Goal: Task Accomplishment & Management: Manage account settings

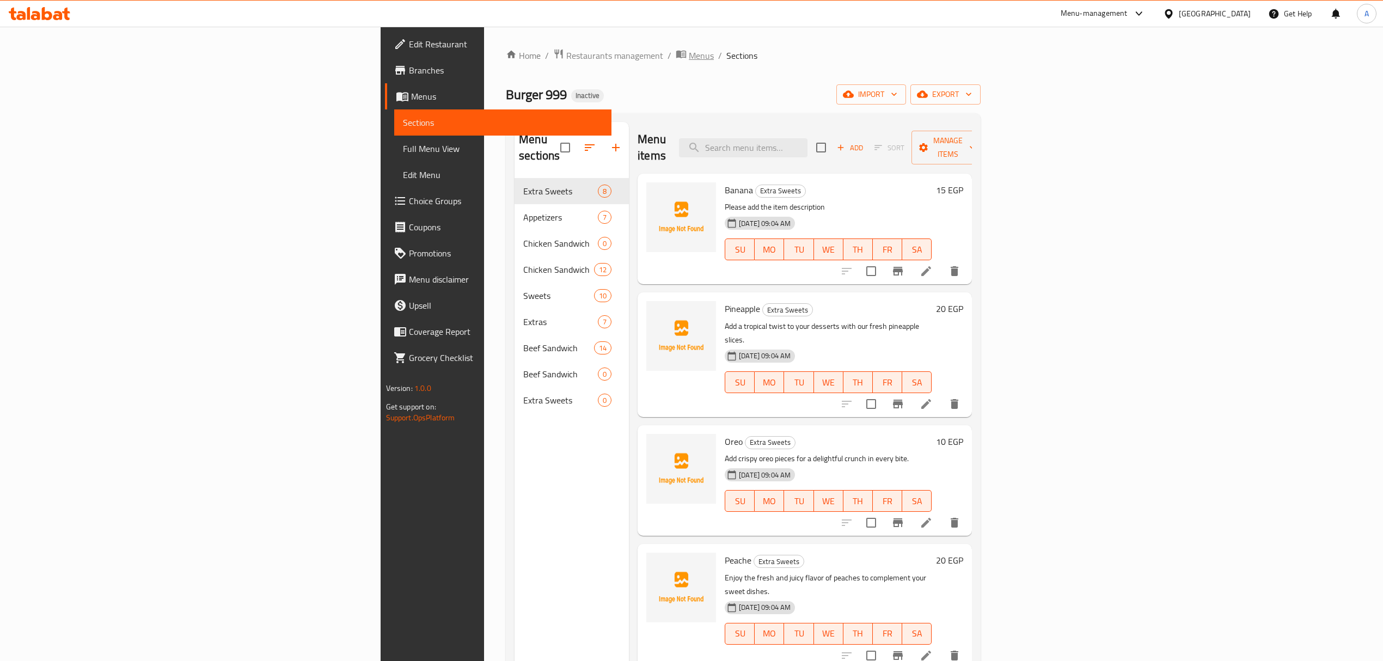
click at [689, 56] on span "Menus" at bounding box center [701, 55] width 25 height 13
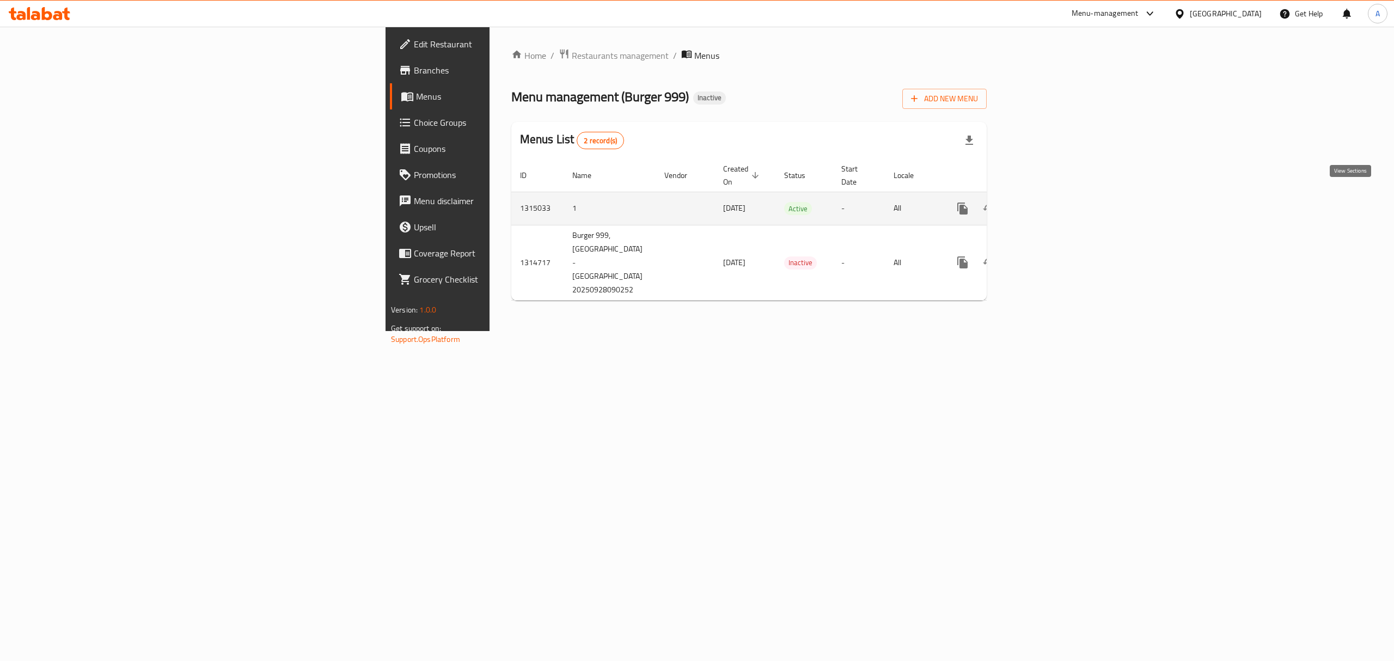
click at [1048, 203] on icon "enhanced table" at bounding box center [1041, 208] width 13 height 13
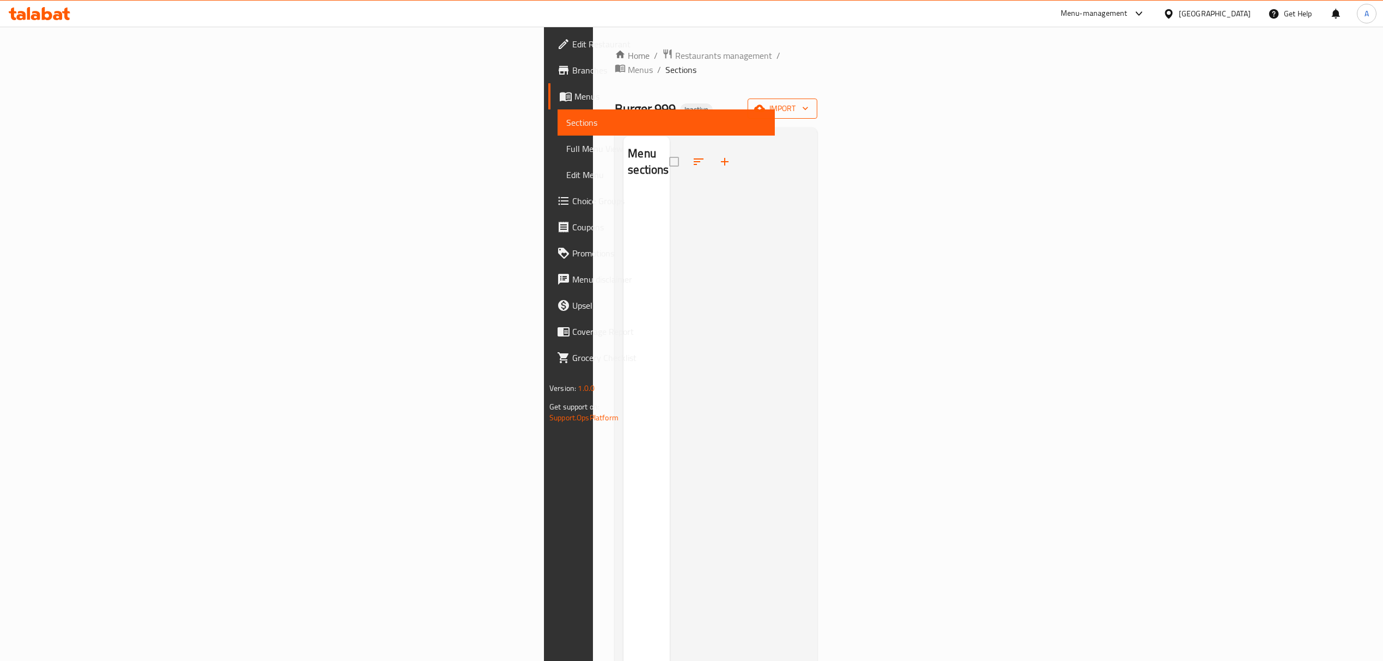
click at [817, 102] on button "import" at bounding box center [783, 109] width 70 height 20
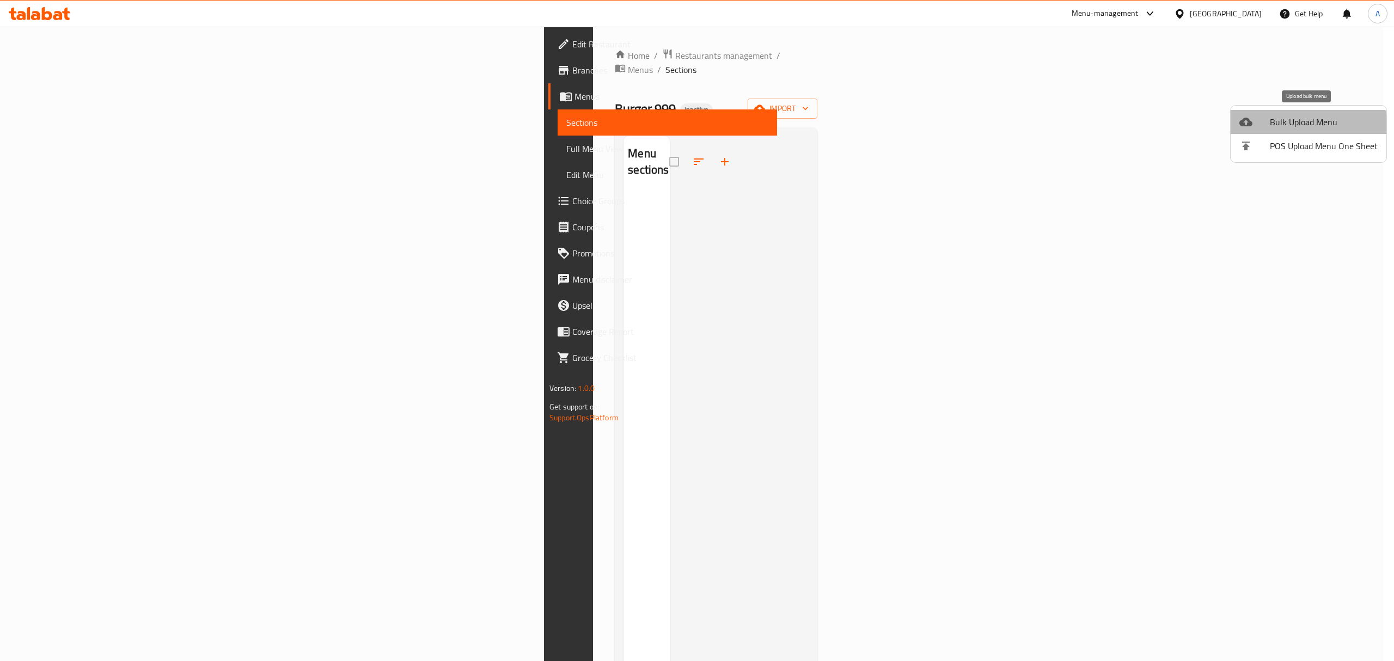
click at [1292, 126] on span "Bulk Upload Menu" at bounding box center [1324, 121] width 108 height 13
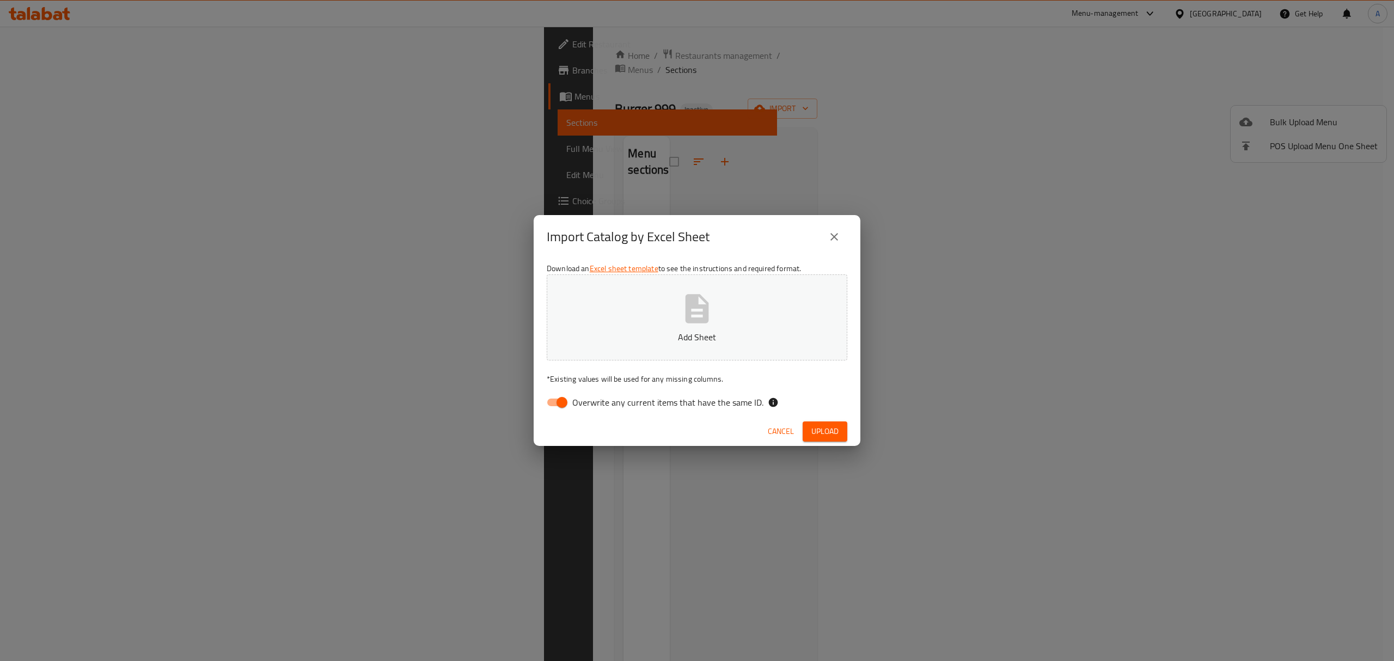
click at [620, 405] on span "Overwrite any current items that have the same ID." at bounding box center [667, 402] width 191 height 13
click at [593, 405] on input "Overwrite any current items that have the same ID." at bounding box center [562, 402] width 62 height 21
checkbox input "false"
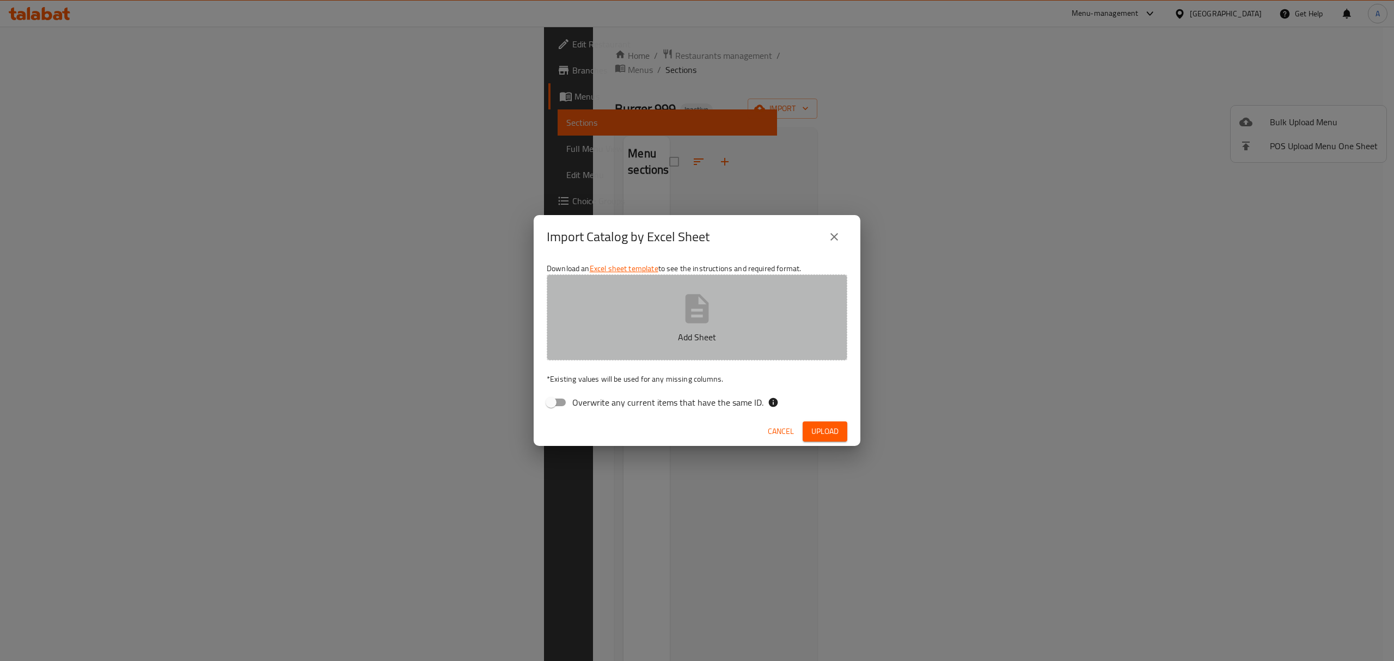
click at [638, 320] on button "Add Sheet" at bounding box center [697, 317] width 301 height 86
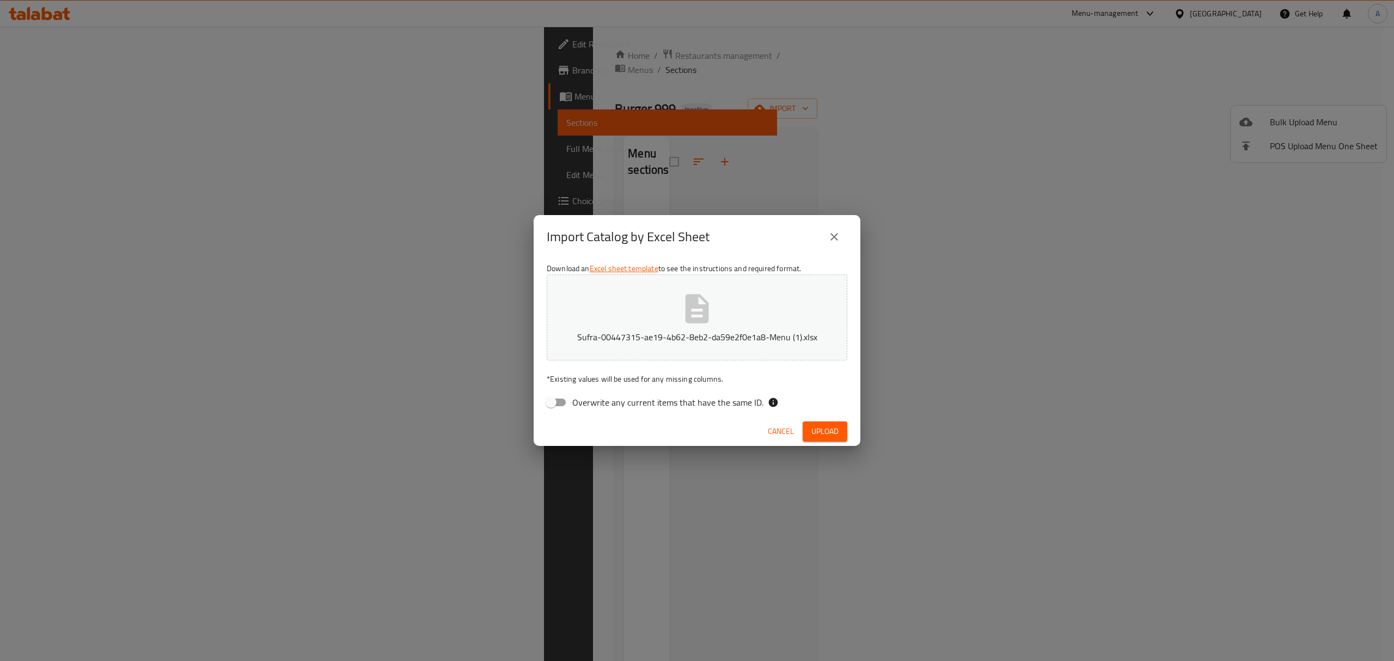
click at [835, 443] on div "Cancel Upload" at bounding box center [697, 431] width 327 height 29
click at [833, 436] on span "Upload" at bounding box center [824, 432] width 27 height 14
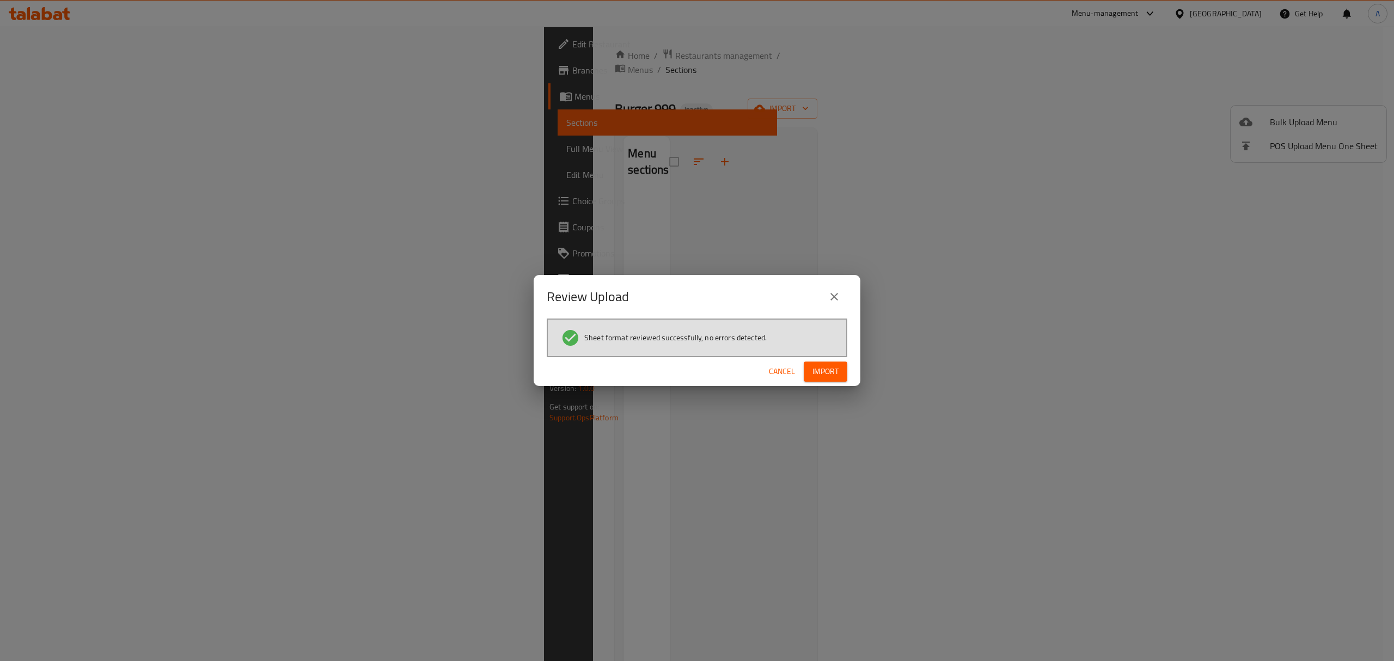
click at [827, 365] on span "Import" at bounding box center [826, 372] width 26 height 14
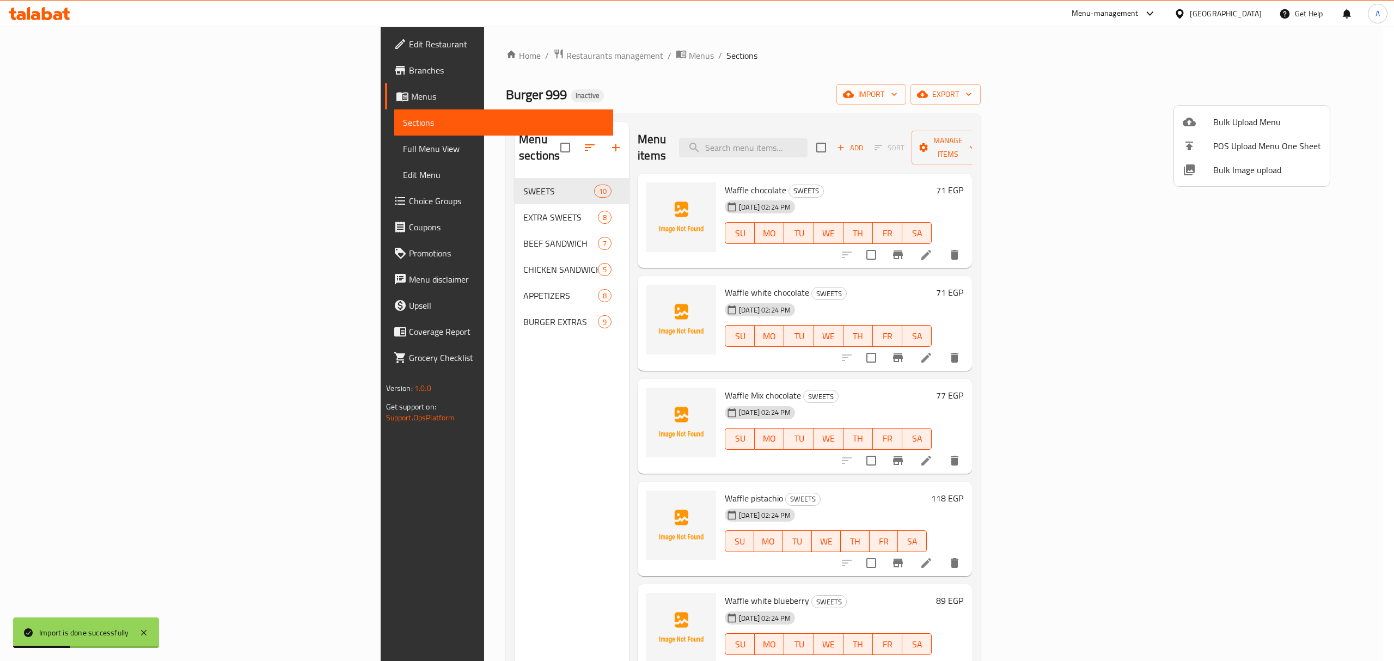
click at [430, 430] on div at bounding box center [697, 330] width 1394 height 661
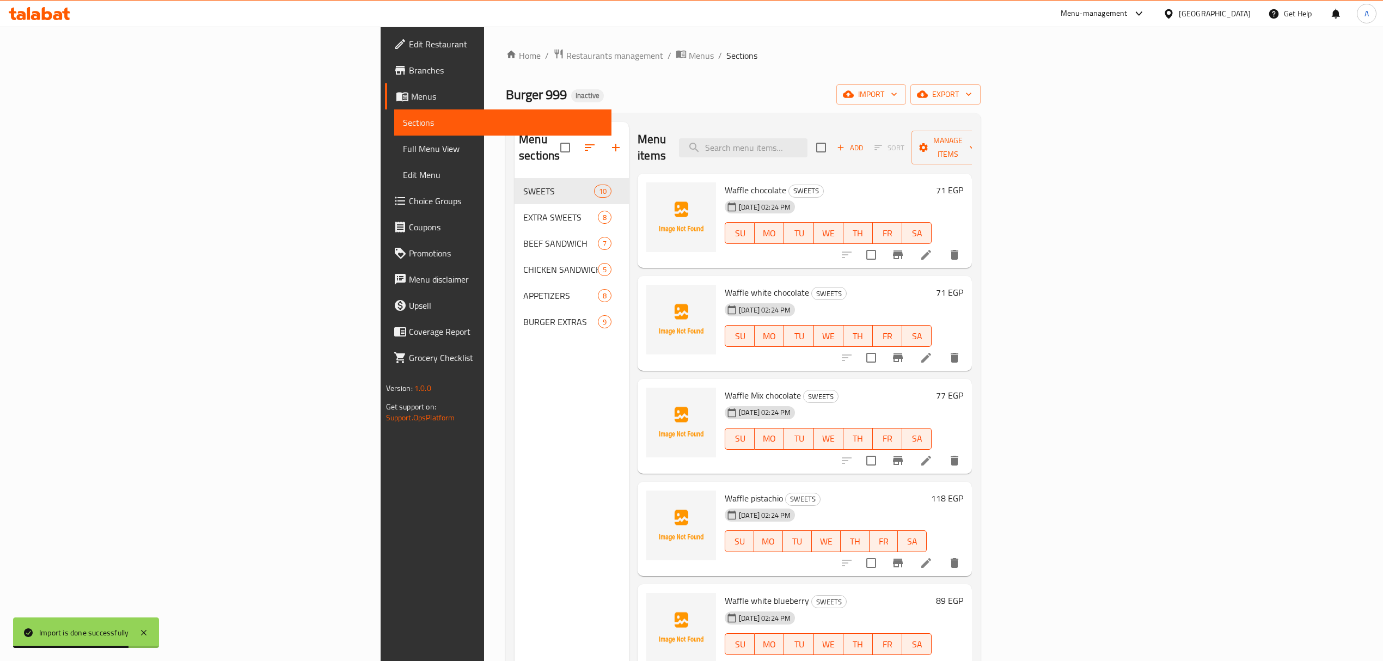
click at [403, 149] on span "Full Menu View" at bounding box center [503, 148] width 200 height 13
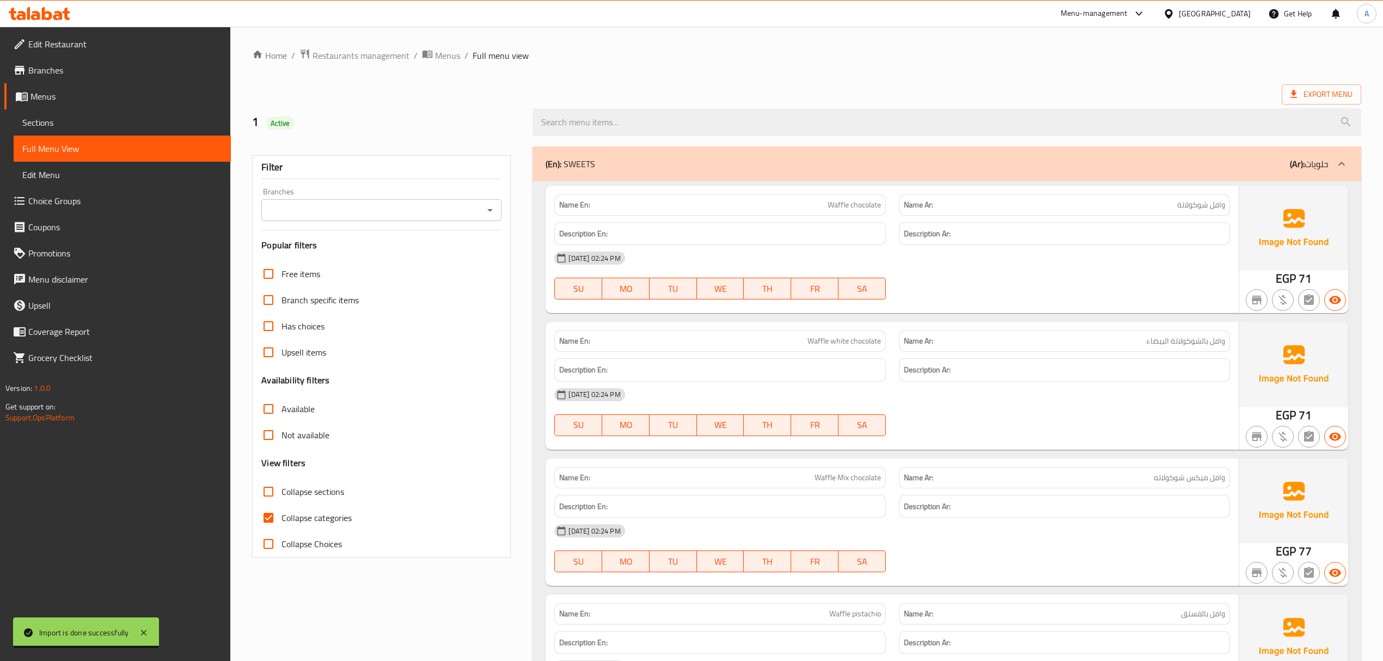
click at [295, 516] on span "Collapse categories" at bounding box center [317, 517] width 70 height 13
click at [282, 516] on input "Collapse categories" at bounding box center [268, 518] width 26 height 26
checkbox input "false"
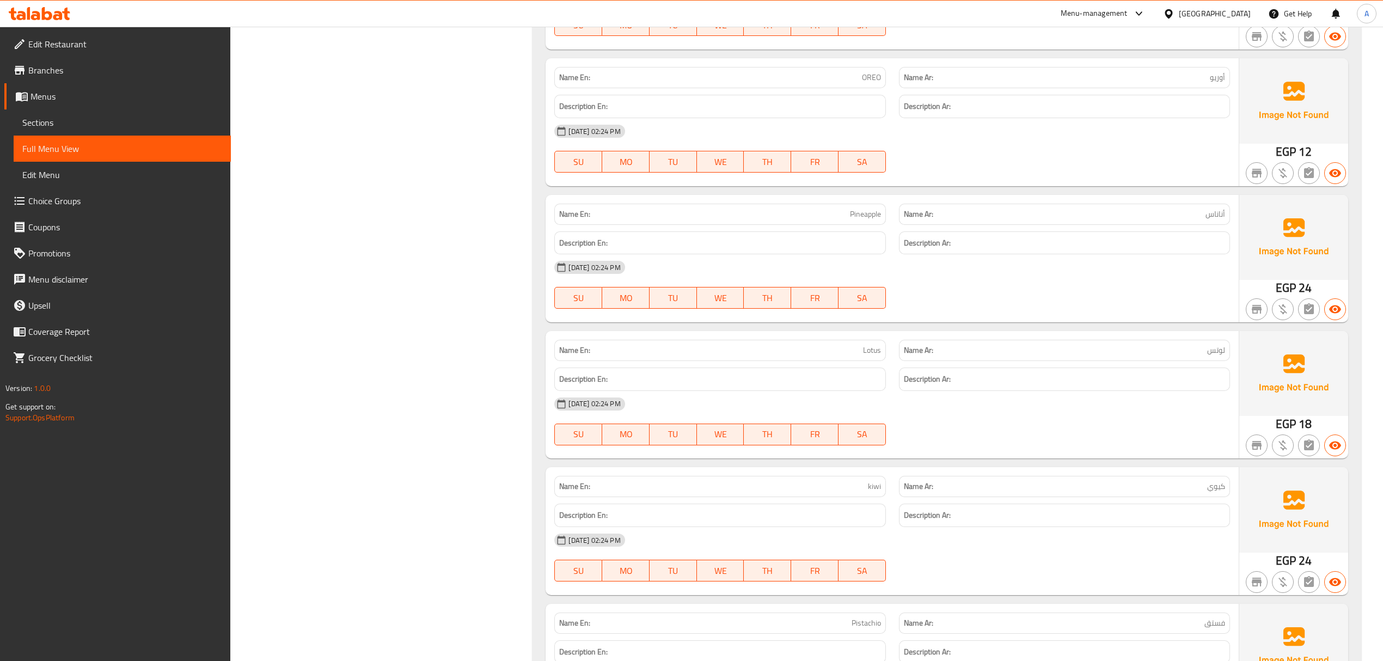
scroll to position [1597, 0]
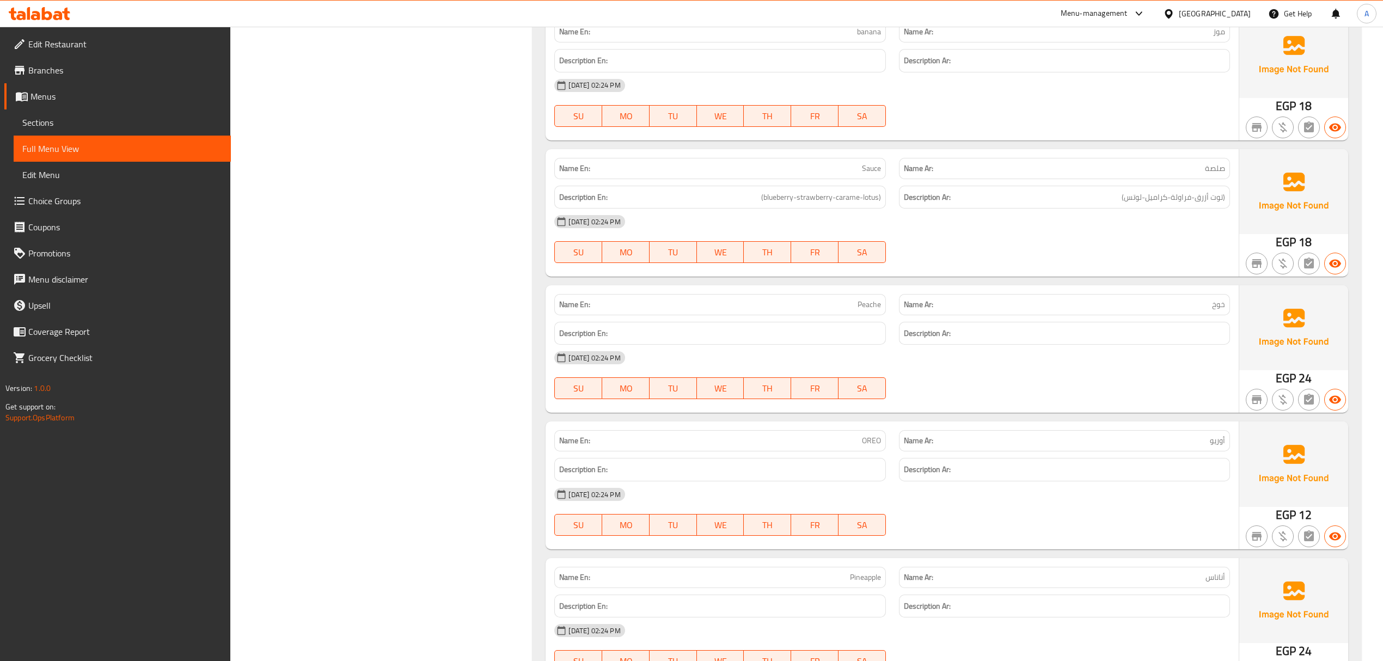
click at [865, 173] on span "Sauce" at bounding box center [871, 168] width 19 height 11
copy span "Sauce"
click at [784, 197] on span "(blueberry-strawberry-carame-lotus)" at bounding box center [821, 198] width 120 height 14
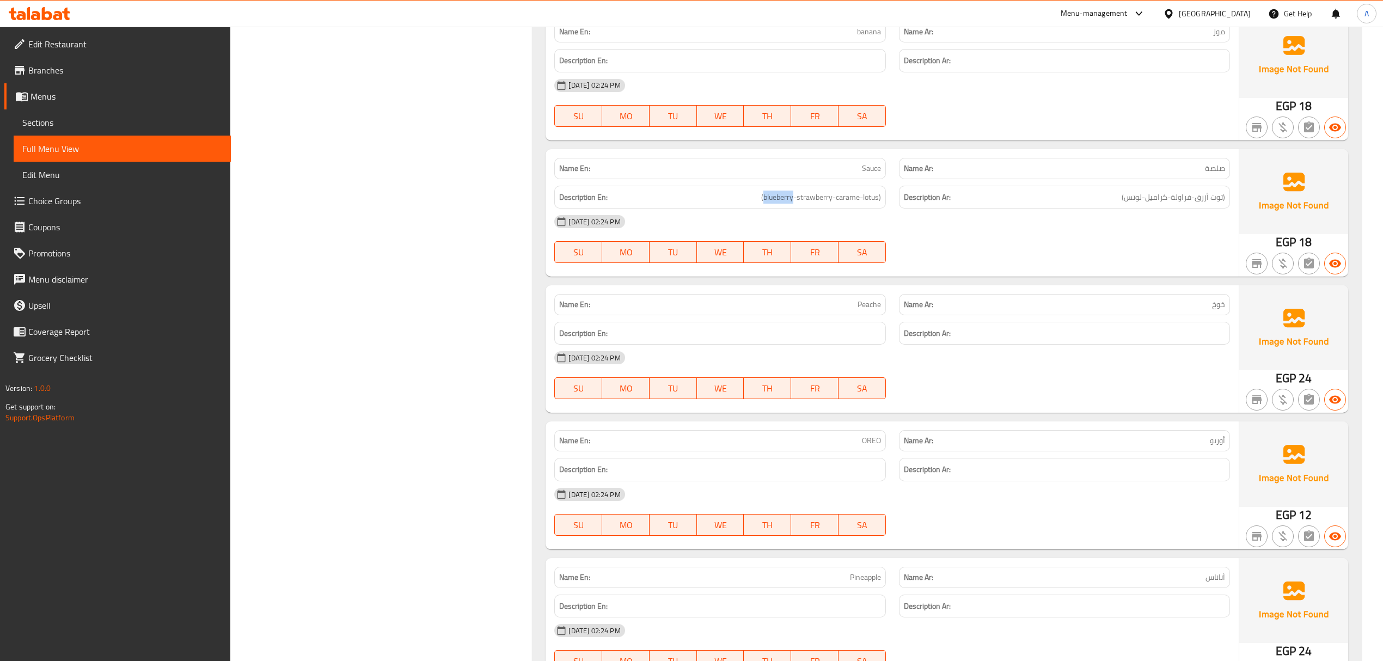
copy span "blueberry"
click at [813, 208] on div "Description En: (blueberry-strawberry-carame-lotus)" at bounding box center [719, 197] width 331 height 23
copy span "strawberry"
click at [850, 203] on span "(blueberry-strawberry-carame-lotus)" at bounding box center [821, 198] width 120 height 14
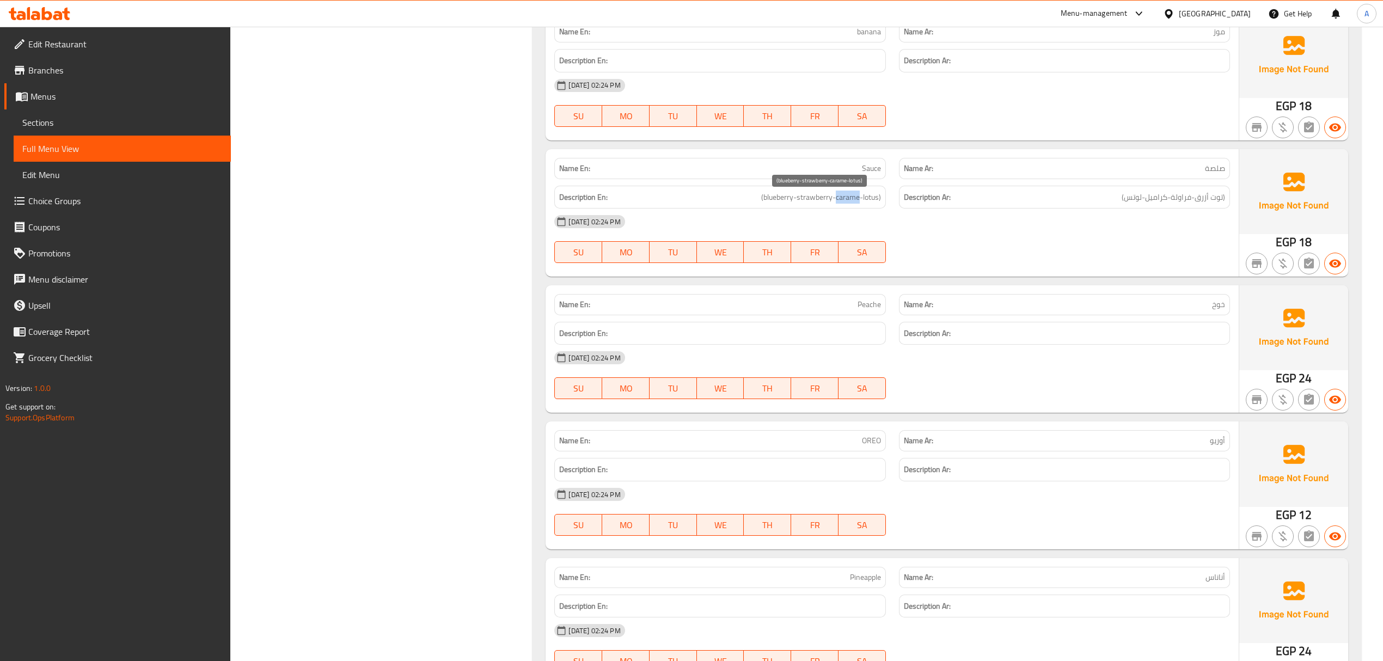
click at [850, 203] on span "(blueberry-strawberry-carame-lotus)" at bounding box center [821, 198] width 120 height 14
copy span "carame"
click at [871, 198] on span "(blueberry-strawberry-carame-lotus)" at bounding box center [821, 198] width 120 height 14
copy span "lotus"
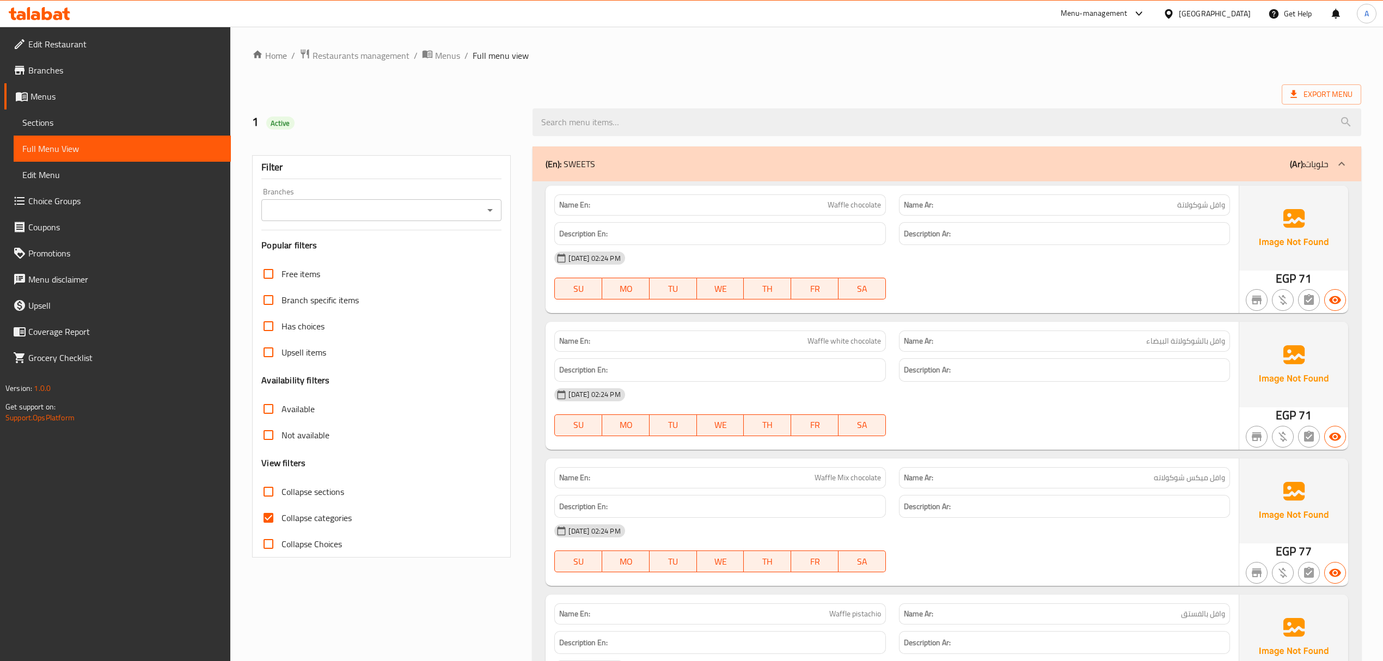
click at [69, 206] on span "Choice Groups" at bounding box center [125, 200] width 194 height 13
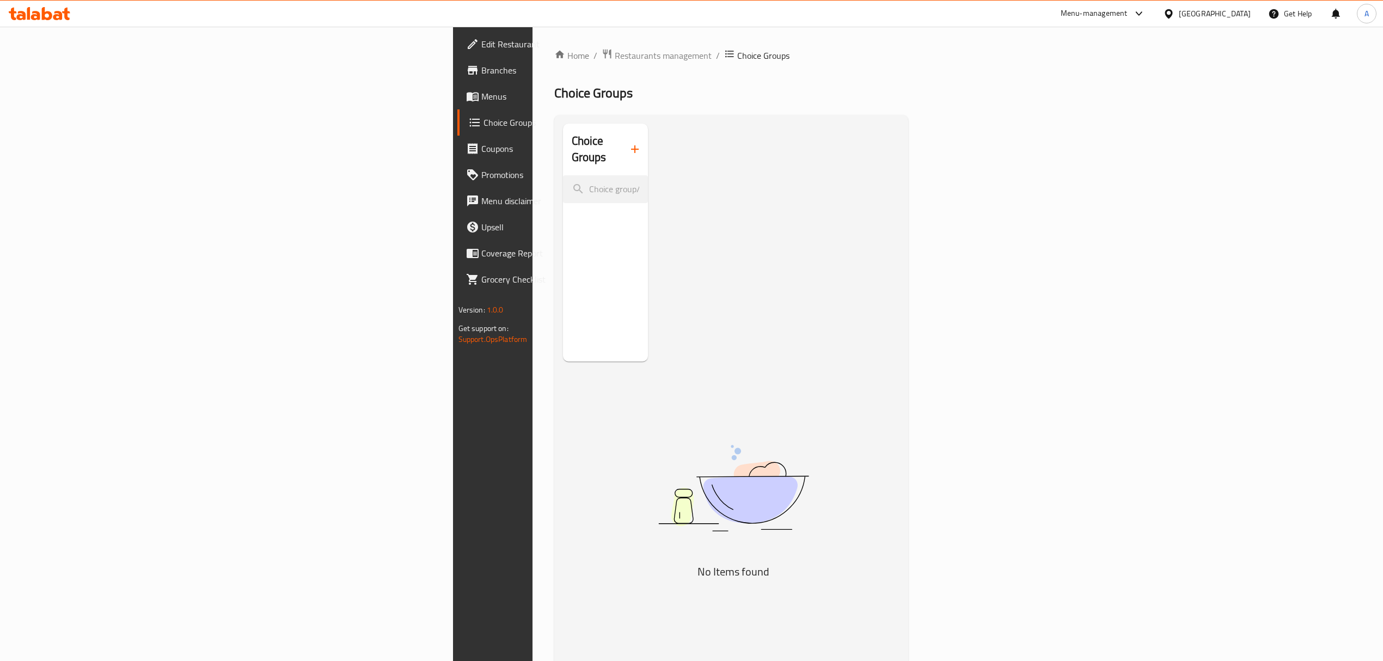
click at [631, 145] on icon "button" at bounding box center [635, 149] width 8 height 8
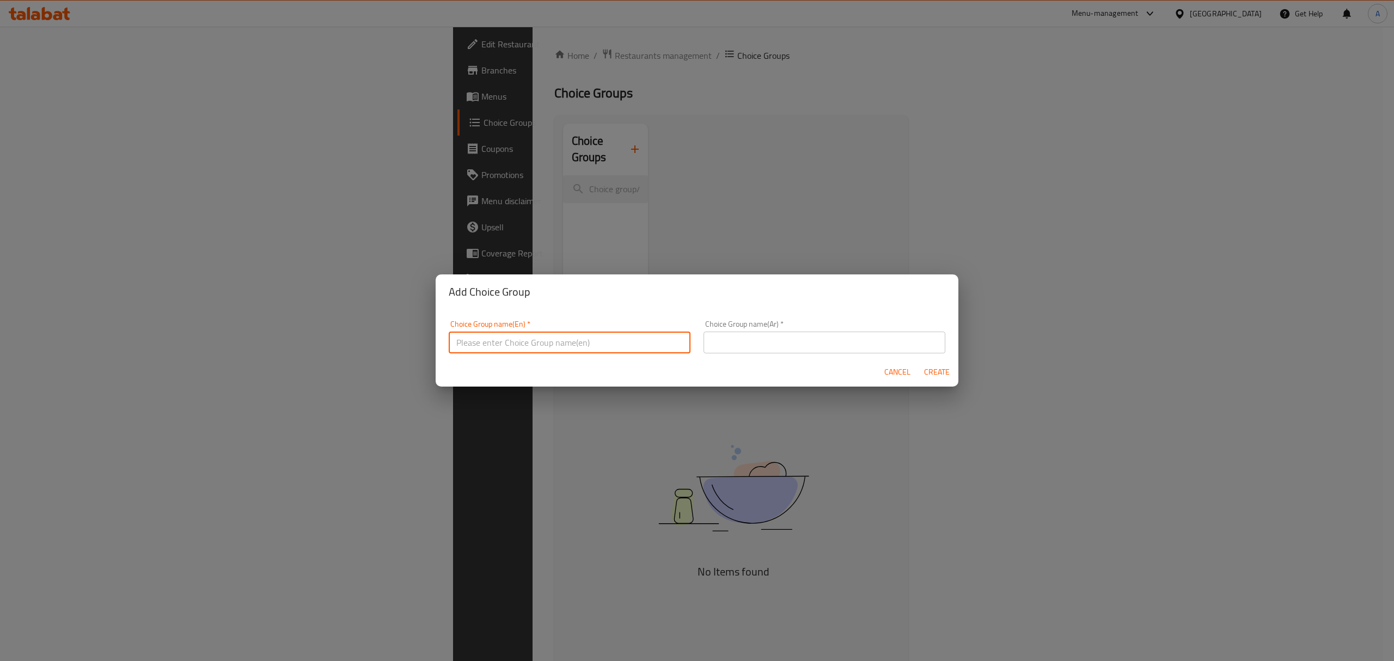
click at [573, 332] on input "text" at bounding box center [570, 343] width 242 height 22
type input "Your Choice Of:"
click at [758, 349] on input "text" at bounding box center [825, 343] width 242 height 22
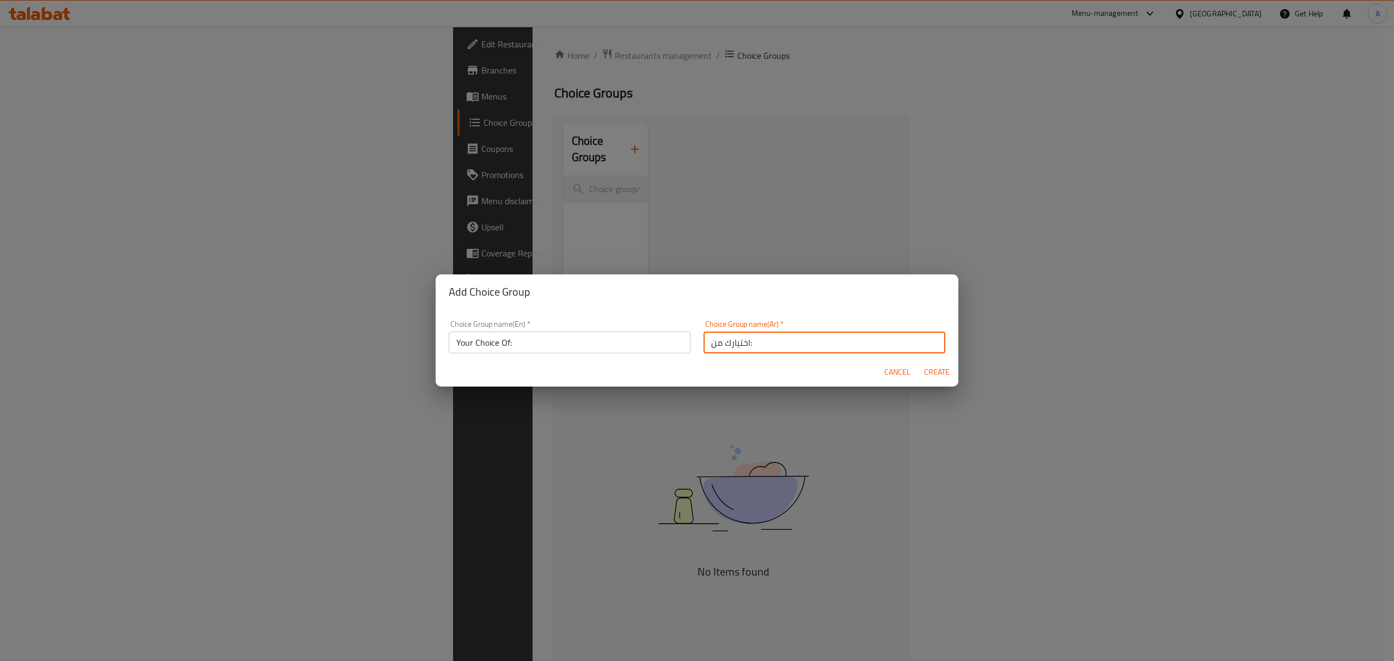
type input "اختيارك من:"
click at [829, 292] on h2 "Add Choice Group" at bounding box center [697, 291] width 497 height 17
click at [948, 370] on span "Create" at bounding box center [937, 372] width 26 height 14
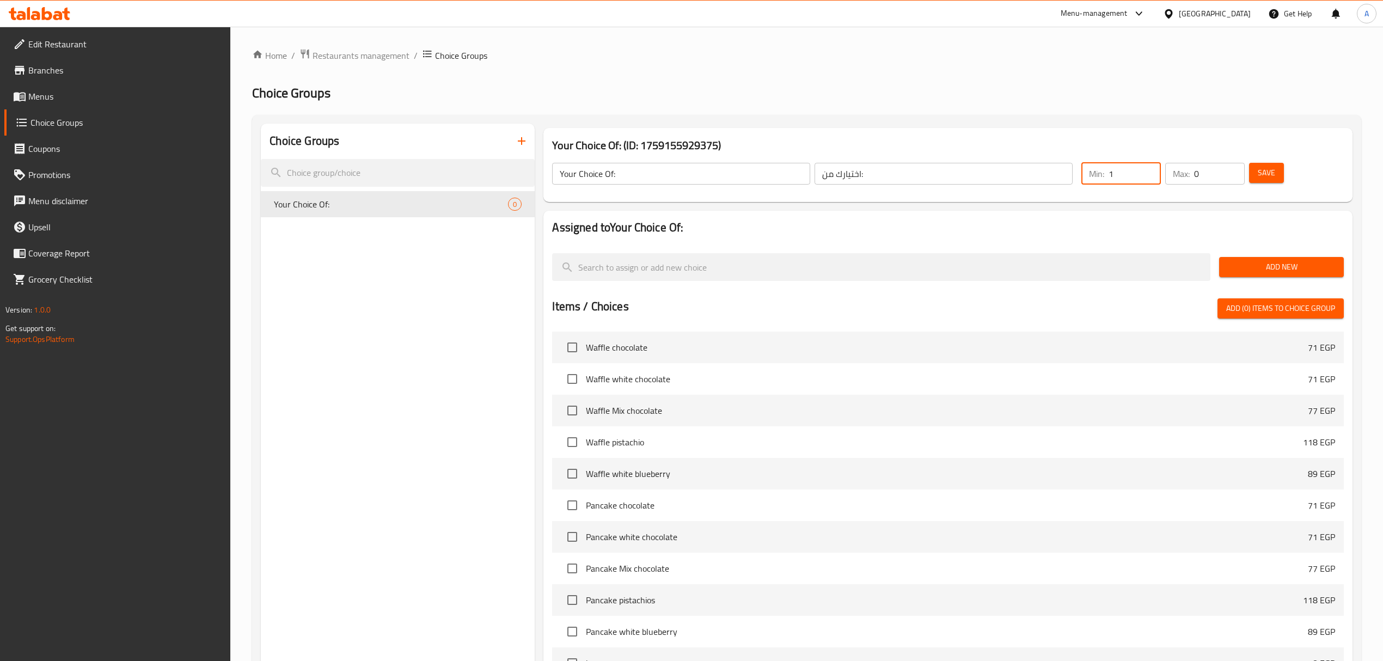
type input "1"
click at [1150, 170] on input "1" at bounding box center [1135, 174] width 52 height 22
type input "1"
click at [1229, 169] on input "1" at bounding box center [1219, 174] width 51 height 22
click at [1279, 260] on span "Add New" at bounding box center [1281, 267] width 107 height 14
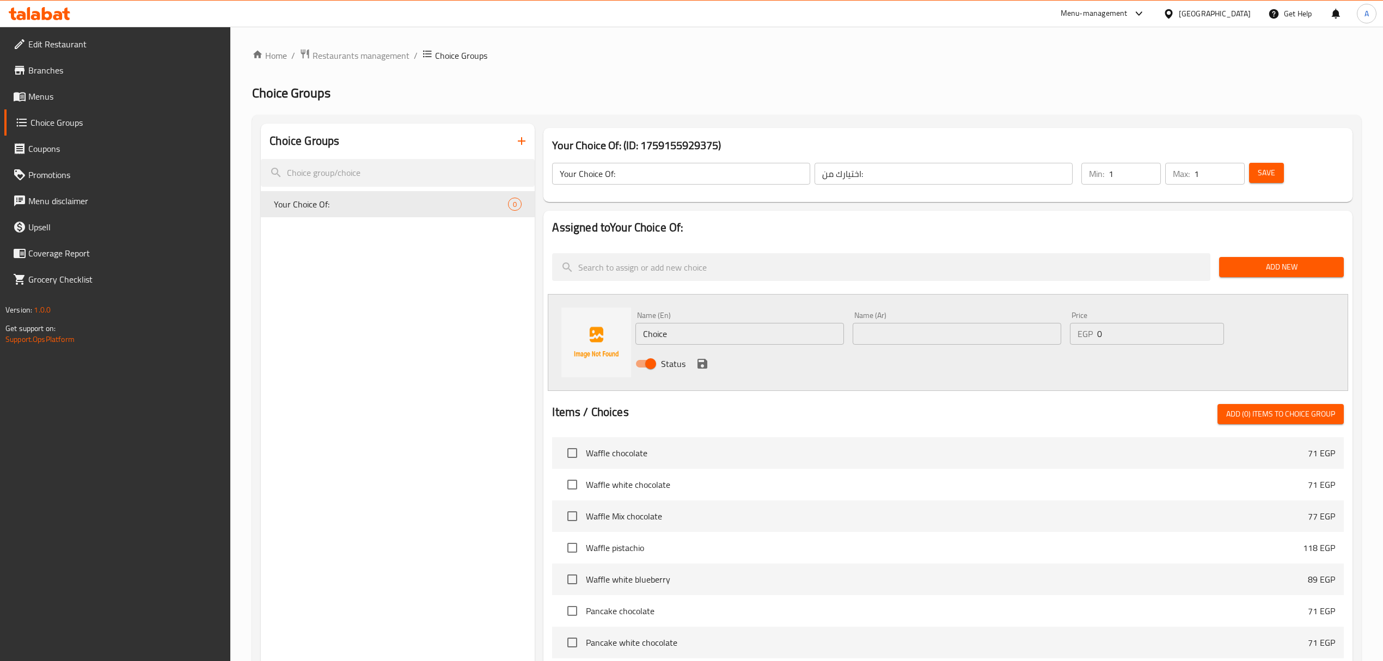
click at [735, 335] on input "Choice" at bounding box center [740, 334] width 209 height 22
paste input "blueberry"
type input "blueberry"
click at [700, 356] on div "Status" at bounding box center [956, 363] width 651 height 29
click at [711, 369] on div "Status" at bounding box center [956, 363] width 651 height 29
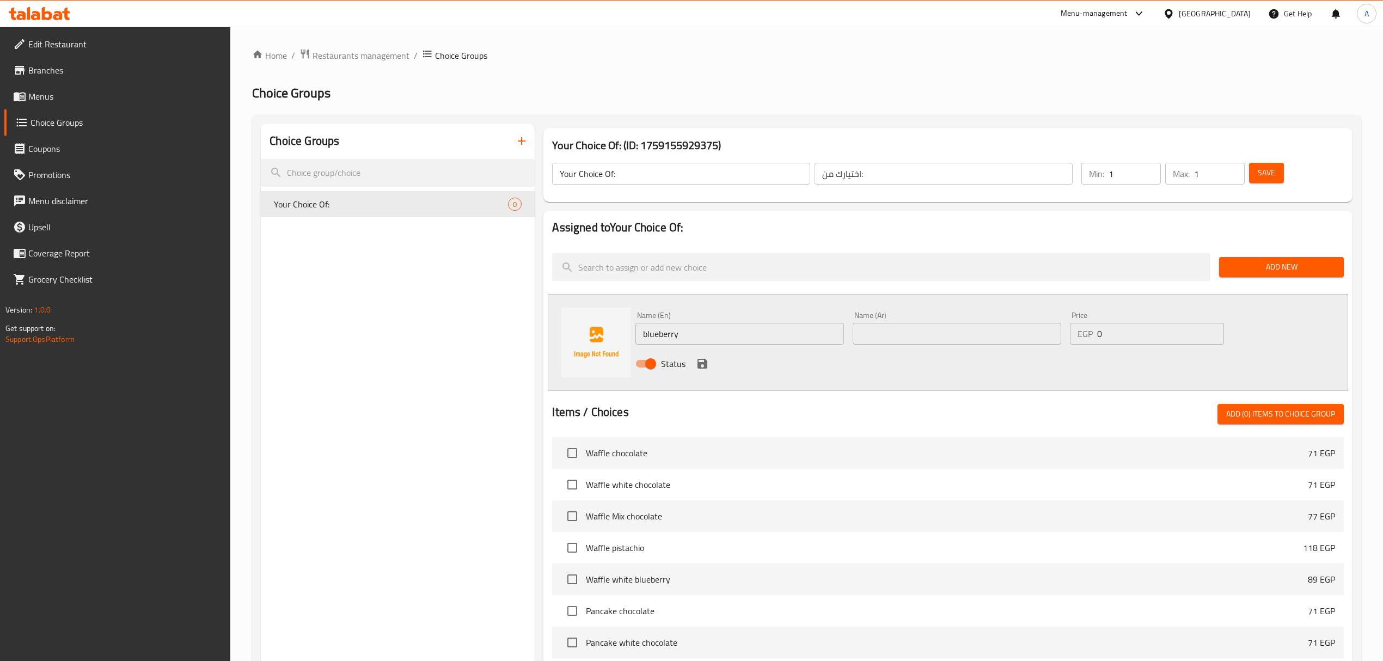
click at [704, 367] on icon "save" at bounding box center [703, 364] width 10 height 10
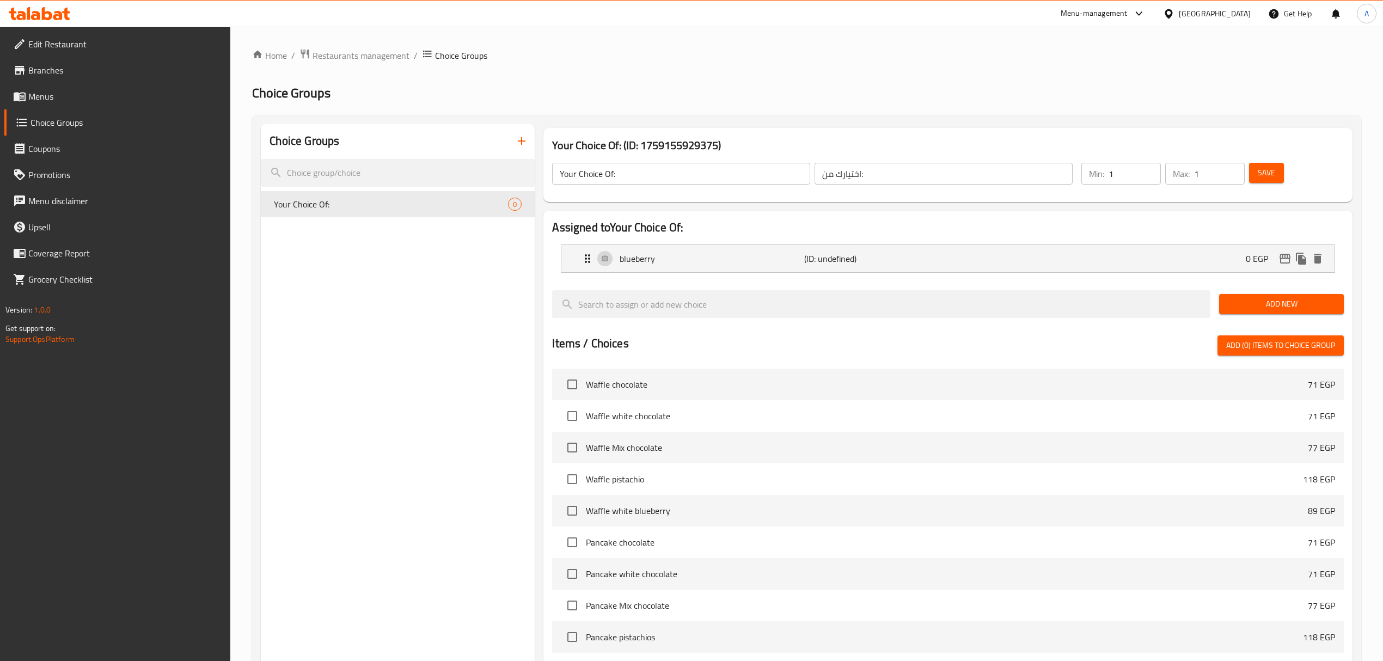
click at [1251, 291] on div "Add New" at bounding box center [1281, 304] width 133 height 36
click at [1249, 314] on button "Add New" at bounding box center [1281, 304] width 125 height 20
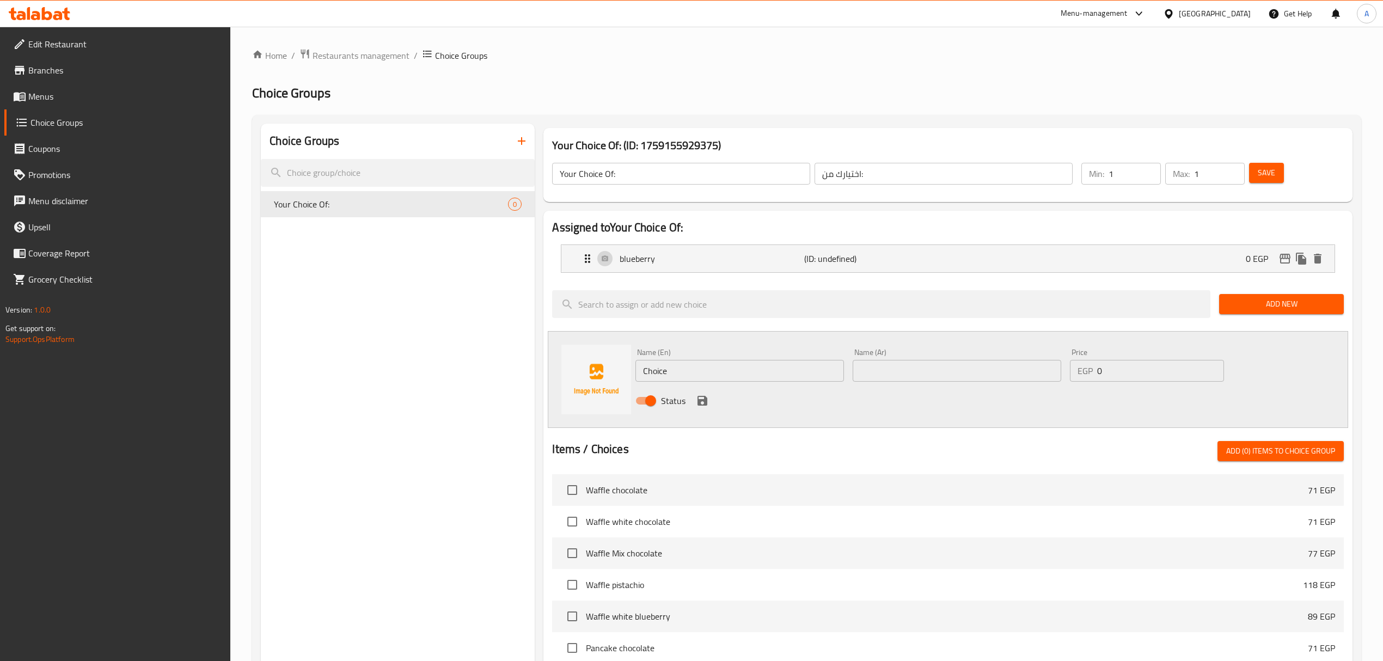
click at [731, 382] on input "Choice" at bounding box center [740, 371] width 209 height 22
paste input "strawberry"
type input "strawberry"
click at [696, 401] on icon "save" at bounding box center [702, 400] width 13 height 13
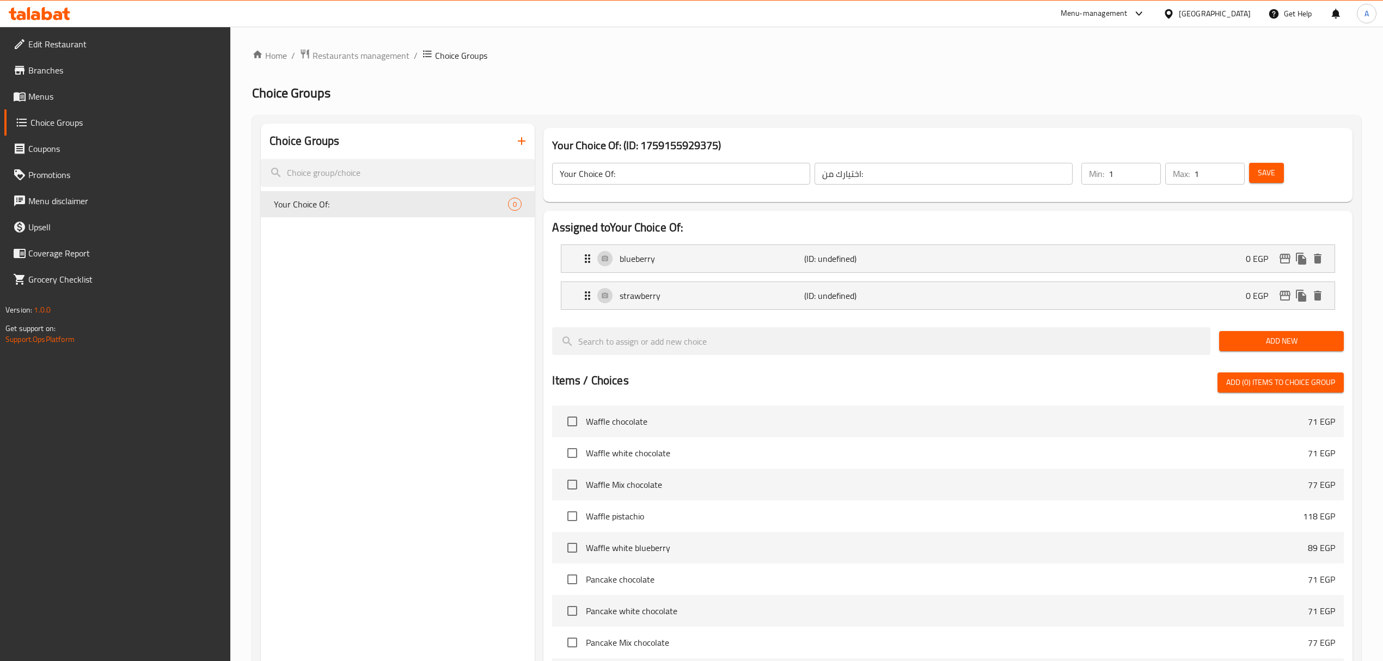
click at [1264, 340] on span "Add New" at bounding box center [1281, 341] width 107 height 14
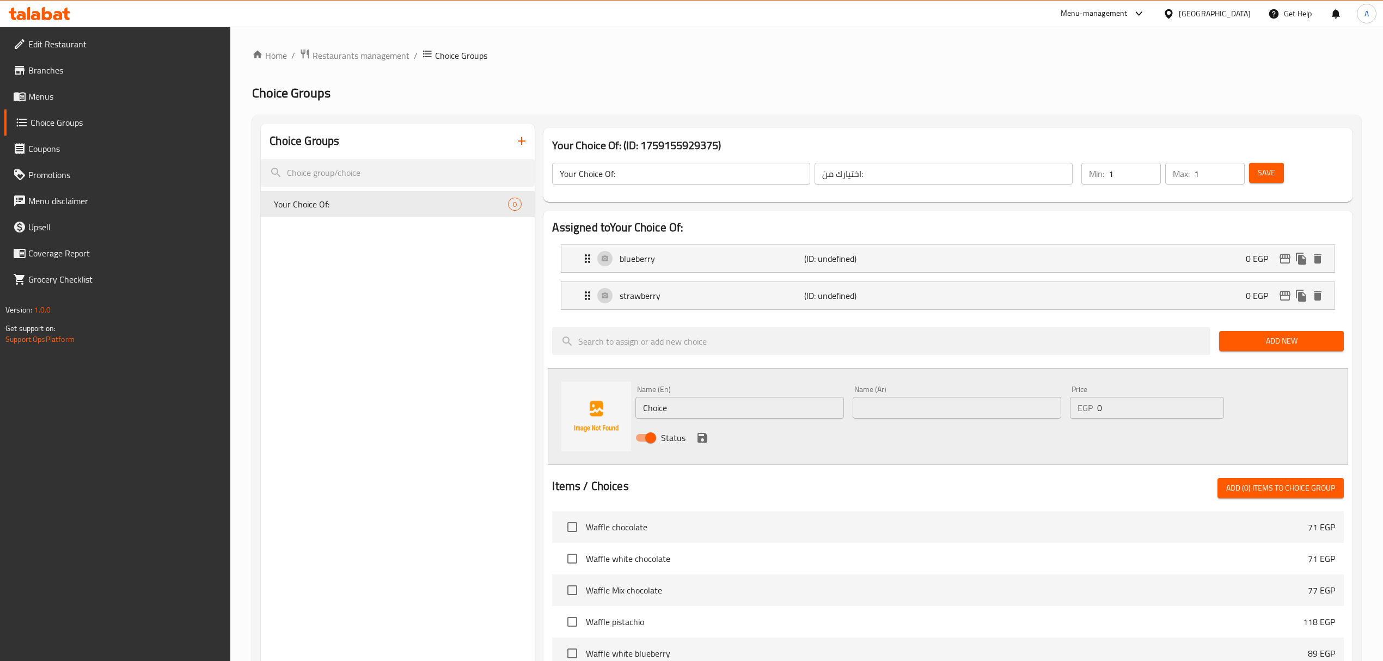
click at [772, 414] on input "Choice" at bounding box center [740, 408] width 209 height 22
paste input "caram"
type input "carame"
click at [697, 438] on icon "save" at bounding box center [702, 437] width 13 height 13
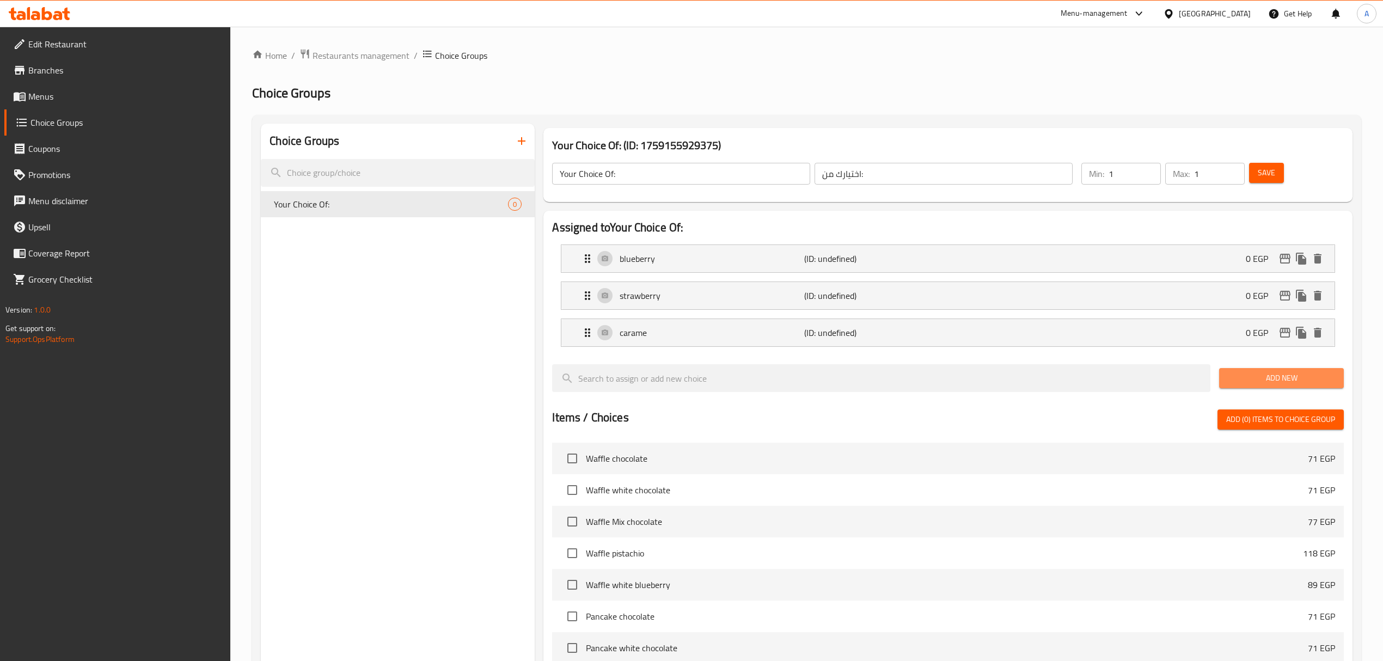
click at [1267, 385] on span "Add New" at bounding box center [1281, 378] width 107 height 14
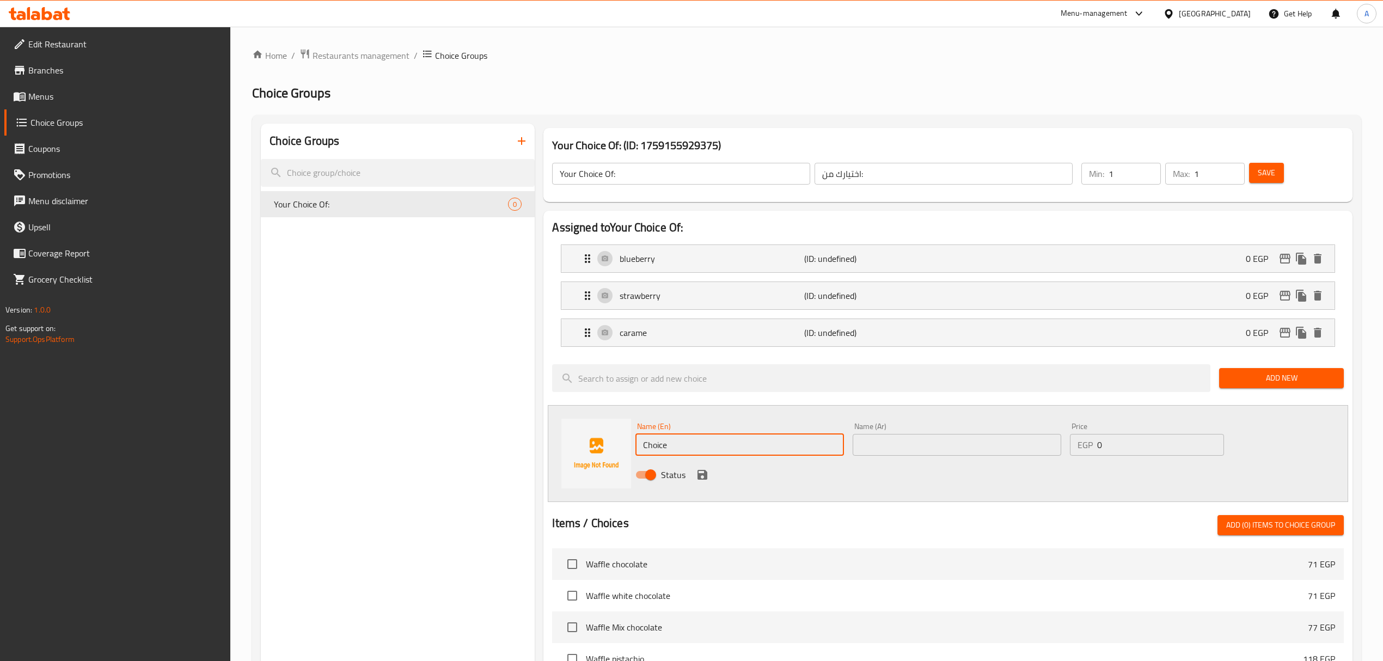
click at [693, 444] on input "Choice" at bounding box center [740, 445] width 209 height 22
paste input "lotus"
type input "lotus"
drag, startPoint x: 658, startPoint y: 495, endPoint x: 703, endPoint y: 495, distance: 44.7
click at [658, 495] on div "Name (En) lotus Name (En) Name (Ar) Name (Ar) Price EGP 0 Price Status" at bounding box center [948, 453] width 800 height 97
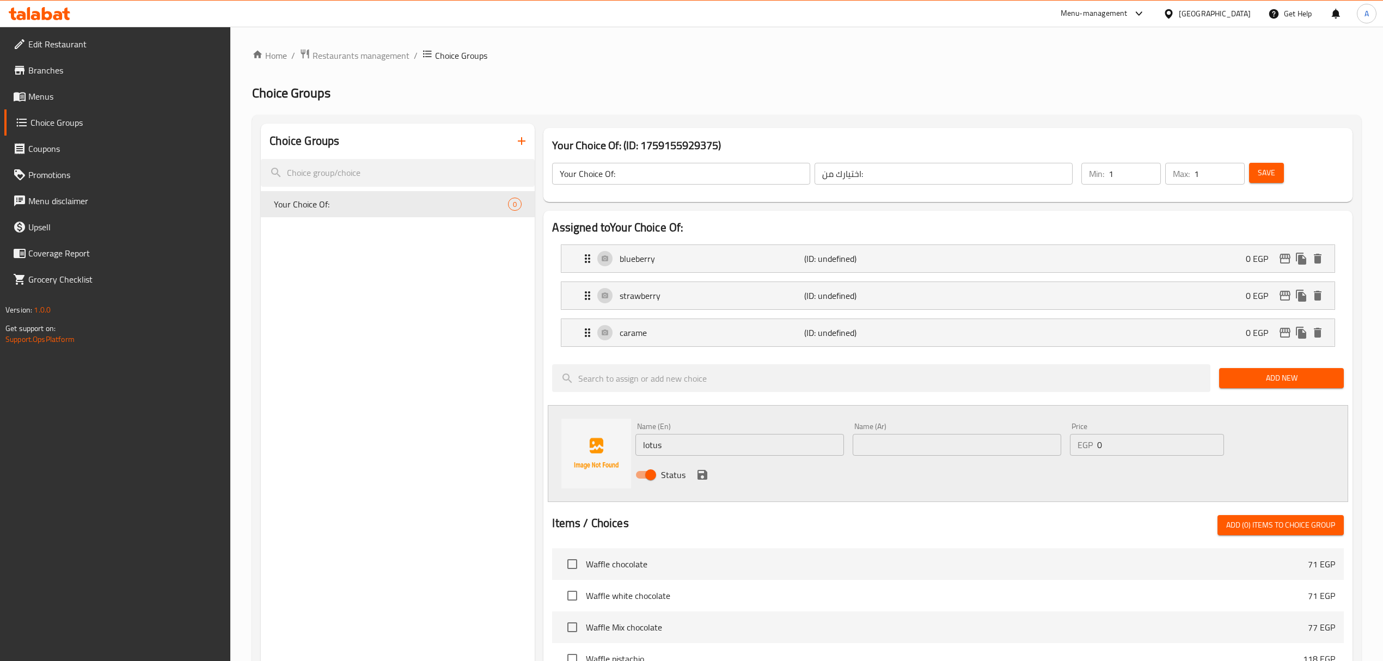
click at [709, 473] on button "save" at bounding box center [702, 475] width 16 height 16
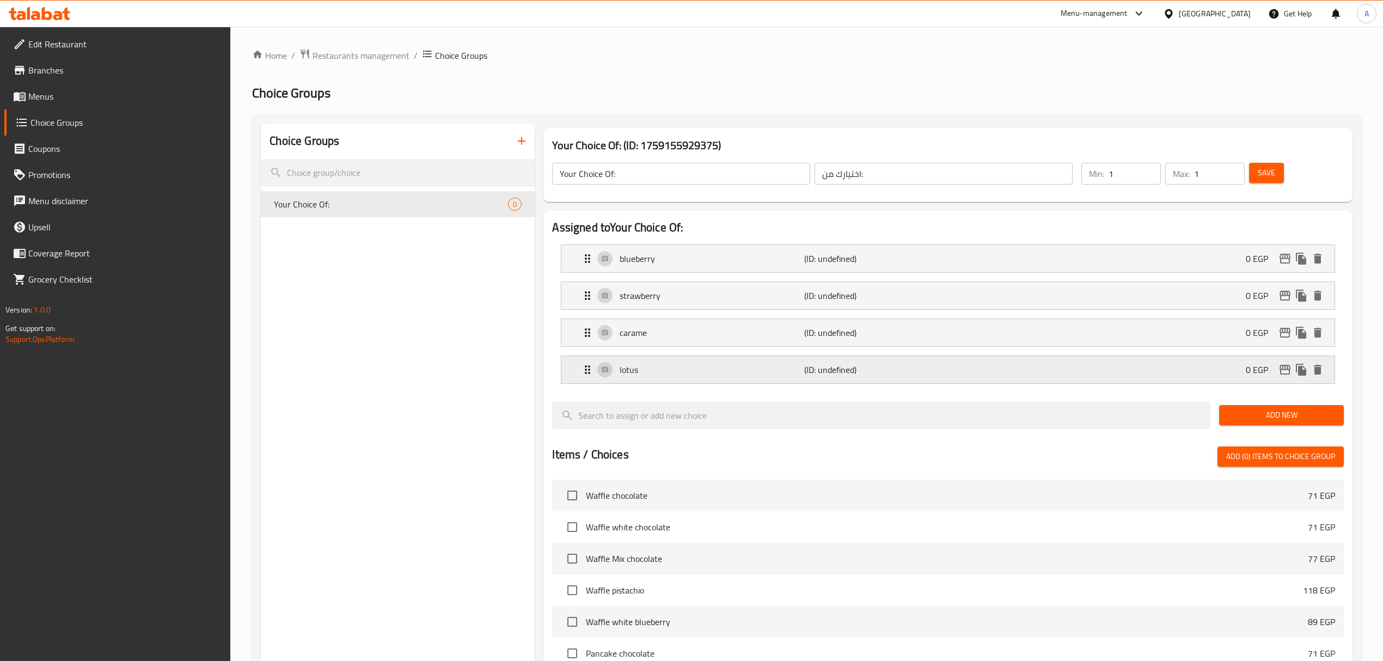
click at [735, 373] on p "lotus" at bounding box center [712, 369] width 185 height 13
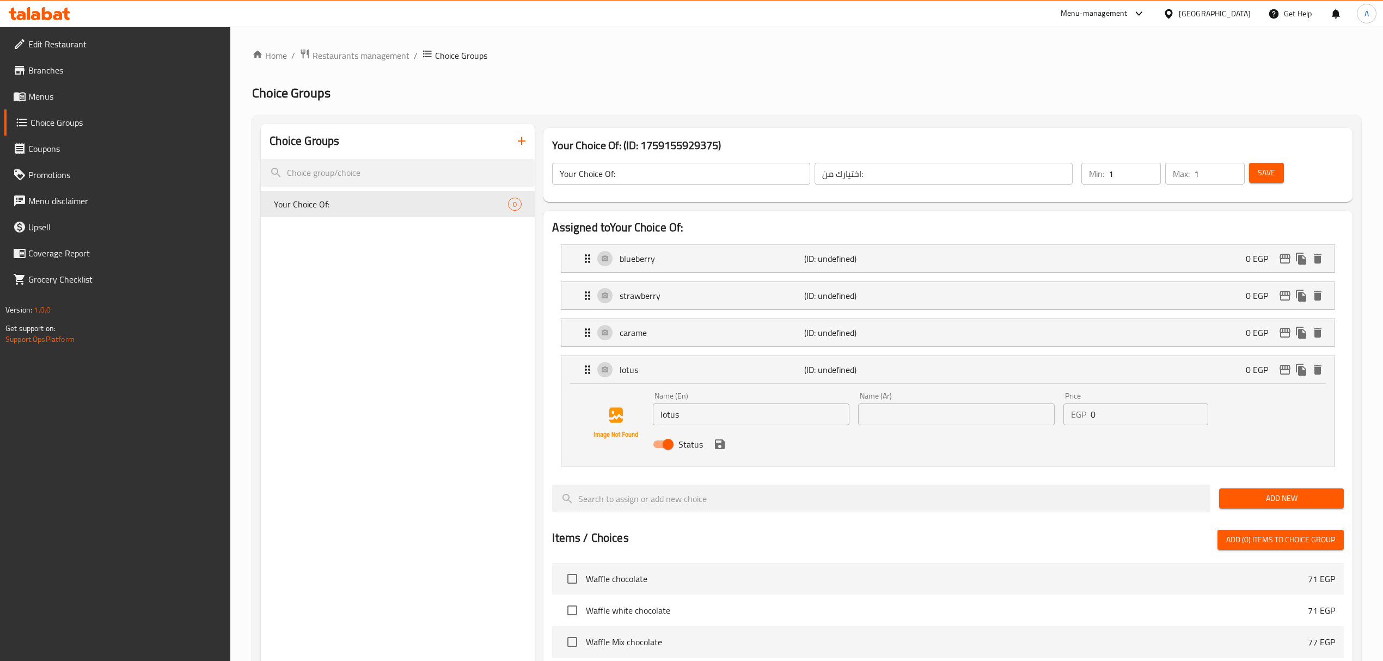
click at [702, 318] on li "carame (ID: undefined) 0 EGP Name (En) carame Name (En) Name (Ar) Name (Ar) Pri…" at bounding box center [947, 332] width 791 height 37
click at [676, 333] on p "carame" at bounding box center [712, 332] width 185 height 13
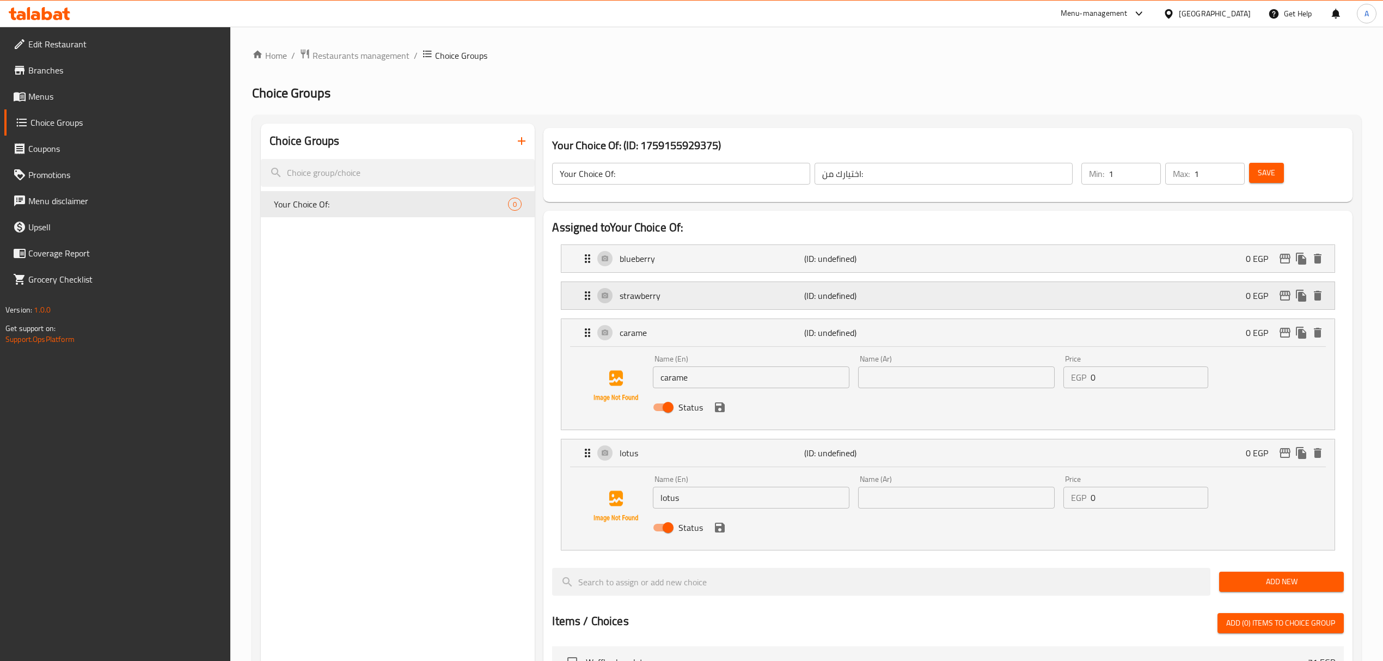
click at [682, 301] on p "strawberry" at bounding box center [712, 295] width 185 height 13
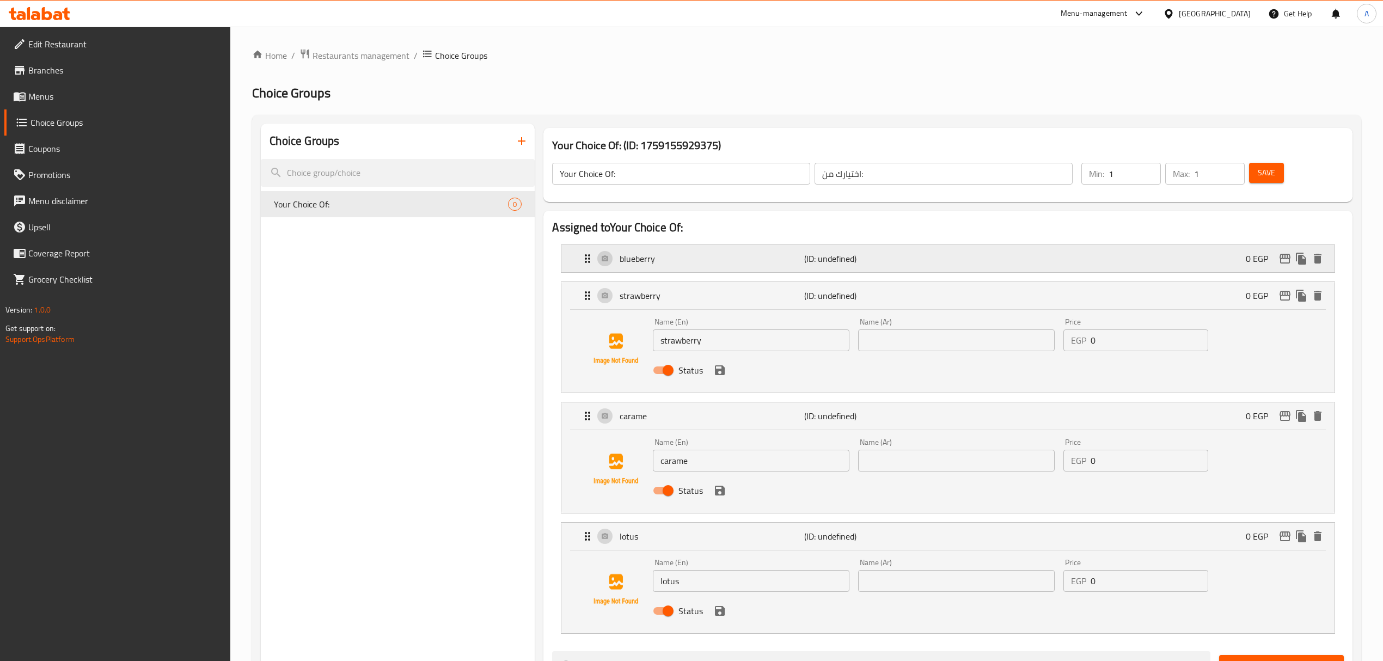
click at [684, 258] on p "blueberry" at bounding box center [712, 258] width 185 height 13
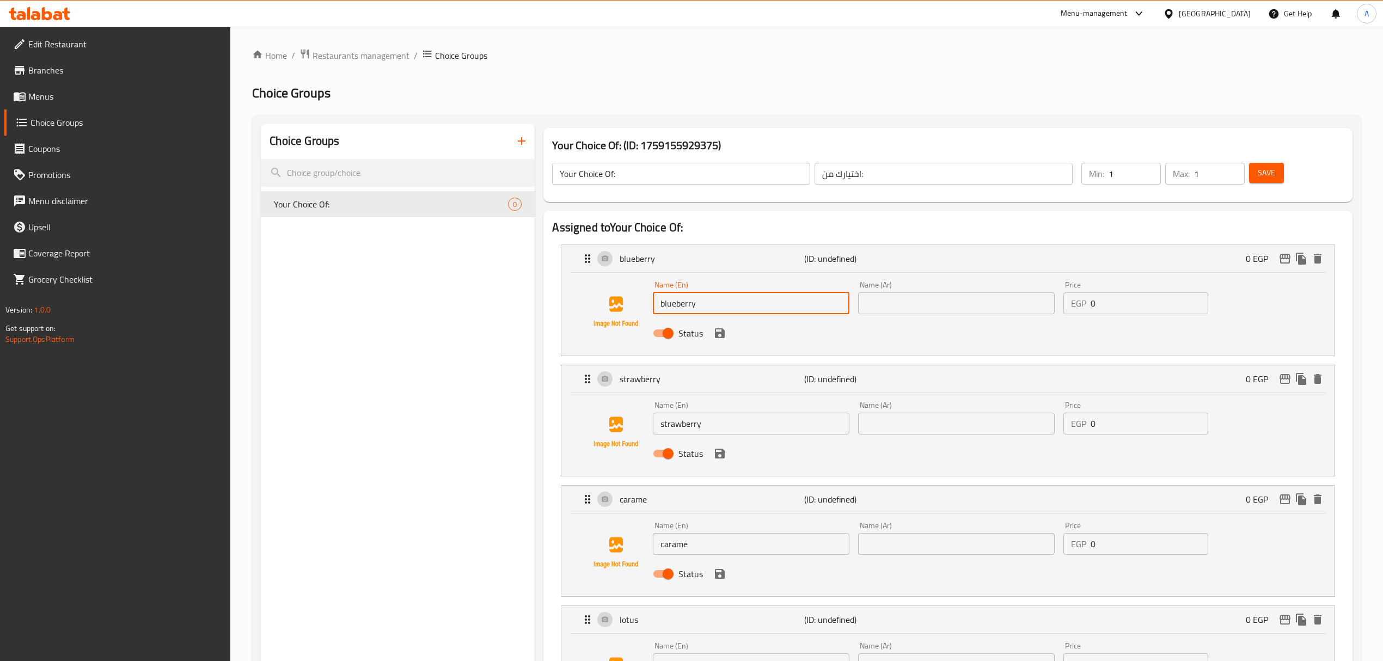
click at [750, 308] on input "blueberry" at bounding box center [751, 303] width 197 height 22
click at [915, 303] on input "text" at bounding box center [956, 303] width 197 height 22
paste input "توت"
type input "توت أزرق"
click at [712, 427] on input "strawberry" at bounding box center [751, 424] width 197 height 22
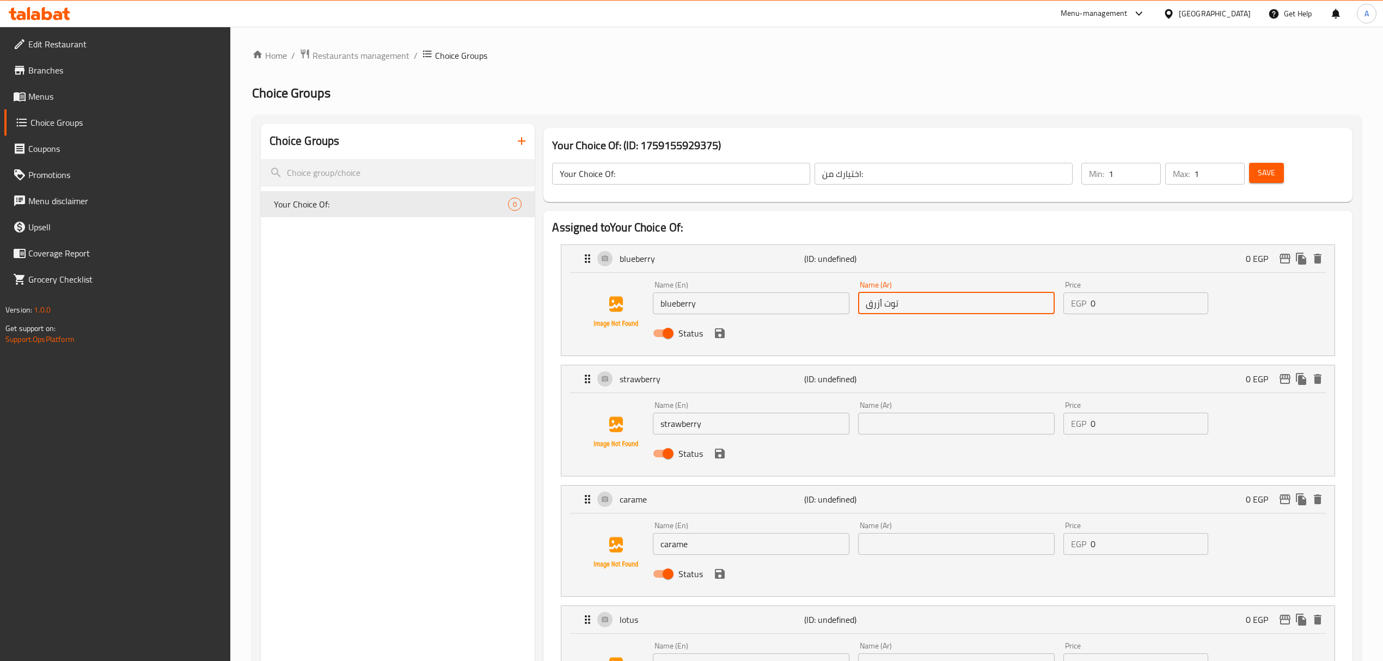
click at [712, 427] on input "strawberry" at bounding box center [751, 424] width 197 height 22
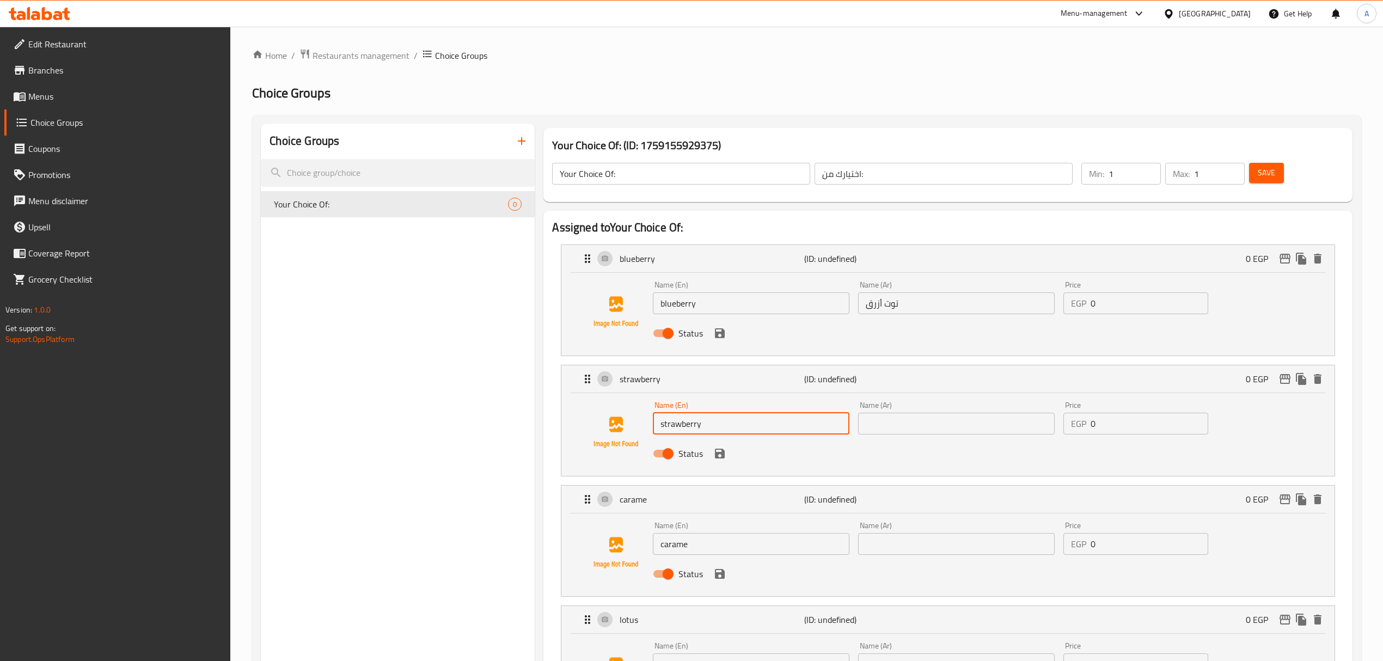
click at [926, 436] on div "Name (Ar) Name (Ar)" at bounding box center [956, 418] width 205 height 42
paste input "الفراولة"
type input "strawberry"
click at [913, 425] on input "text" at bounding box center [956, 424] width 197 height 22
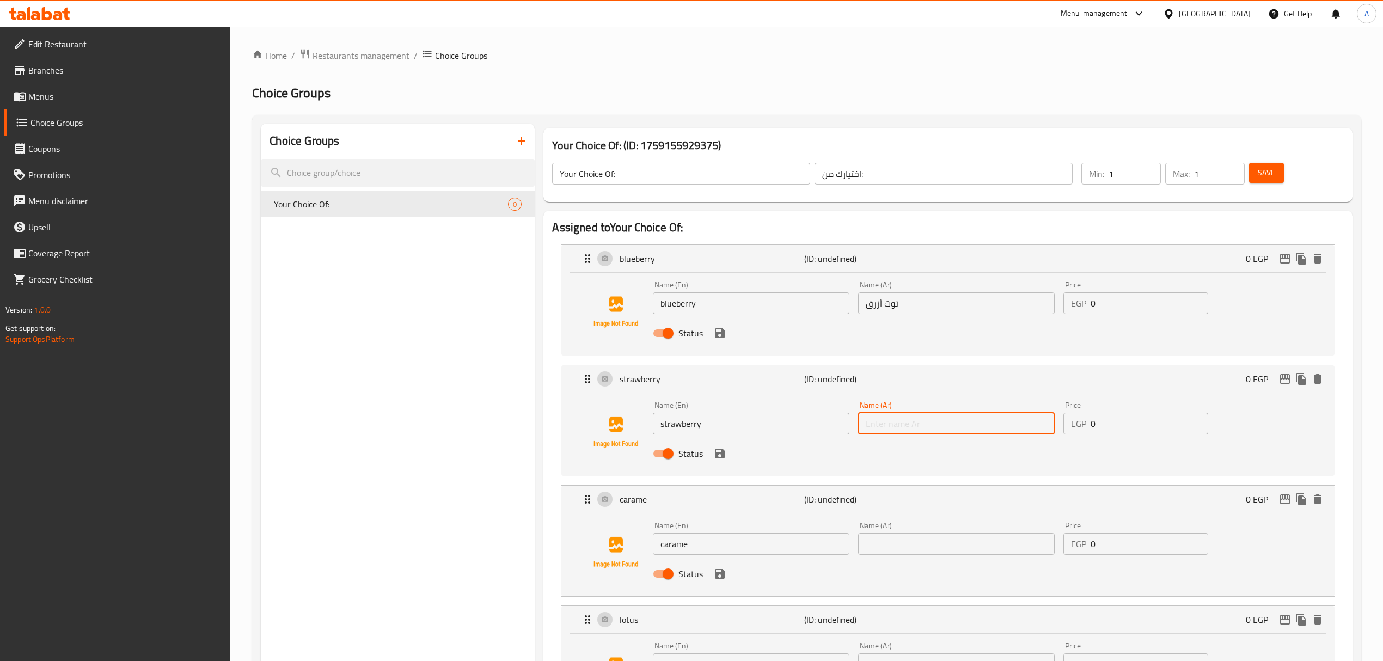
paste input "الفراولة"
type input "الفراولة"
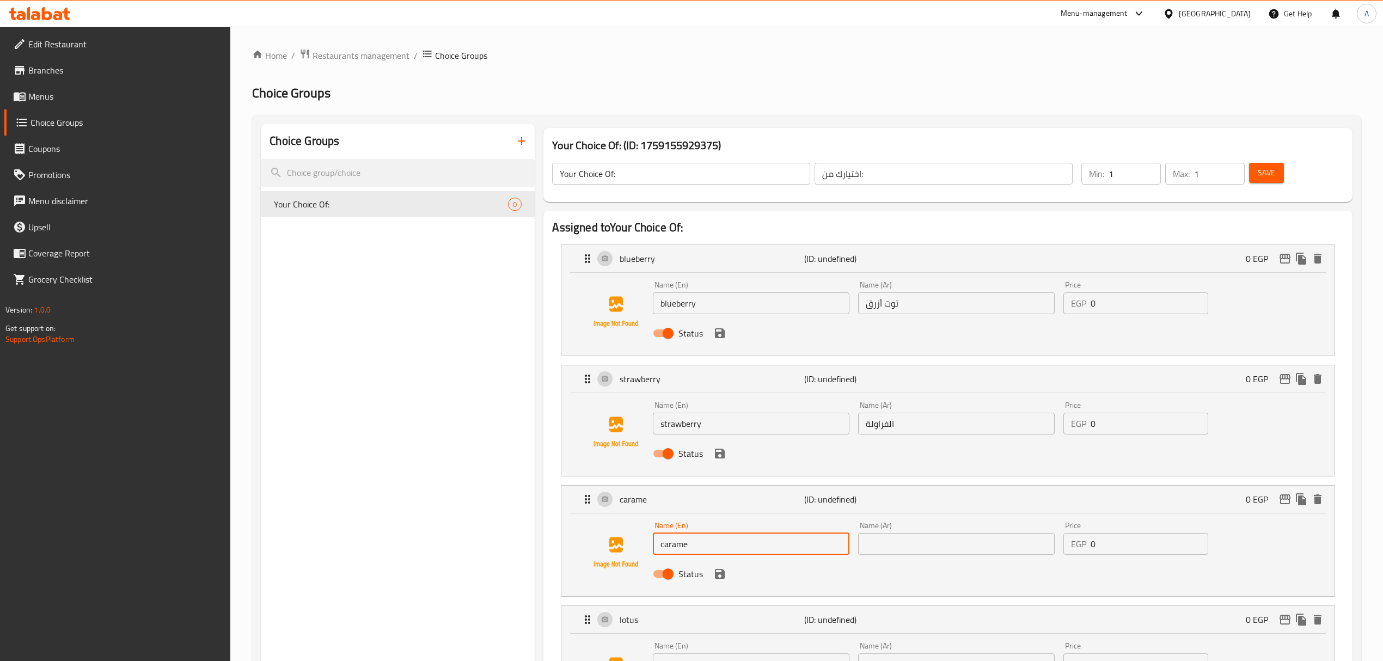
click at [757, 546] on input "carame" at bounding box center [751, 544] width 197 height 22
click at [730, 545] on input "carame" at bounding box center [751, 544] width 197 height 22
type input "caramel"
click at [896, 553] on input "text" at bounding box center [956, 544] width 197 height 22
paste input "الكراميل"
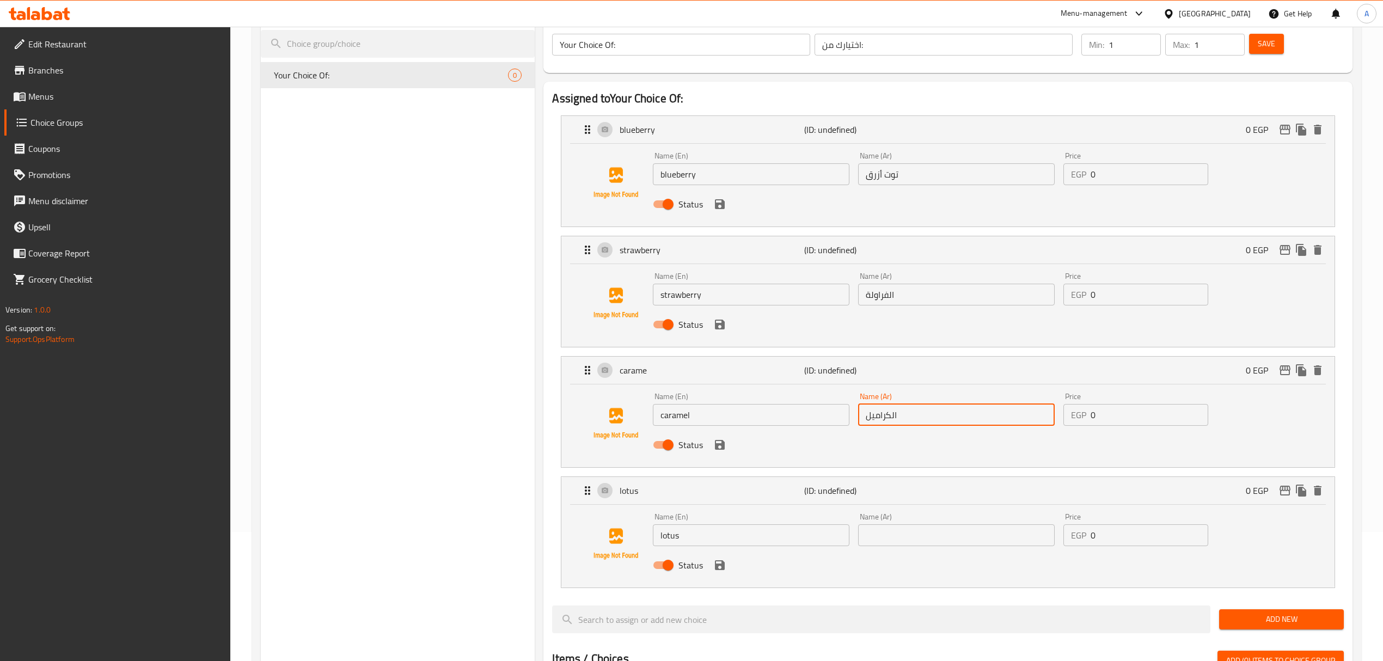
scroll to position [145, 0]
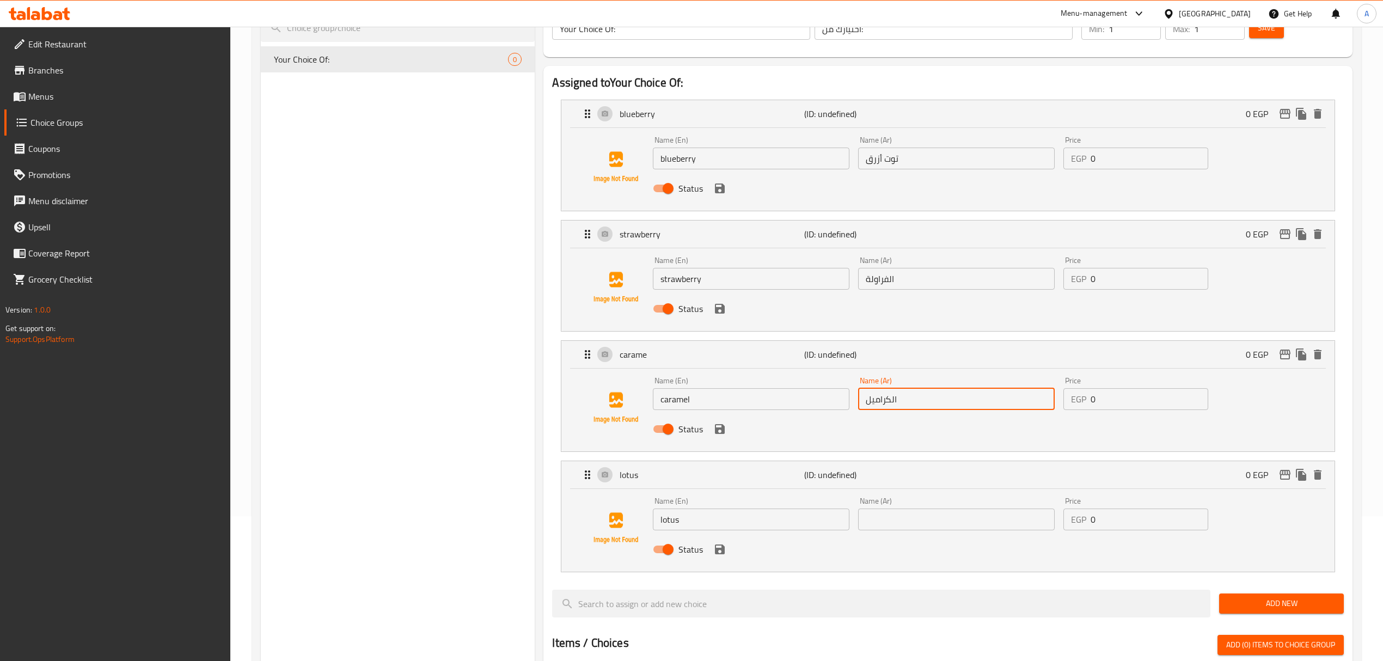
type input "الكراميل"
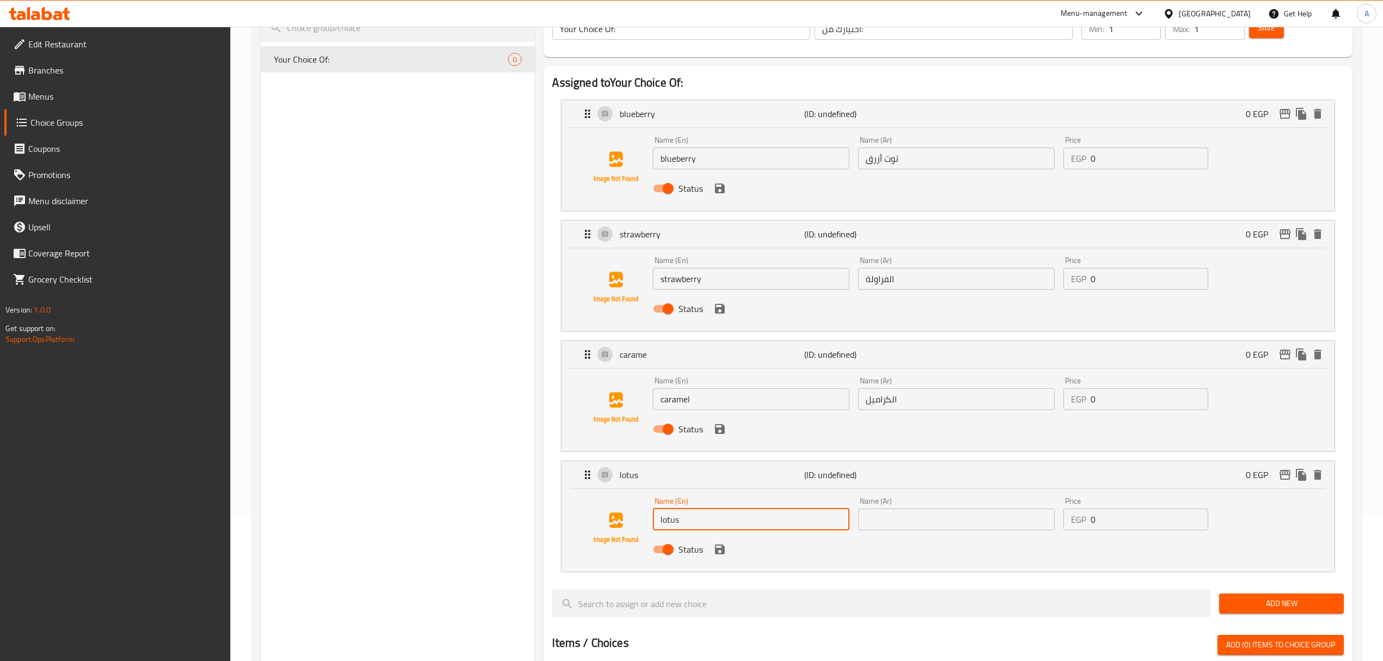
click at [713, 526] on input "lotus" at bounding box center [751, 520] width 197 height 22
click at [909, 523] on input "text" at bounding box center [956, 520] width 197 height 22
paste input "اللوتس"
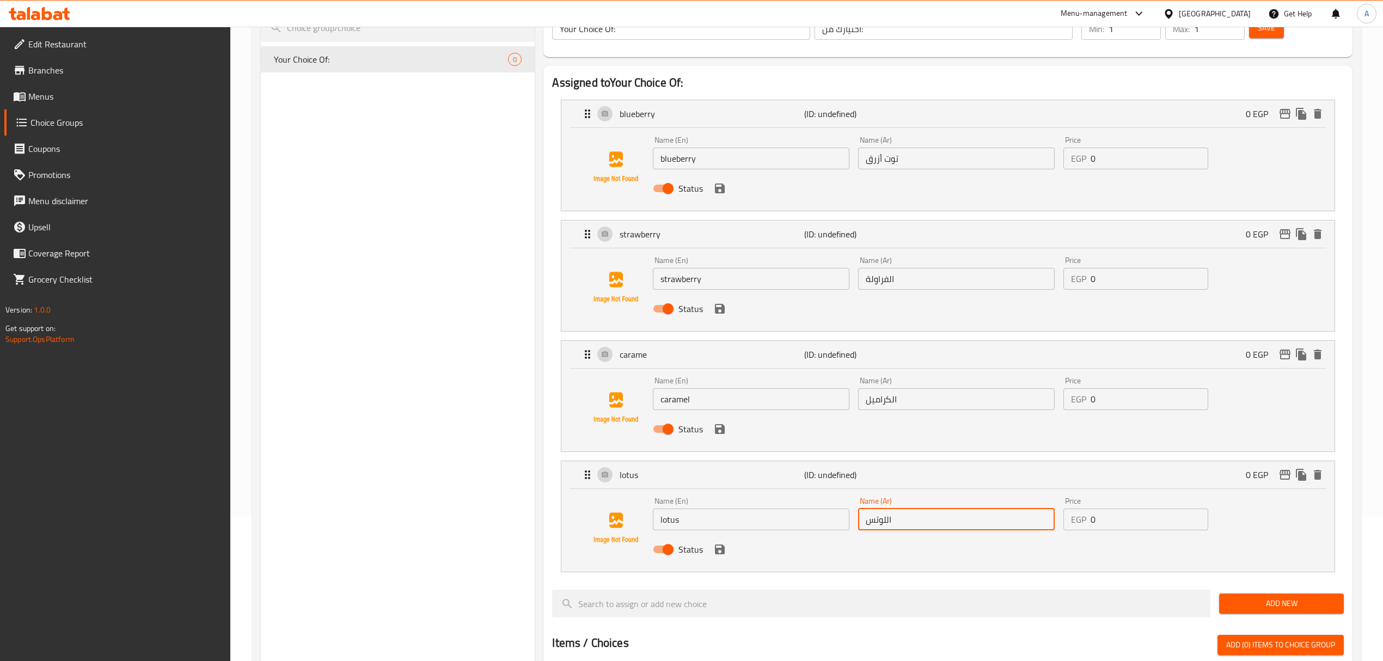
type input "اللوتس"
click at [342, 524] on div "Choice Groups Your Choice Of: 0" at bounding box center [398, 564] width 274 height 1171
drag, startPoint x: 720, startPoint y: 549, endPoint x: 712, endPoint y: 462, distance: 88.0
click at [720, 549] on icon "save" at bounding box center [720, 550] width 10 height 10
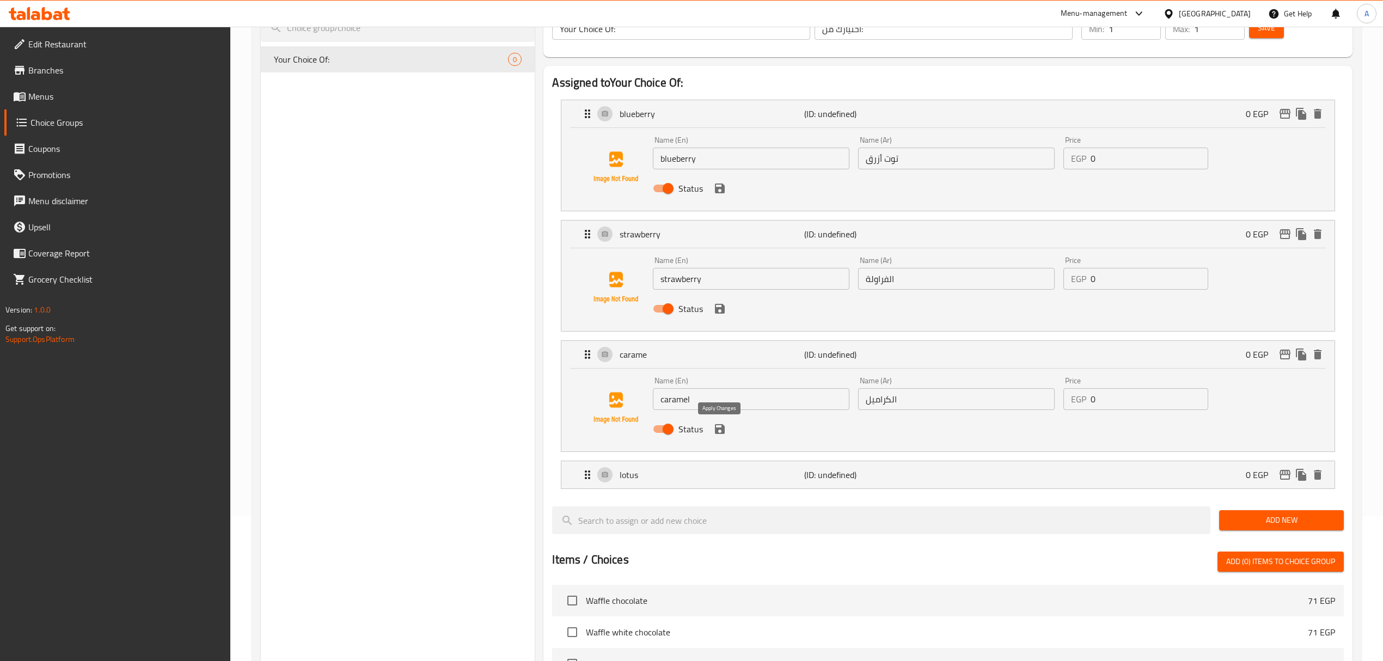
click at [719, 434] on icon "save" at bounding box center [720, 429] width 10 height 10
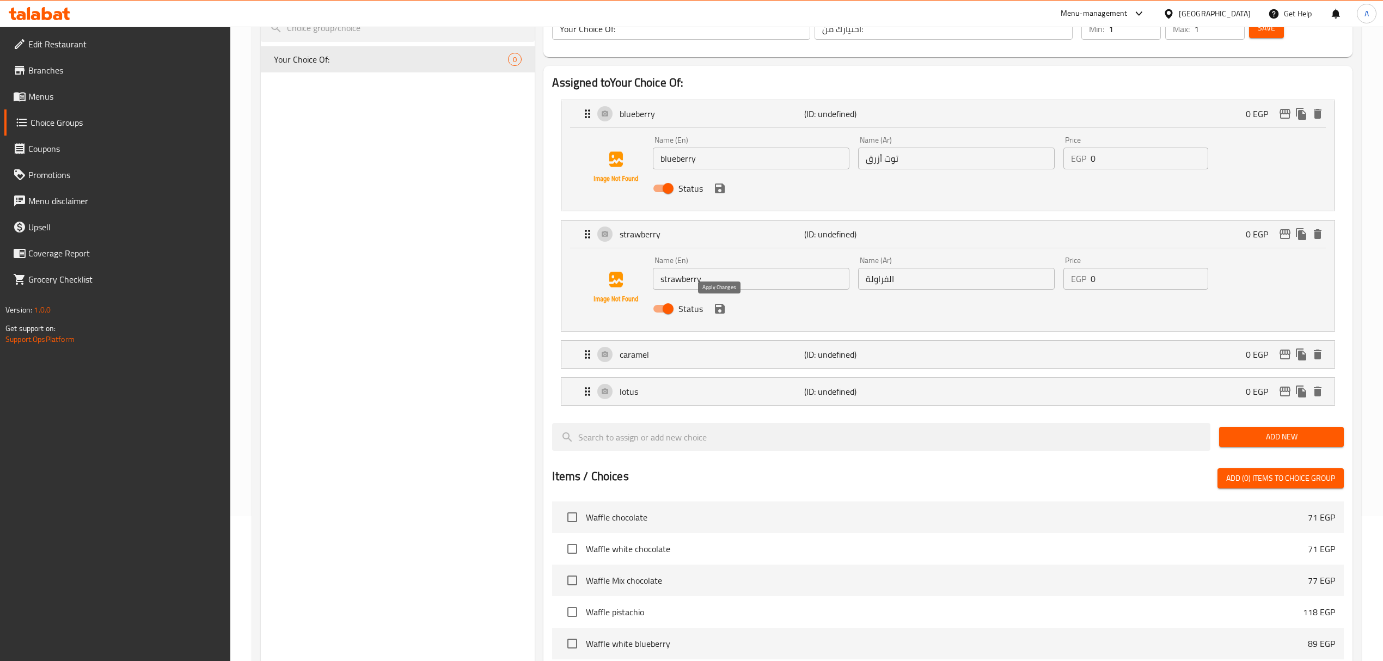
click at [719, 308] on icon "save" at bounding box center [720, 309] width 10 height 10
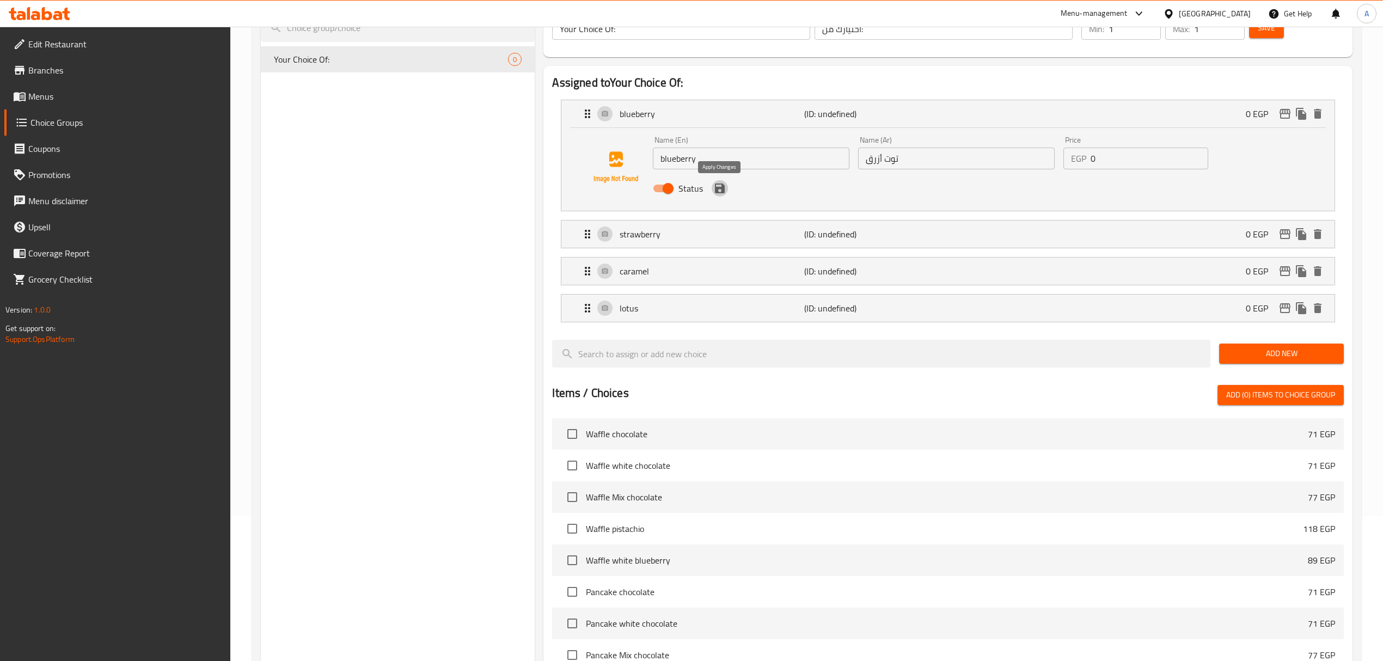
click at [717, 192] on icon "save" at bounding box center [720, 189] width 10 height 10
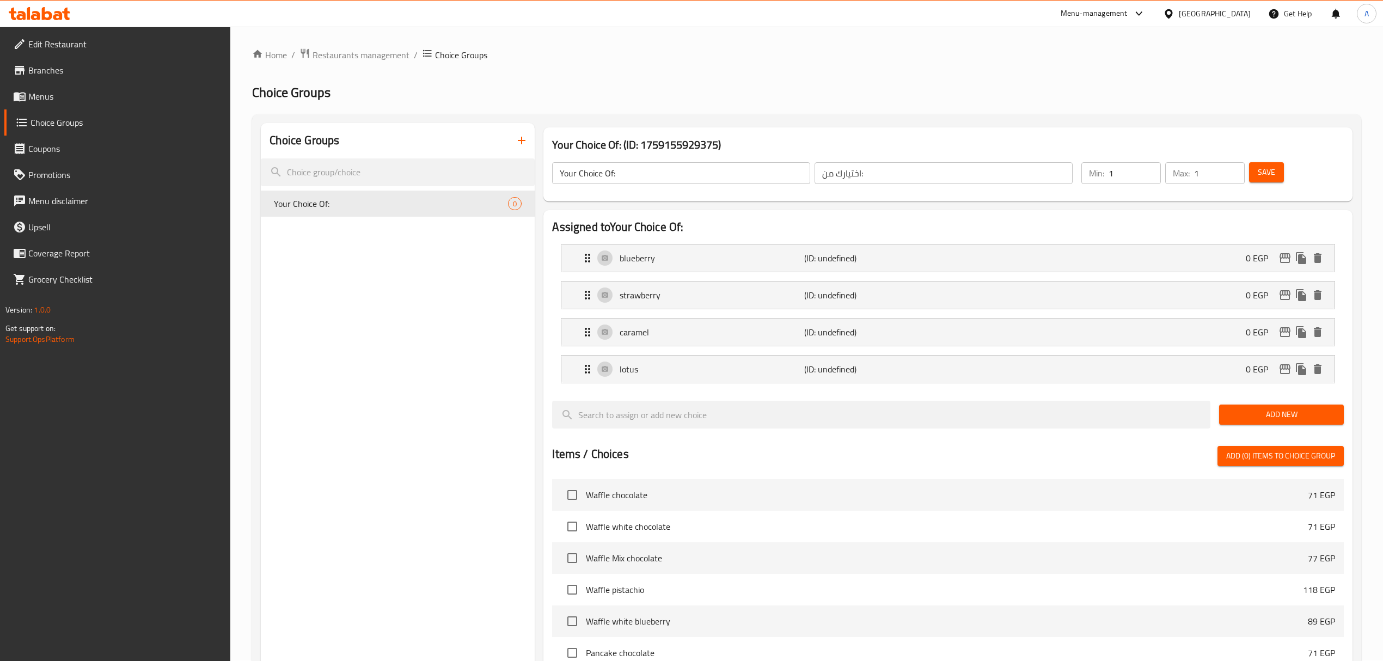
scroll to position [0, 0]
click at [1277, 161] on div "Save" at bounding box center [1290, 174] width 86 height 26
click at [1280, 169] on button "Save" at bounding box center [1266, 173] width 35 height 20
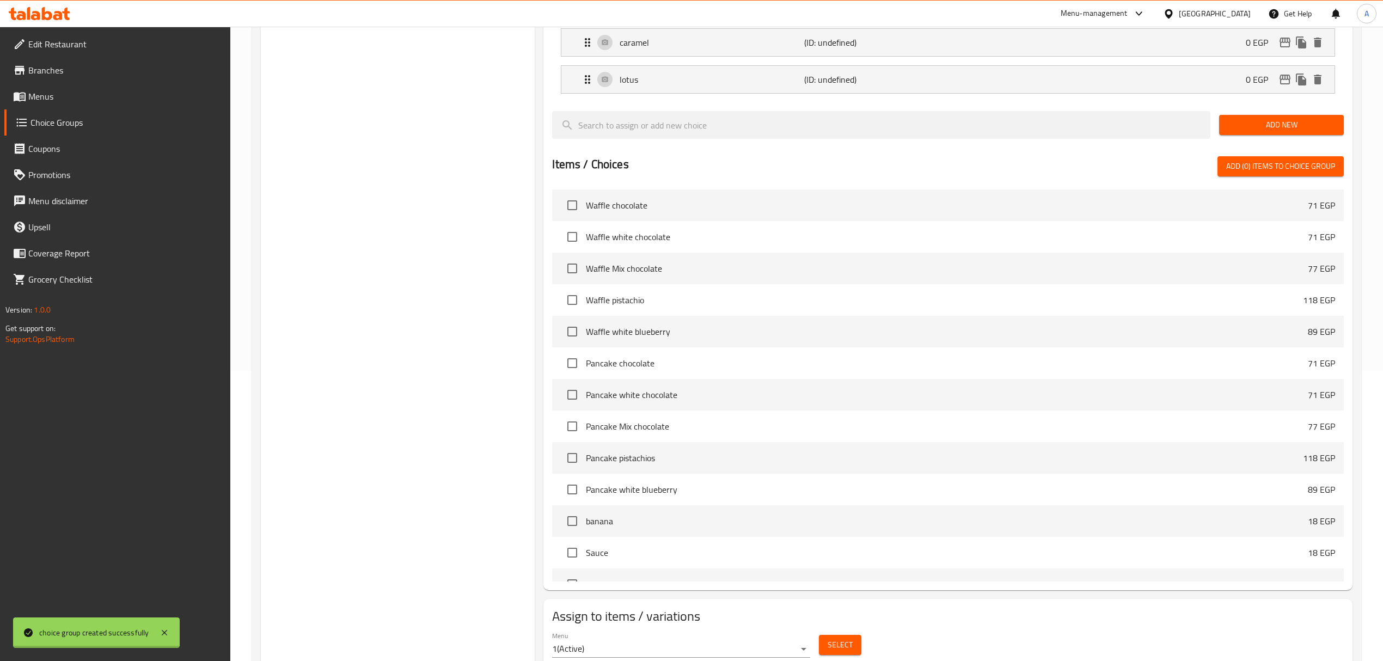
scroll to position [332, 0]
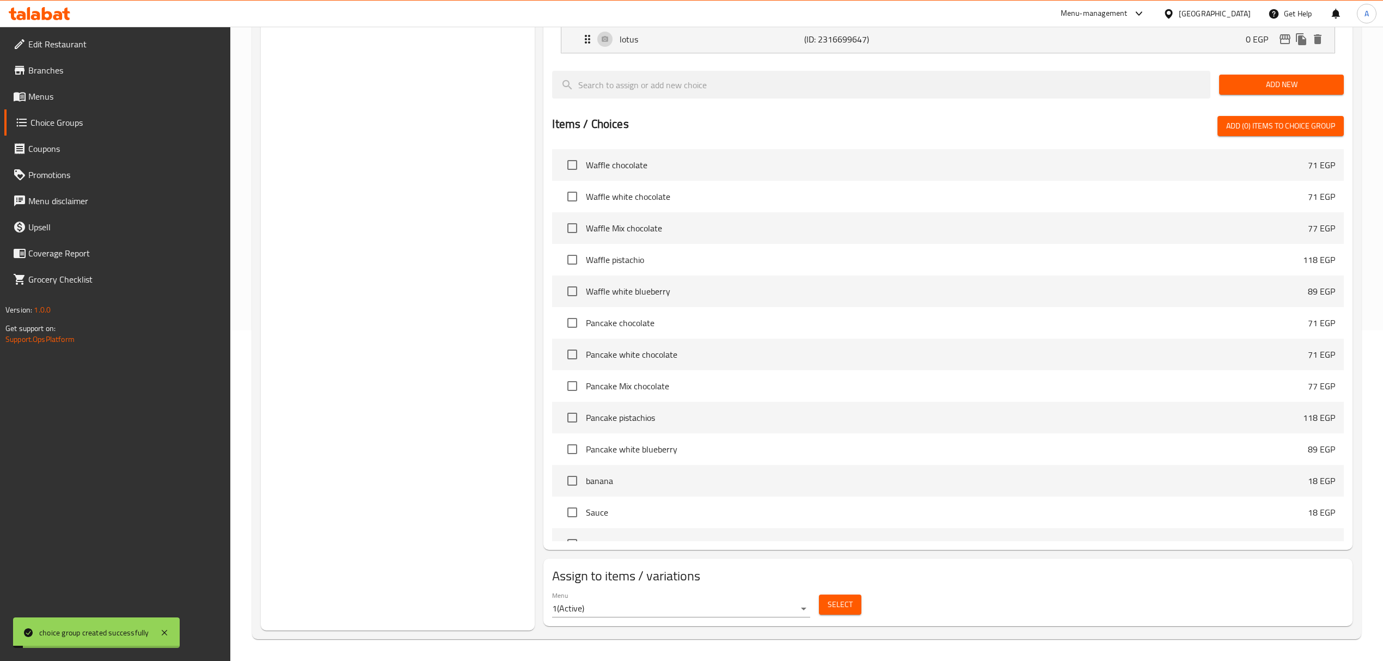
click at [867, 604] on div "Menu 1 ( Active ) Select" at bounding box center [948, 604] width 800 height 35
click at [831, 601] on span "Select" at bounding box center [840, 605] width 25 height 14
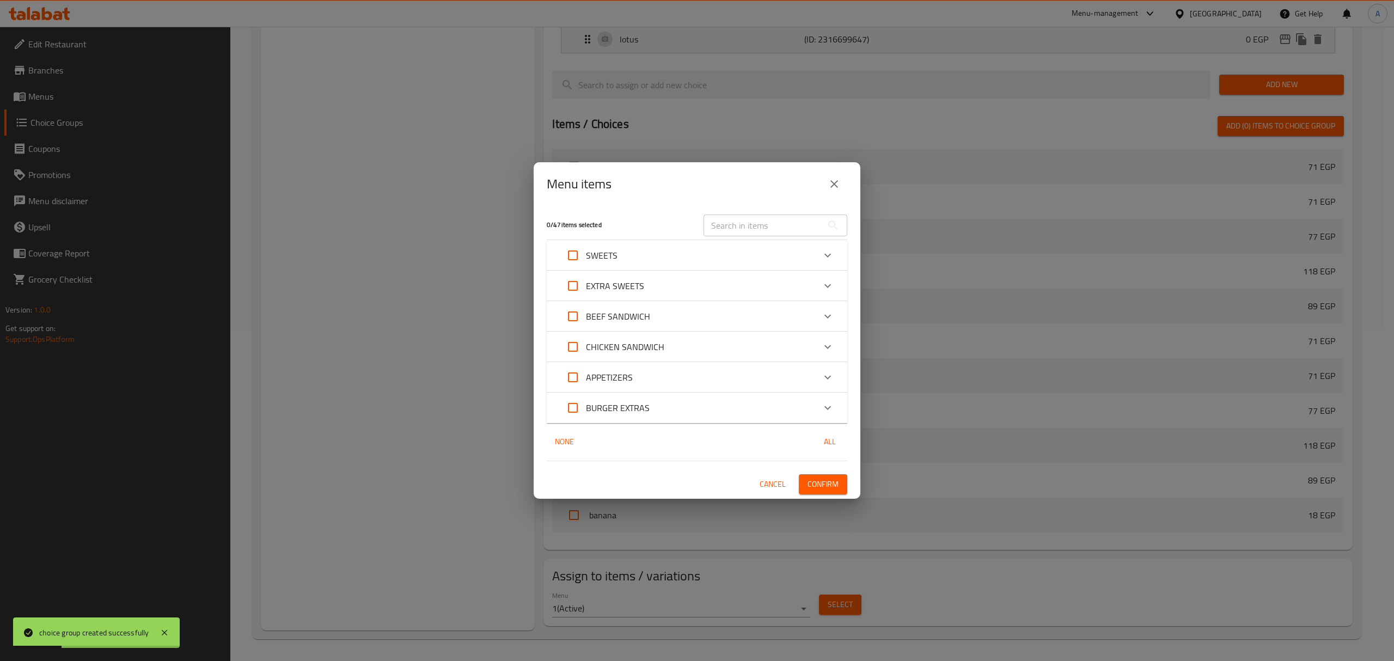
click at [752, 234] on input "text" at bounding box center [763, 226] width 119 height 22
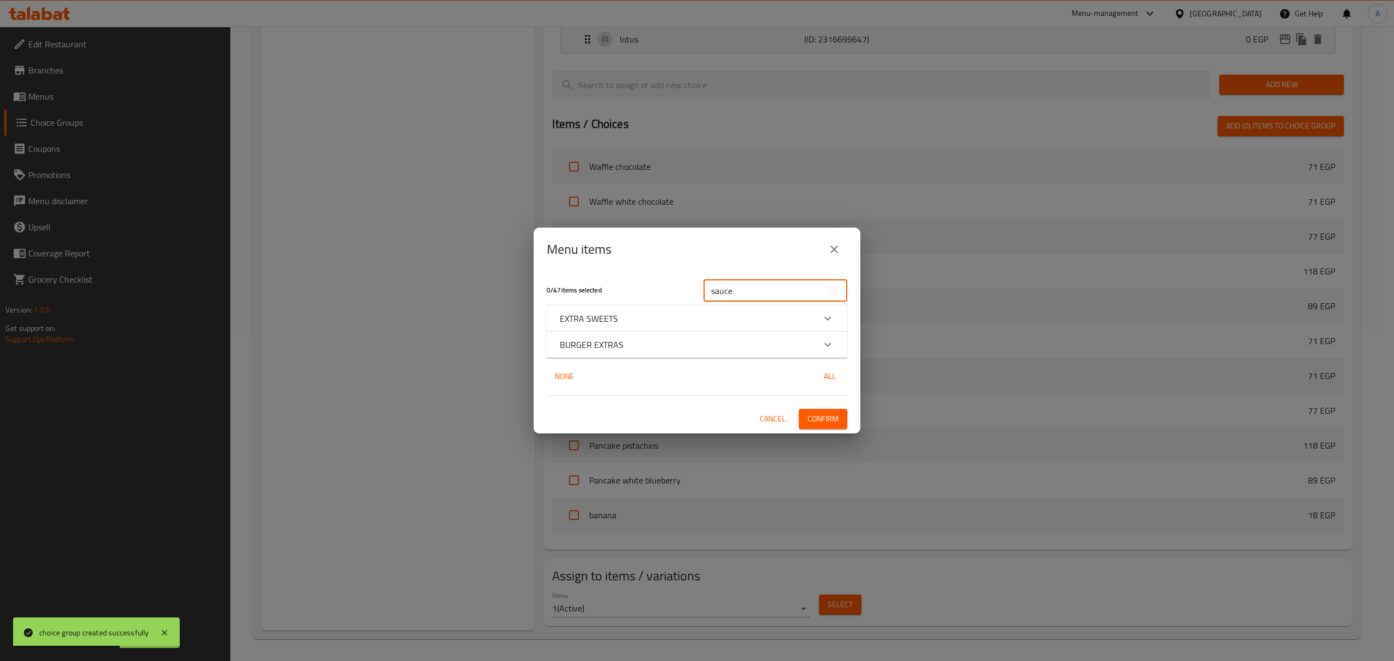
type input "sauce"
click at [624, 353] on div "BURGER EXTRAS" at bounding box center [697, 345] width 301 height 26
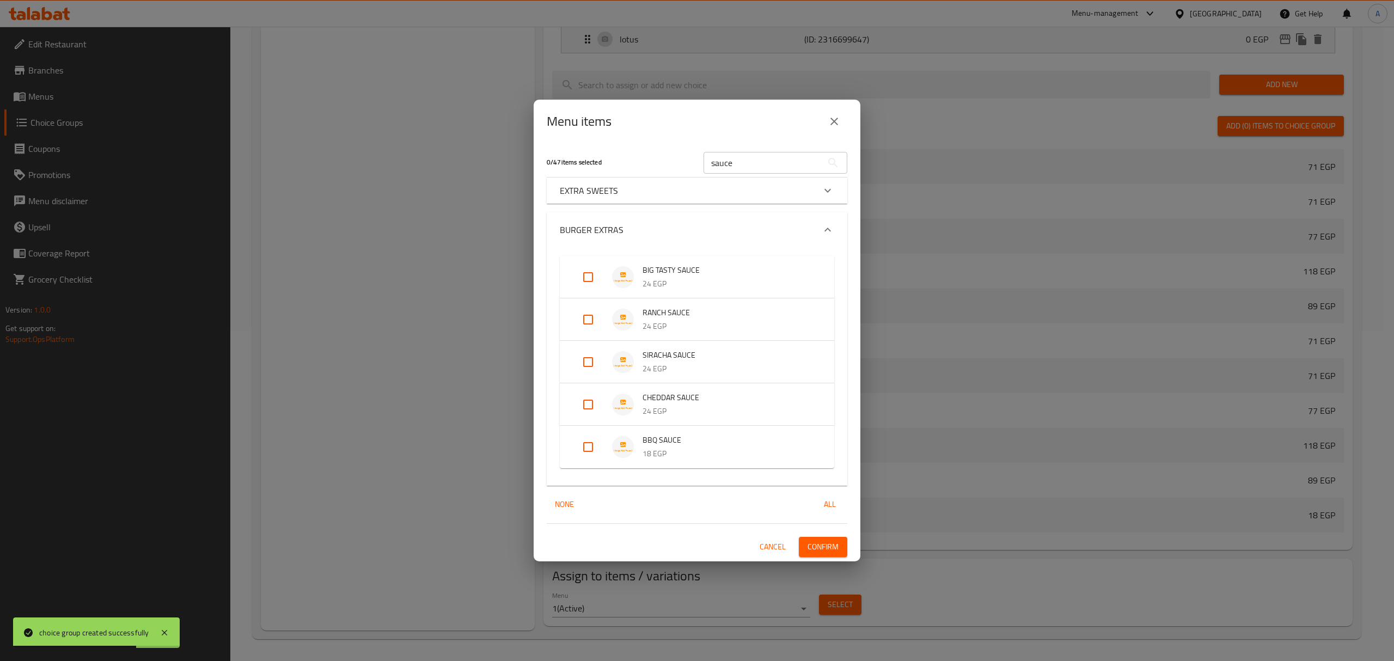
click at [636, 188] on div "EXTRA SWEETS" at bounding box center [687, 190] width 255 height 13
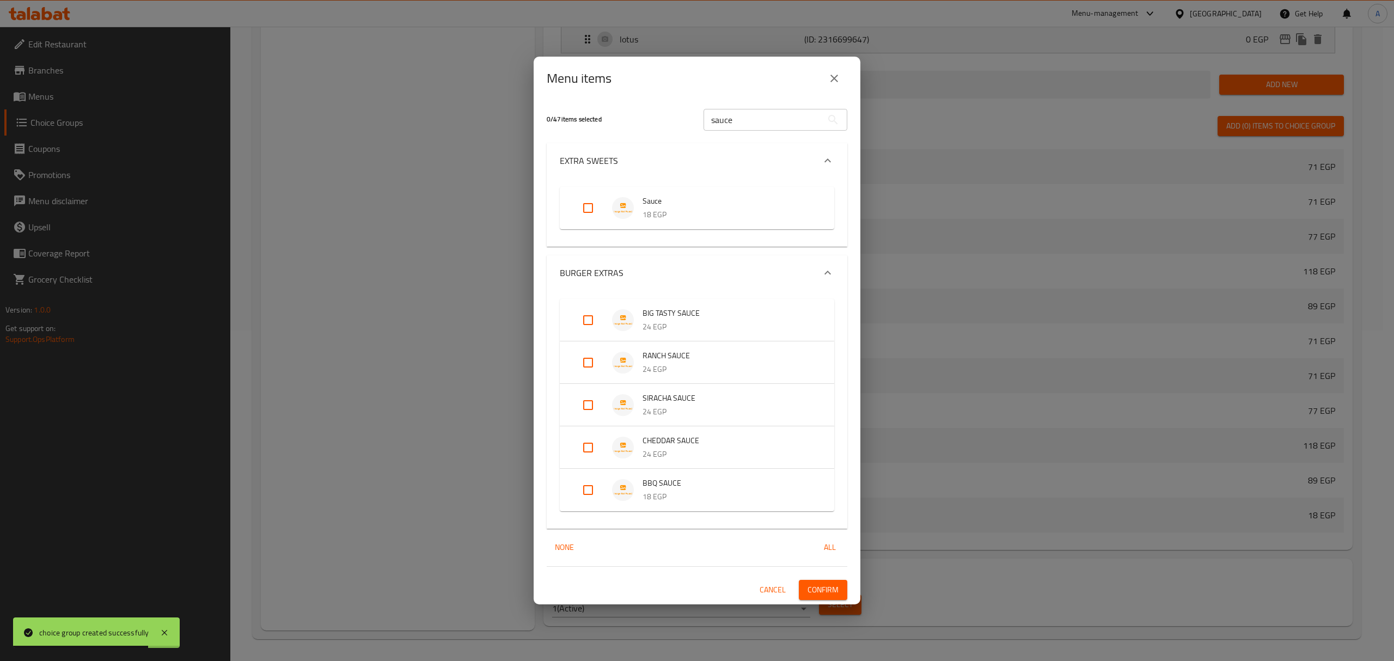
click at [596, 207] on input "Expand" at bounding box center [588, 208] width 26 height 26
checkbox input "true"
click at [815, 595] on span "Confirm" at bounding box center [823, 590] width 31 height 14
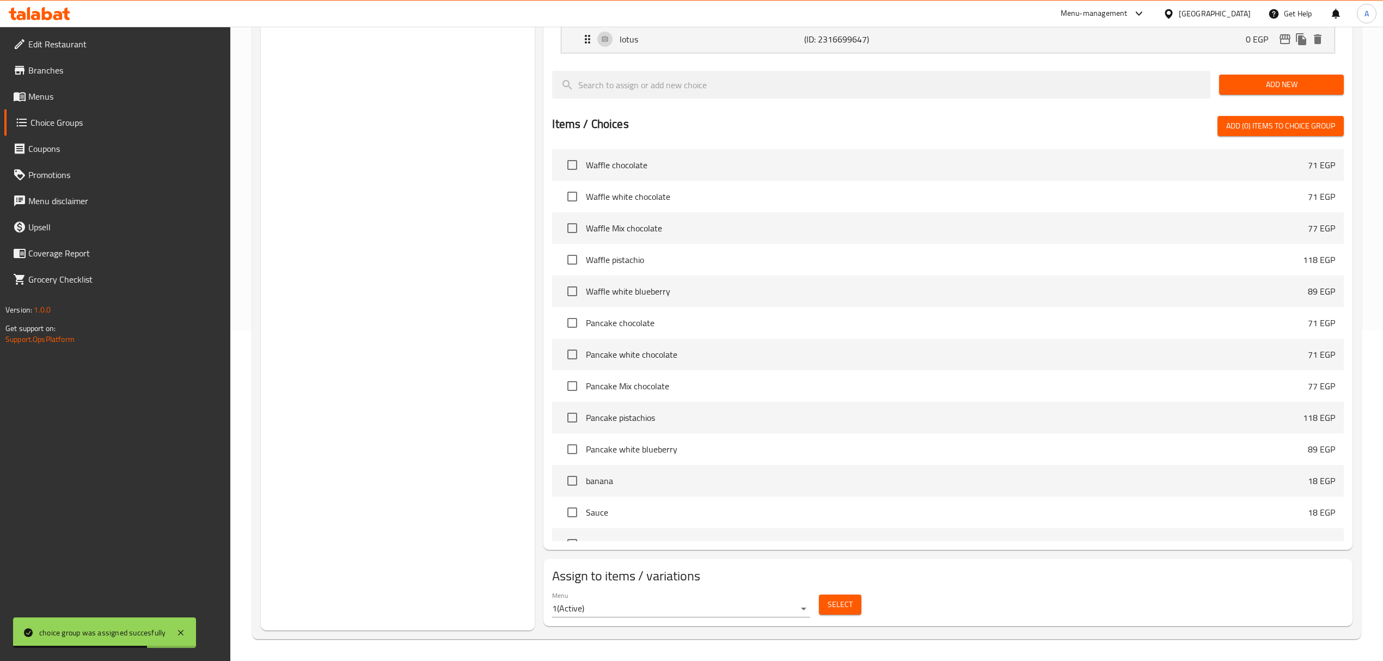
click at [390, 300] on div "Choice Groups Your Choice Of: 4" at bounding box center [398, 212] width 274 height 838
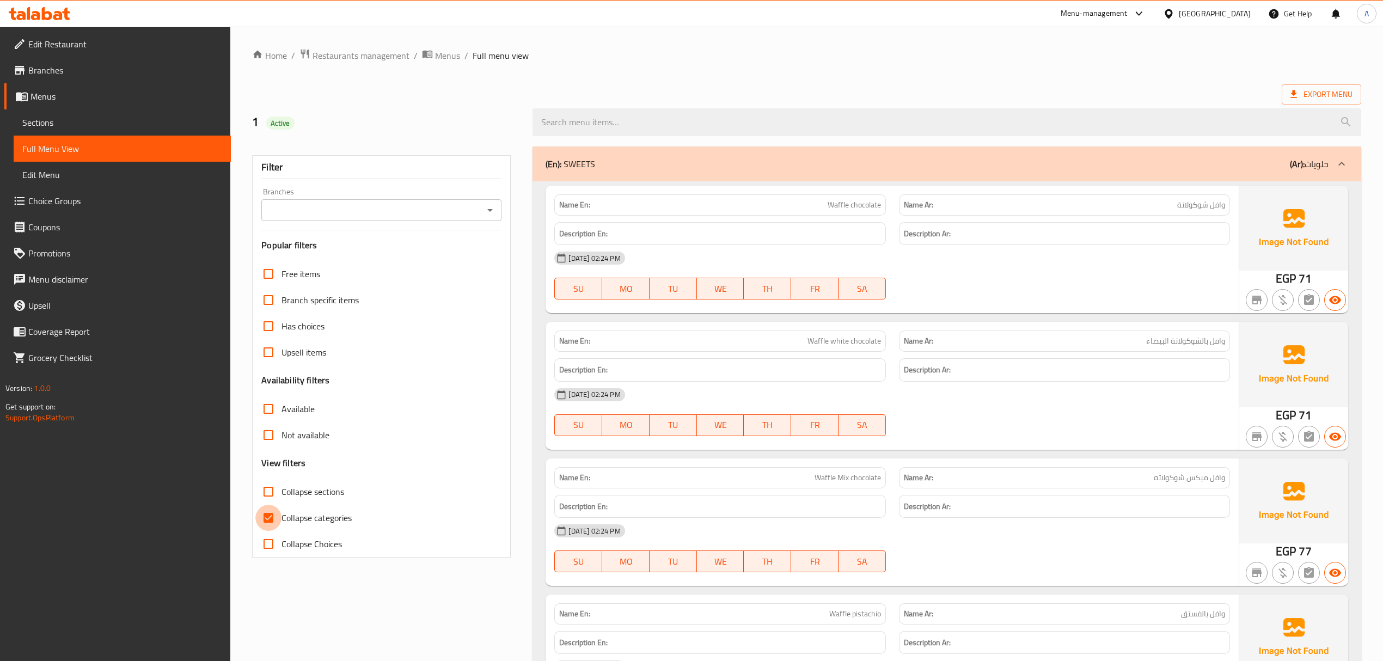
click at [268, 522] on input "Collapse categories" at bounding box center [268, 518] width 26 height 26
checkbox input "false"
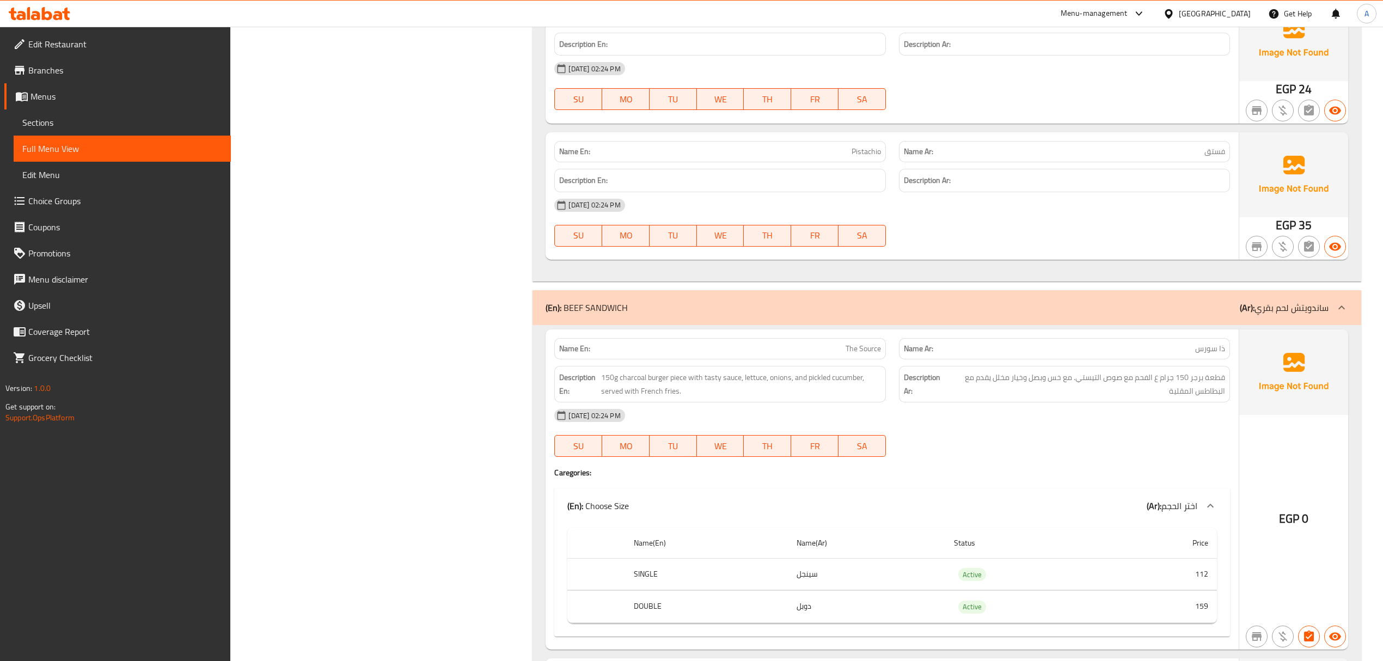
scroll to position [2759, 0]
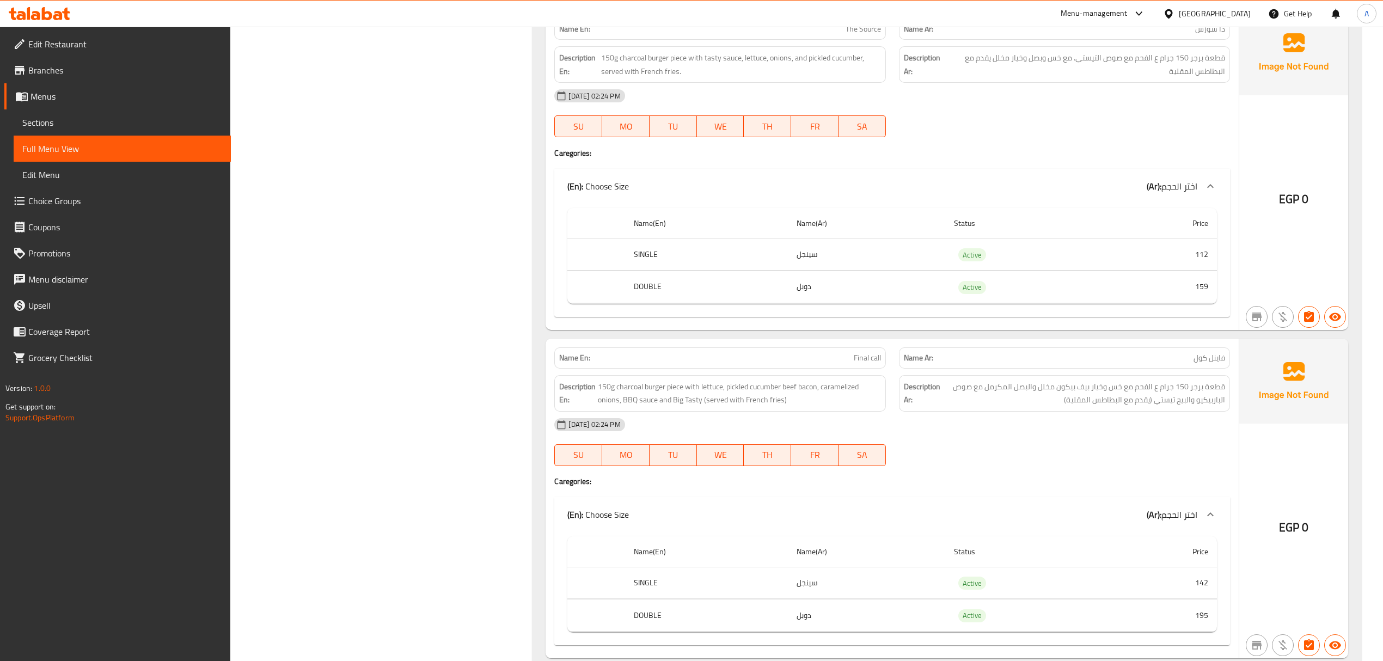
scroll to position [3018, 0]
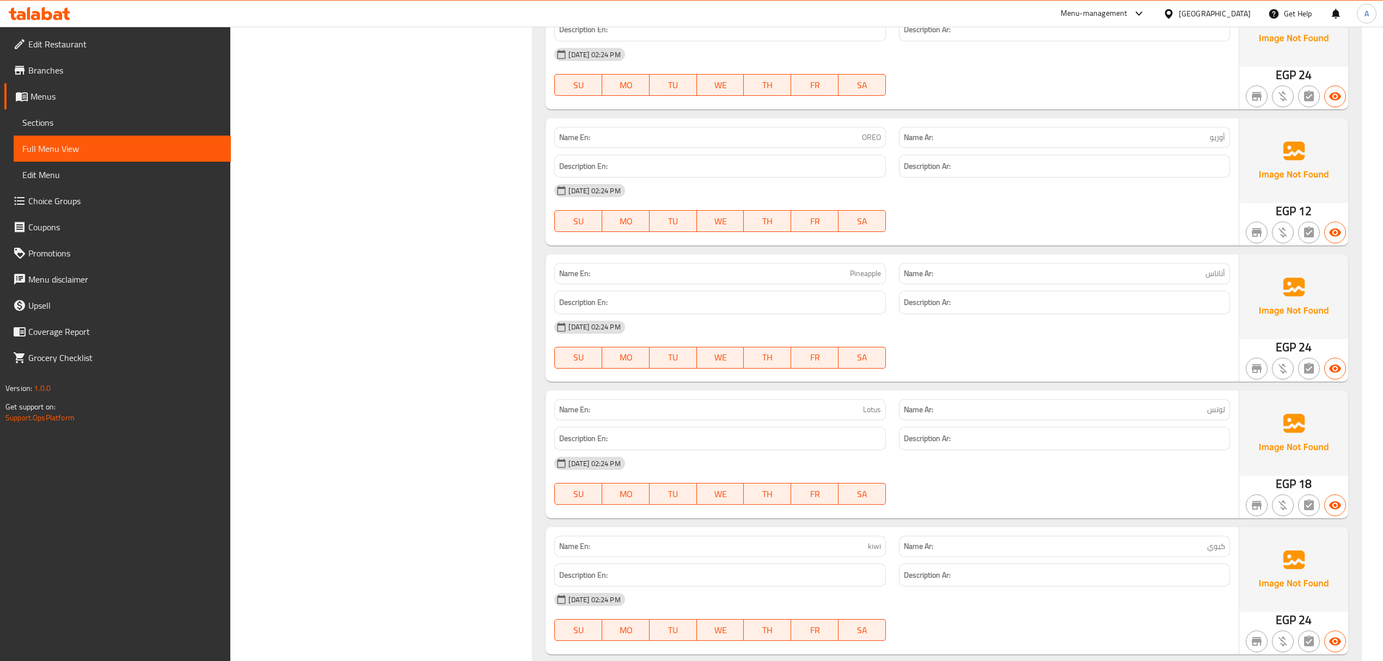
scroll to position [1856, 0]
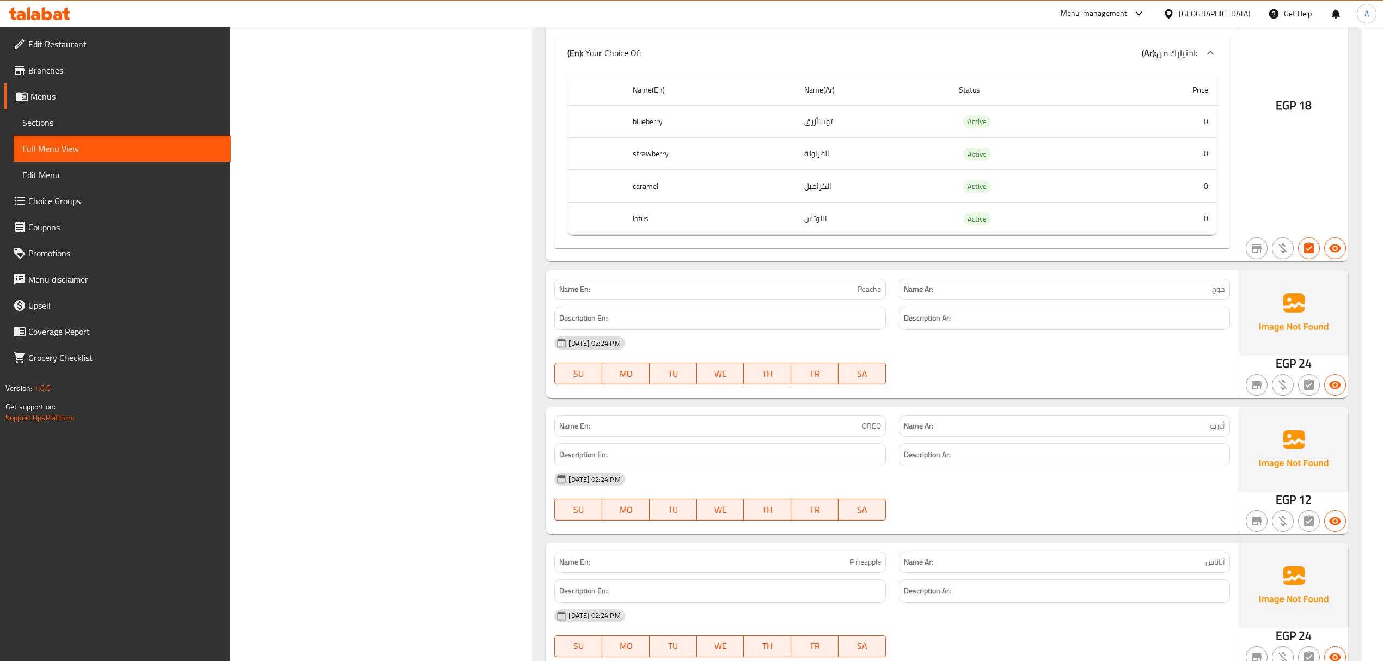
click at [687, 94] on th "Name(En)" at bounding box center [710, 90] width 172 height 31
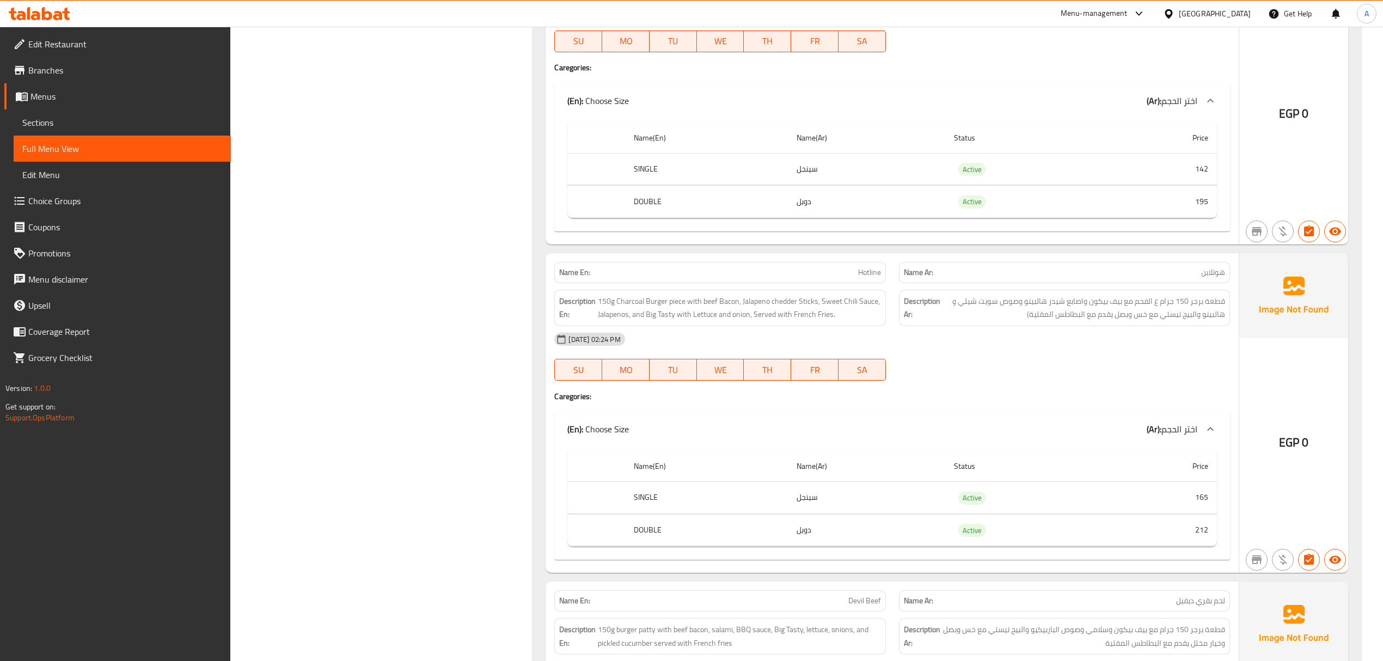
scroll to position [3453, 0]
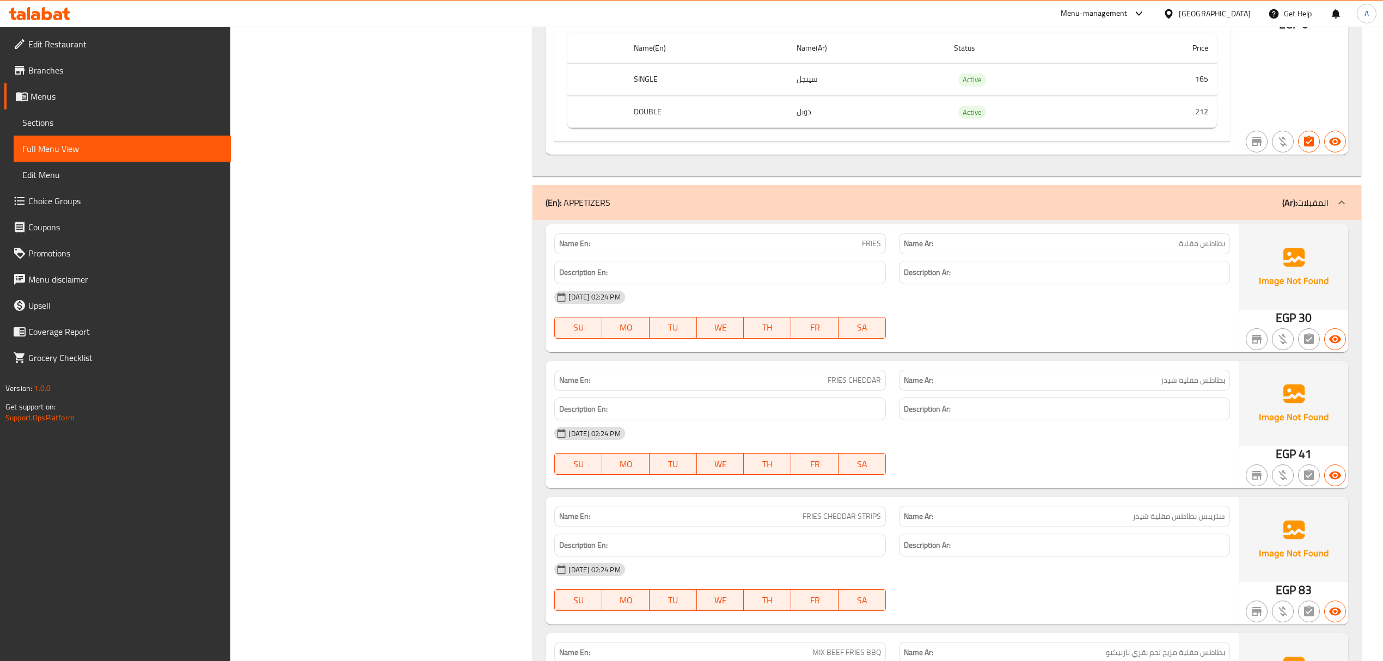
scroll to position [6866, 0]
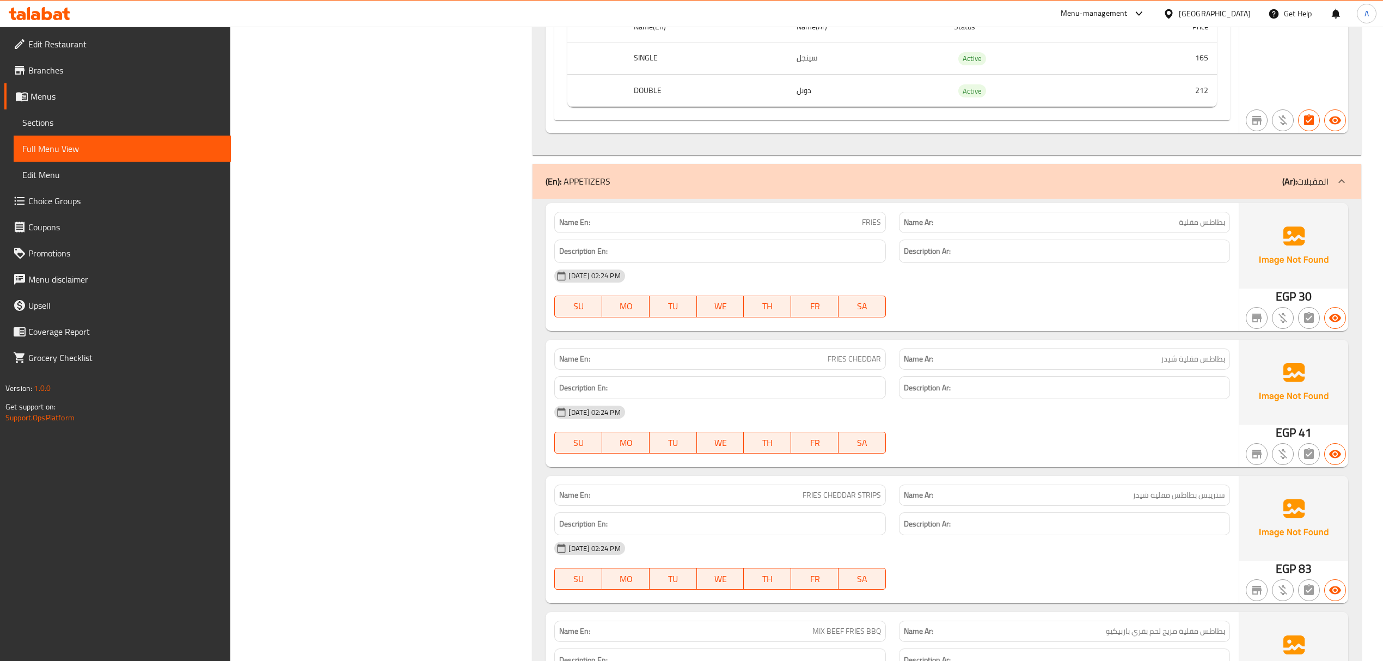
click at [966, 324] on div "29-09-2025 02:24 PM SU MO TU WE TH FR SA" at bounding box center [892, 293] width 688 height 61
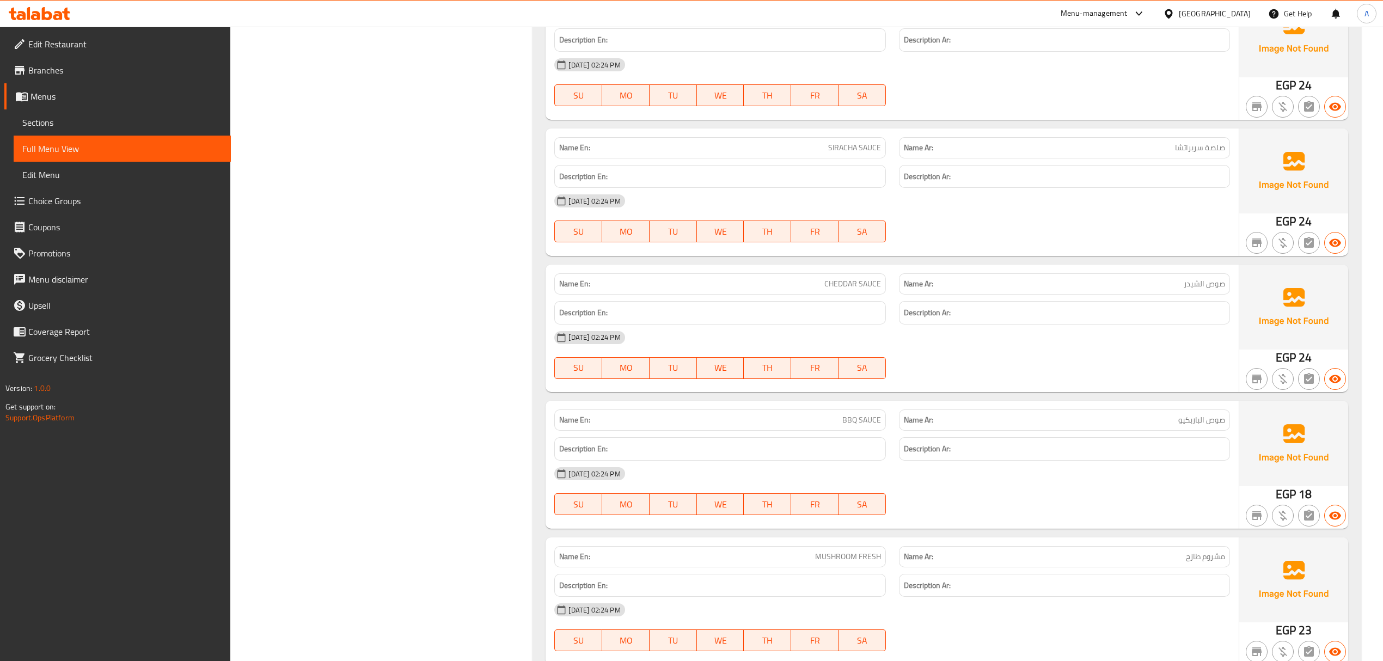
scroll to position [8391, 0]
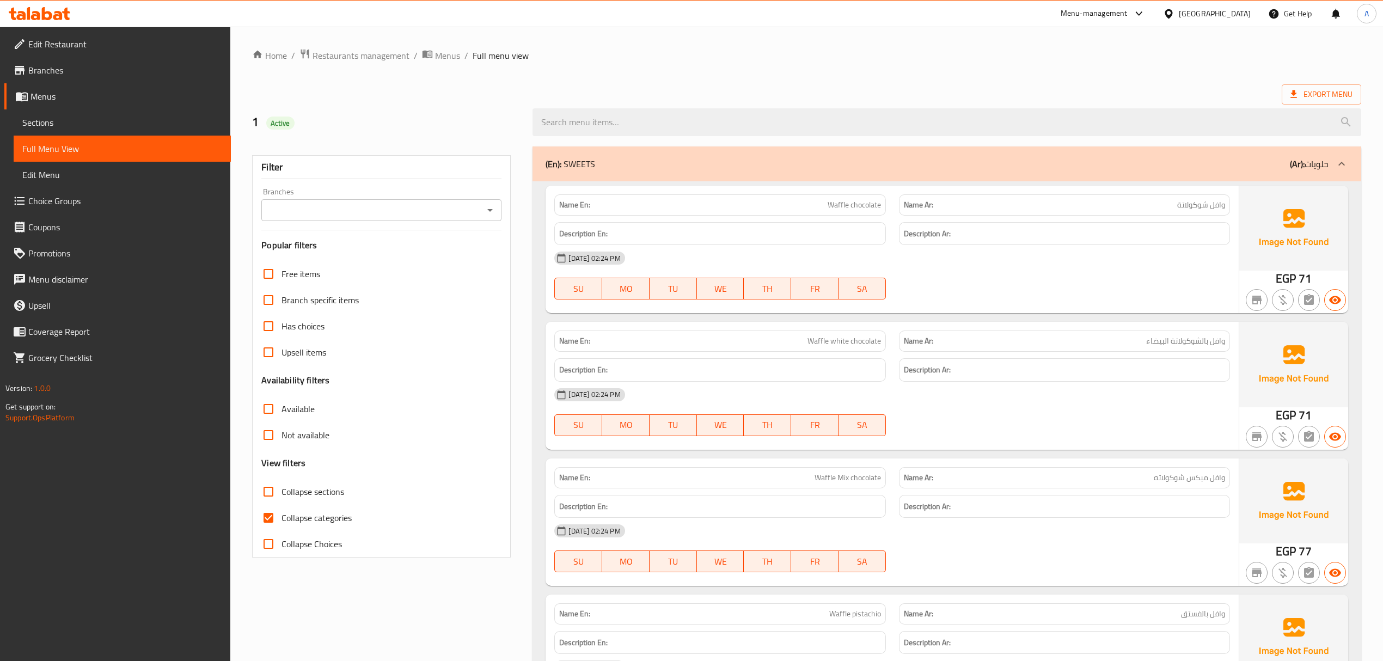
click at [269, 521] on input "Collapse categories" at bounding box center [268, 518] width 26 height 26
checkbox input "false"
click at [693, 51] on ol "Home / Restaurants management / Menus / Full menu view" at bounding box center [806, 55] width 1109 height 14
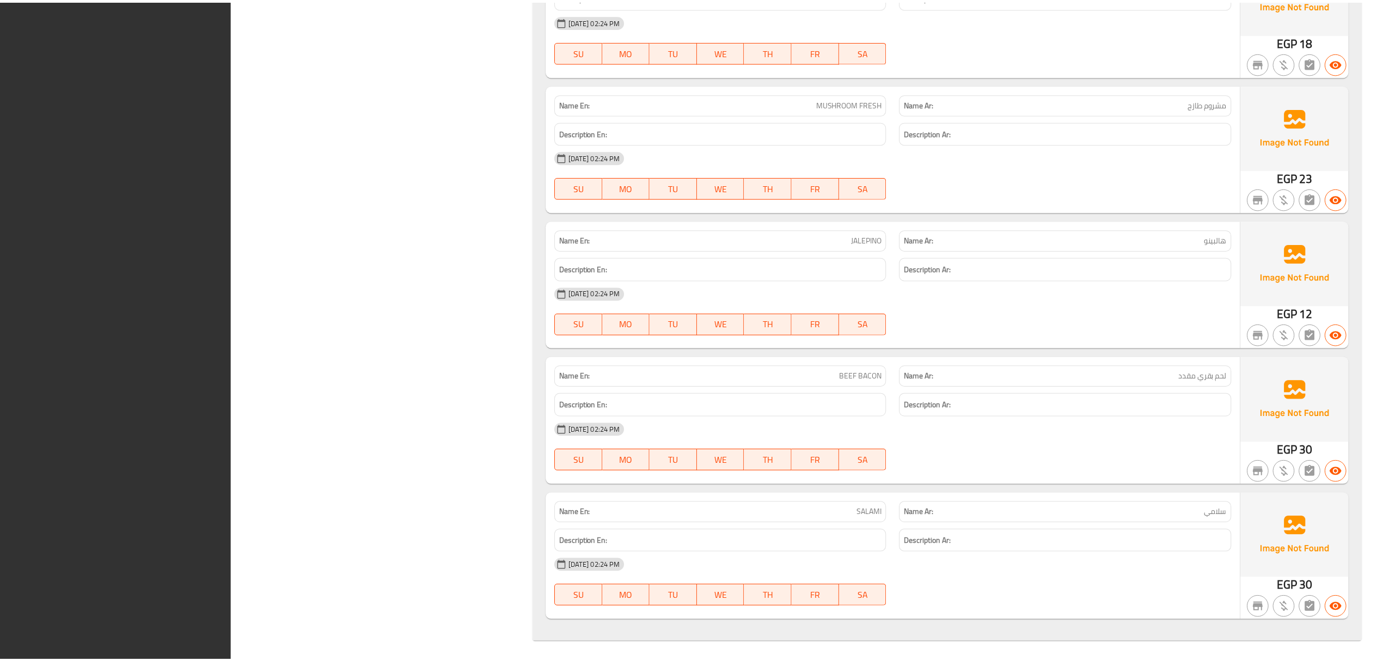
scroll to position [8858, 0]
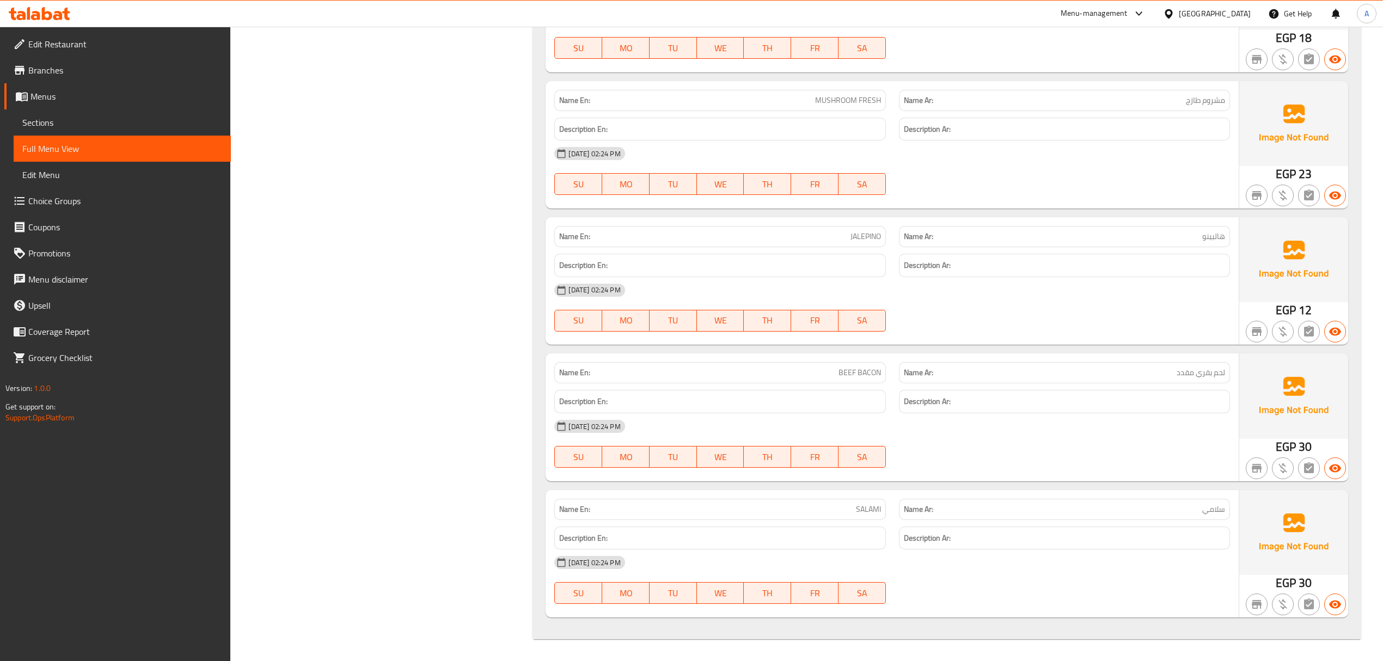
click at [88, 51] on link "Edit Restaurant" at bounding box center [117, 44] width 227 height 26
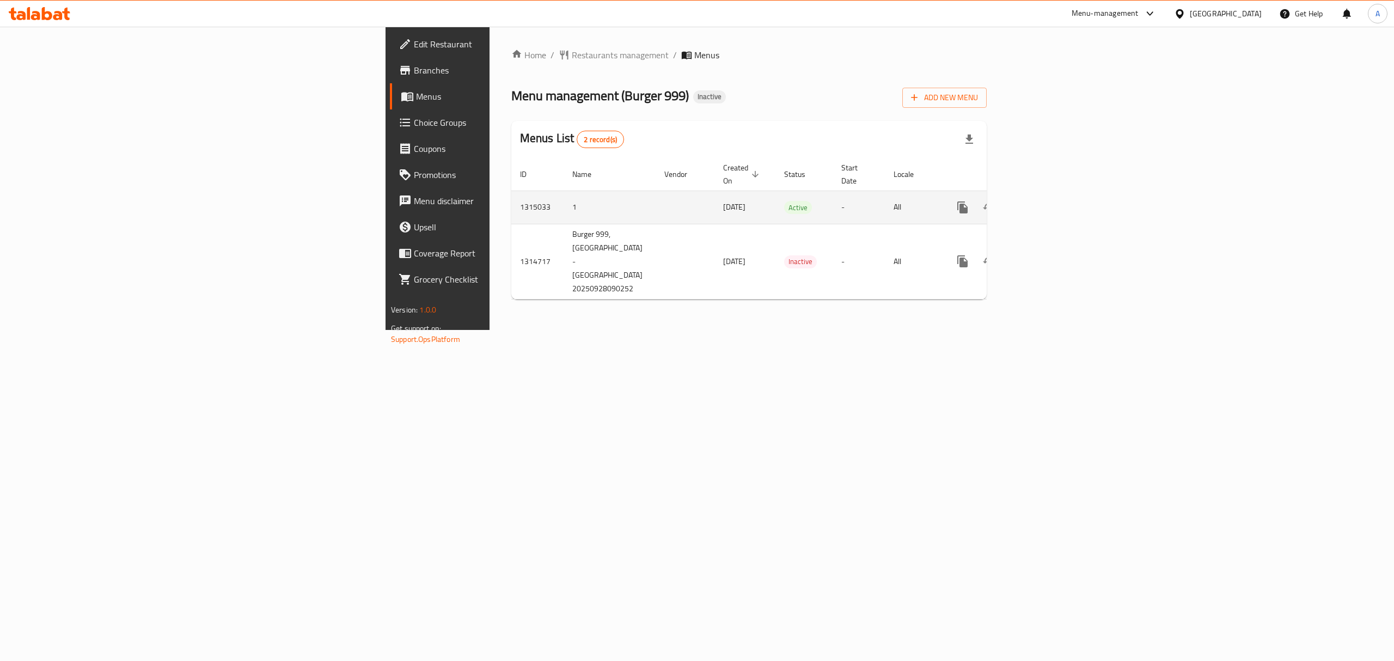
click at [1046, 203] on icon "enhanced table" at bounding box center [1041, 208] width 10 height 10
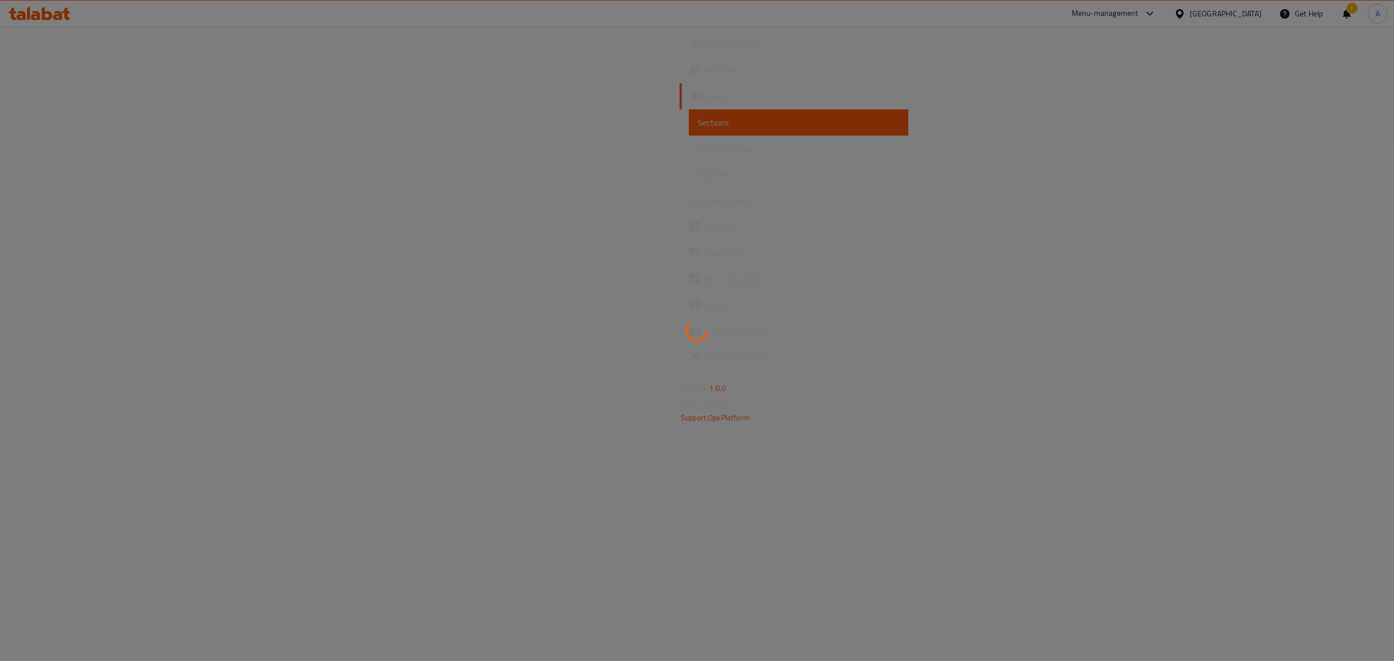
click at [676, 256] on div at bounding box center [697, 330] width 1394 height 661
click at [584, 284] on div at bounding box center [697, 330] width 1394 height 661
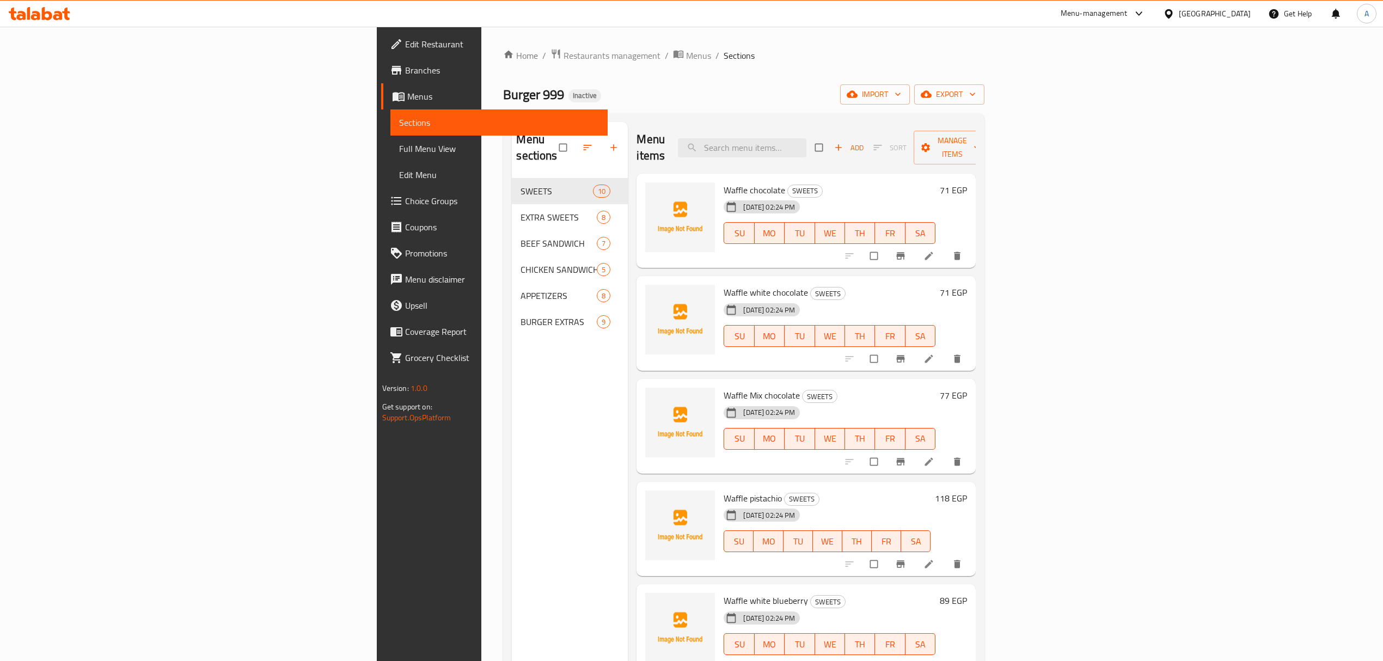
click at [512, 360] on div "Menu sections SWEETS 10 EXTRA SWEETS 8 BEEF SANDWICH 7 CHICKEN SANDWICH 5 APPET…" at bounding box center [570, 452] width 116 height 661
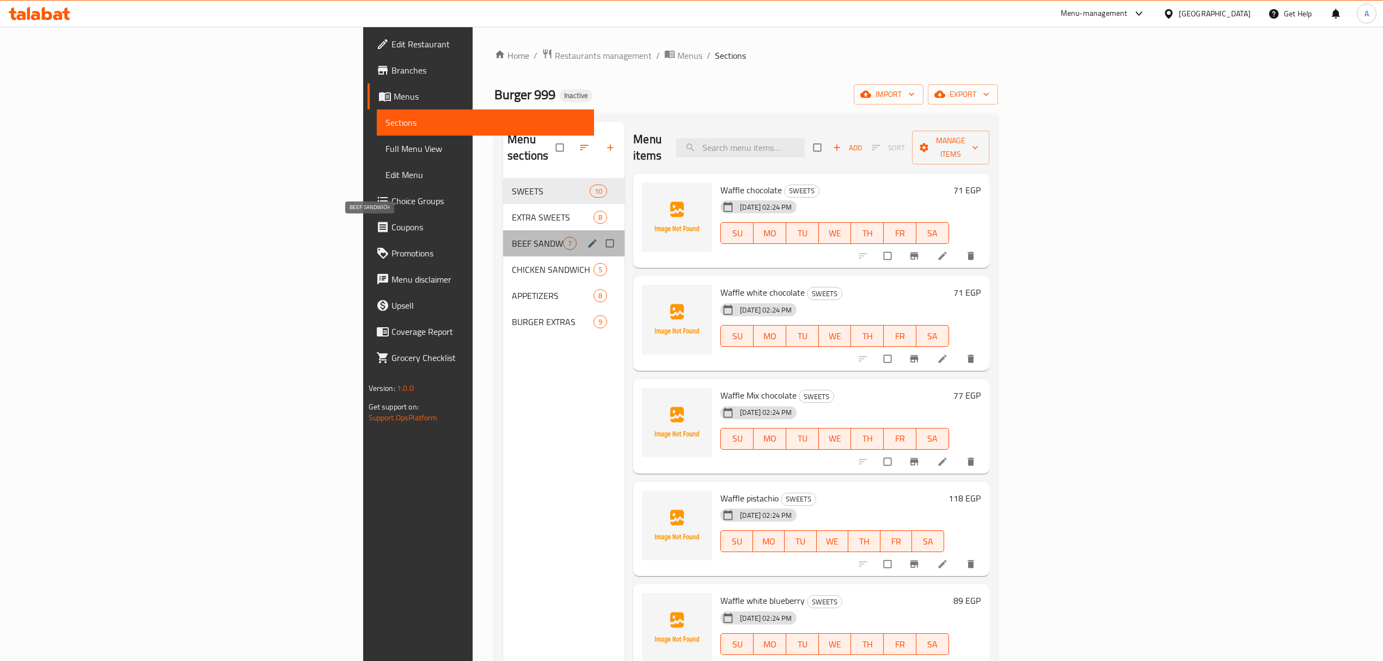
click at [512, 237] on span "BEEF SANDWICH" at bounding box center [537, 243] width 51 height 13
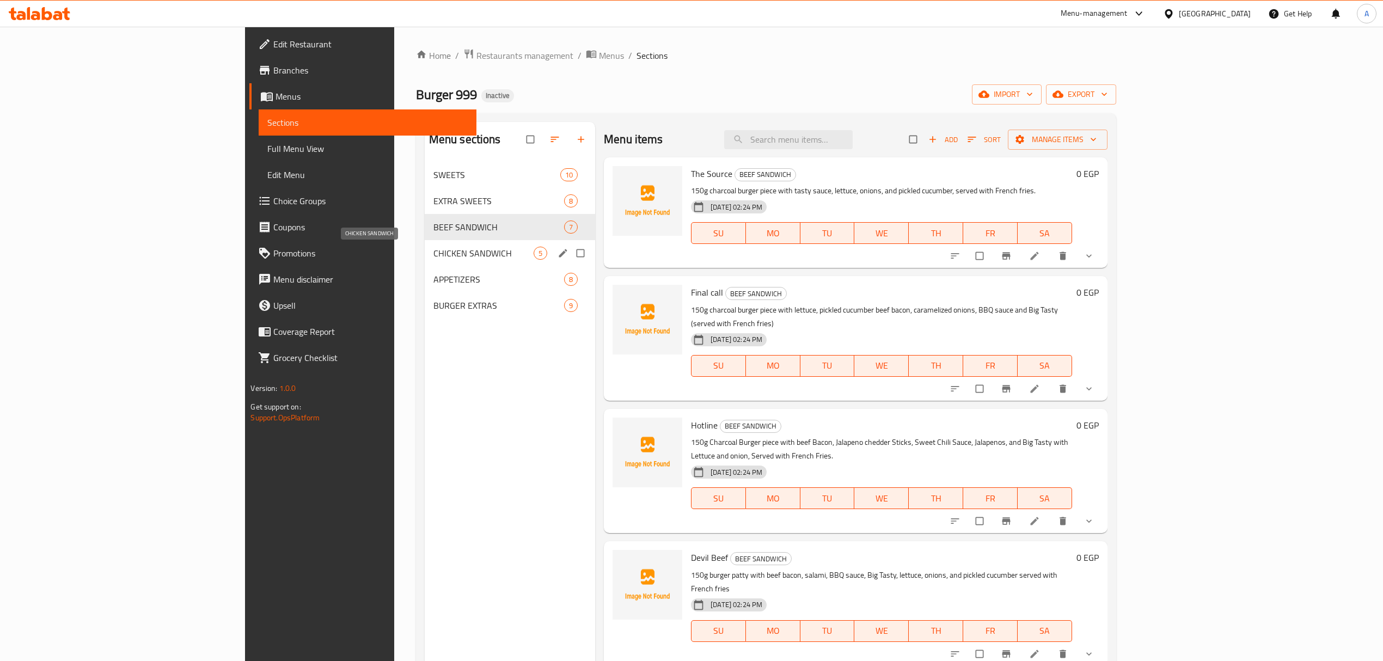
click at [433, 249] on span "CHICKEN SANDWICH" at bounding box center [483, 253] width 100 height 13
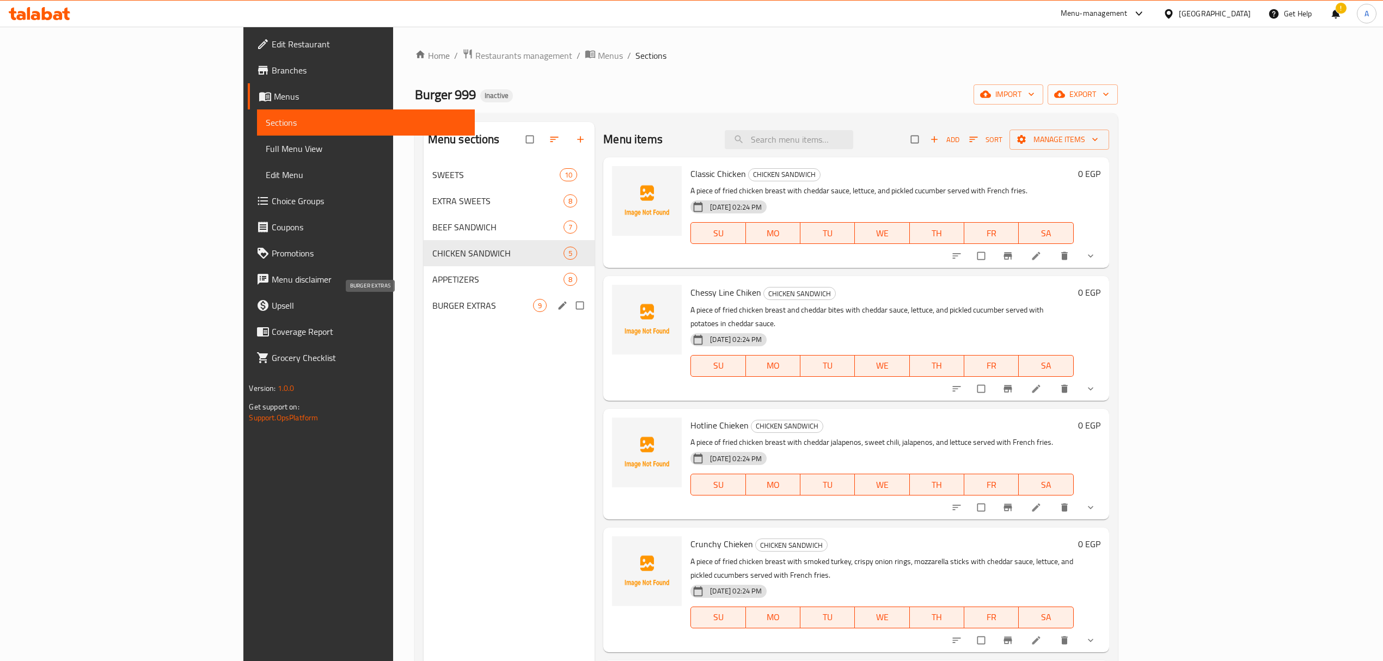
click at [432, 300] on span "BURGER EXTRAS" at bounding box center [482, 305] width 101 height 13
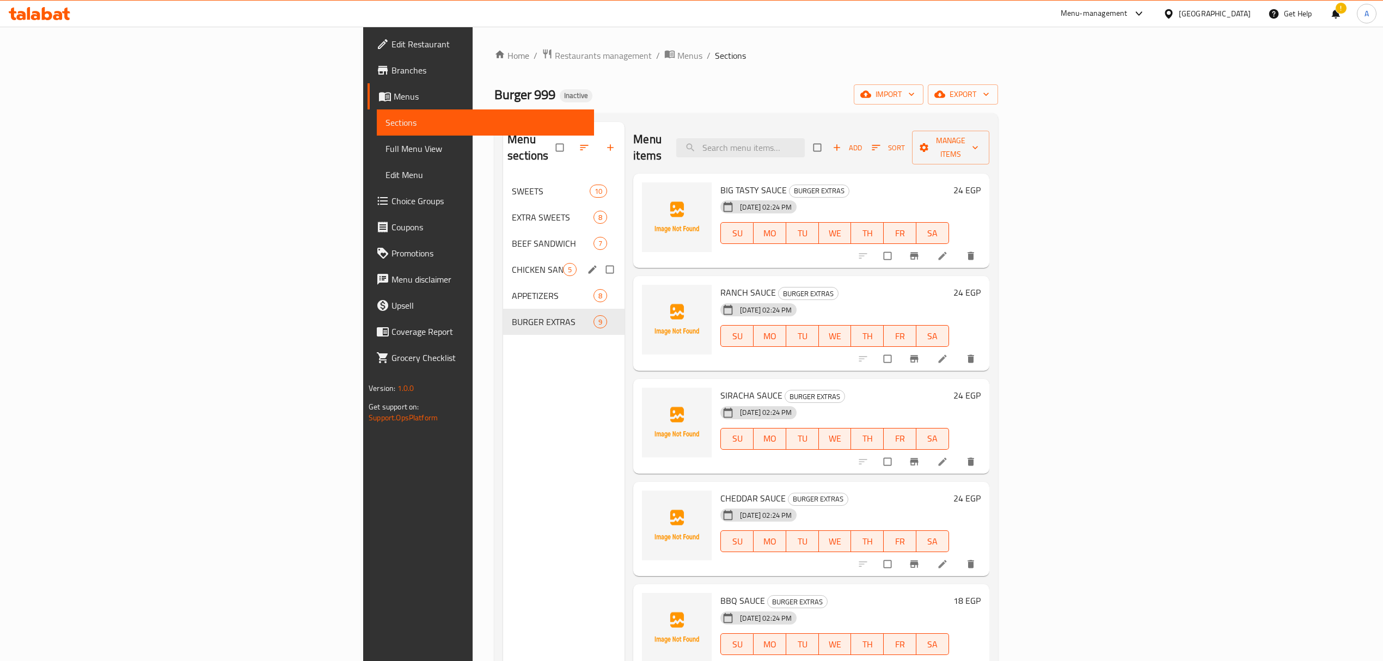
click at [512, 263] on span "CHICKEN SANDWICH" at bounding box center [537, 269] width 51 height 13
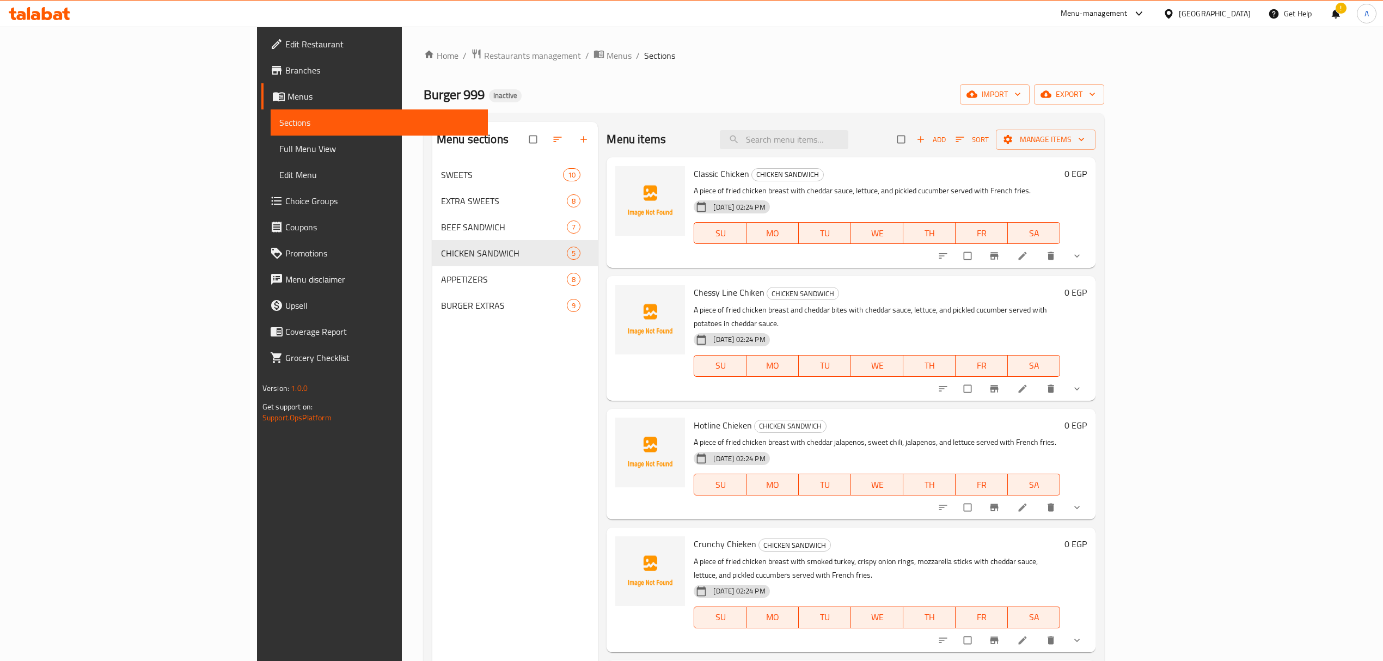
click at [432, 499] on div "Menu sections SWEETS 10 EXTRA SWEETS 8 BEEF SANDWICH 7 CHICKEN SANDWICH 5 APPET…" at bounding box center [515, 452] width 166 height 661
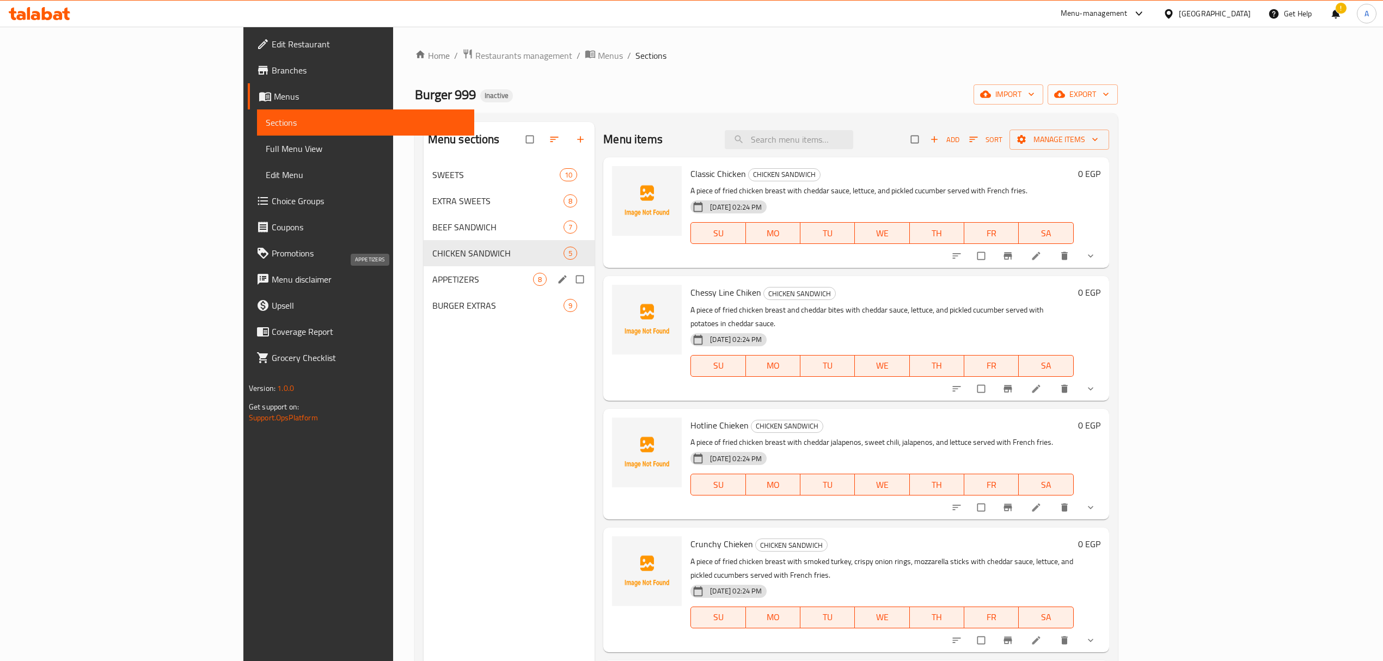
click at [432, 273] on span "APPETIZERS" at bounding box center [482, 279] width 101 height 13
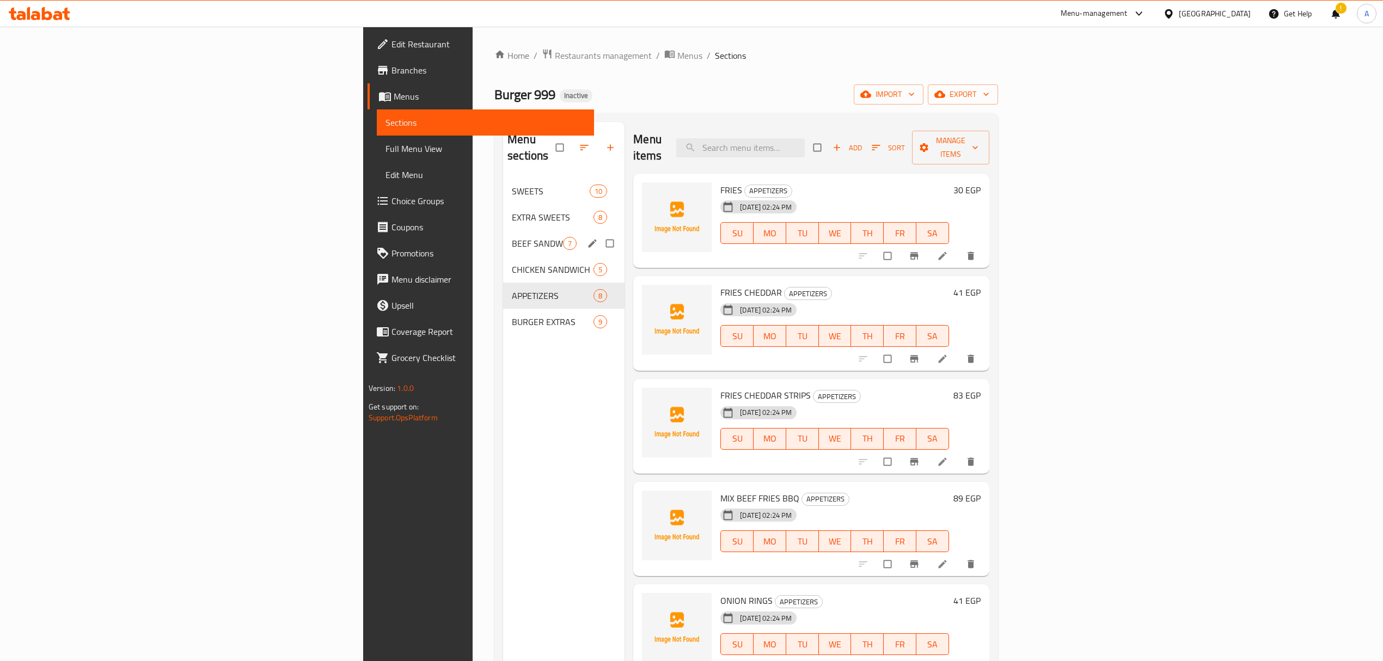
click at [503, 230] on div "BEEF SANDWICH 7" at bounding box center [563, 243] width 121 height 26
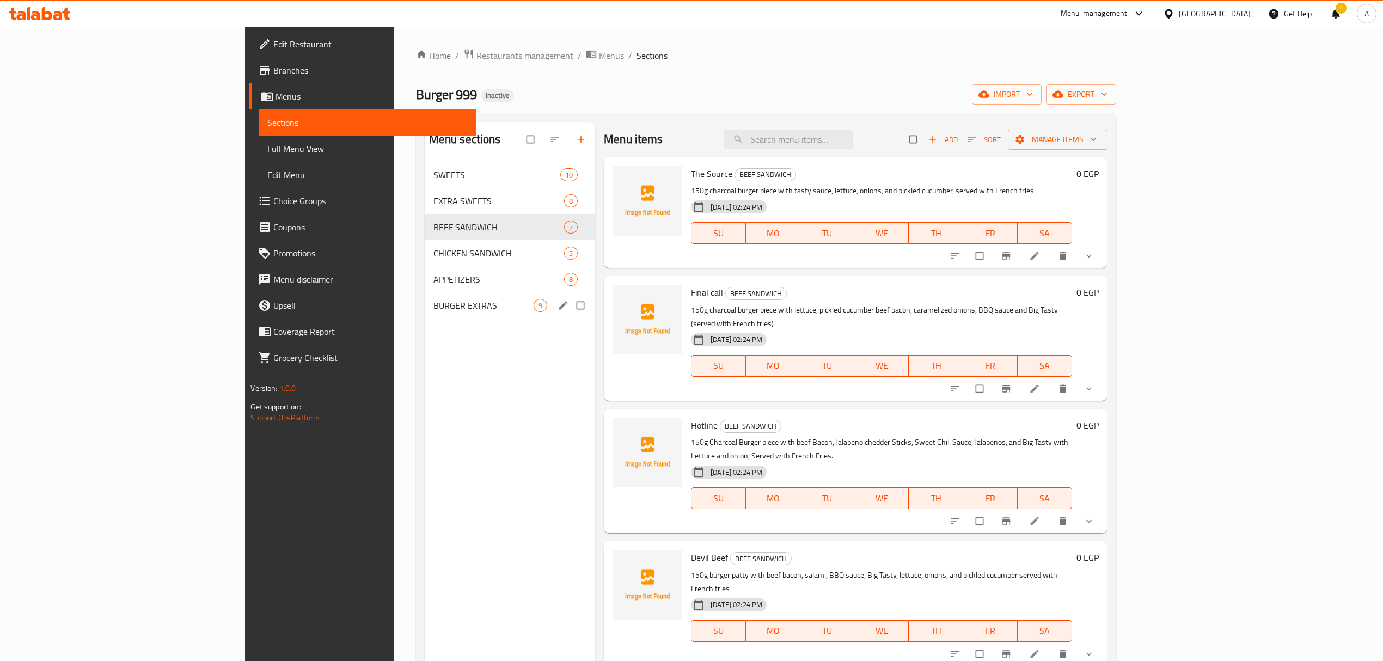
click at [425, 314] on div "BURGER EXTRAS 9" at bounding box center [510, 305] width 170 height 26
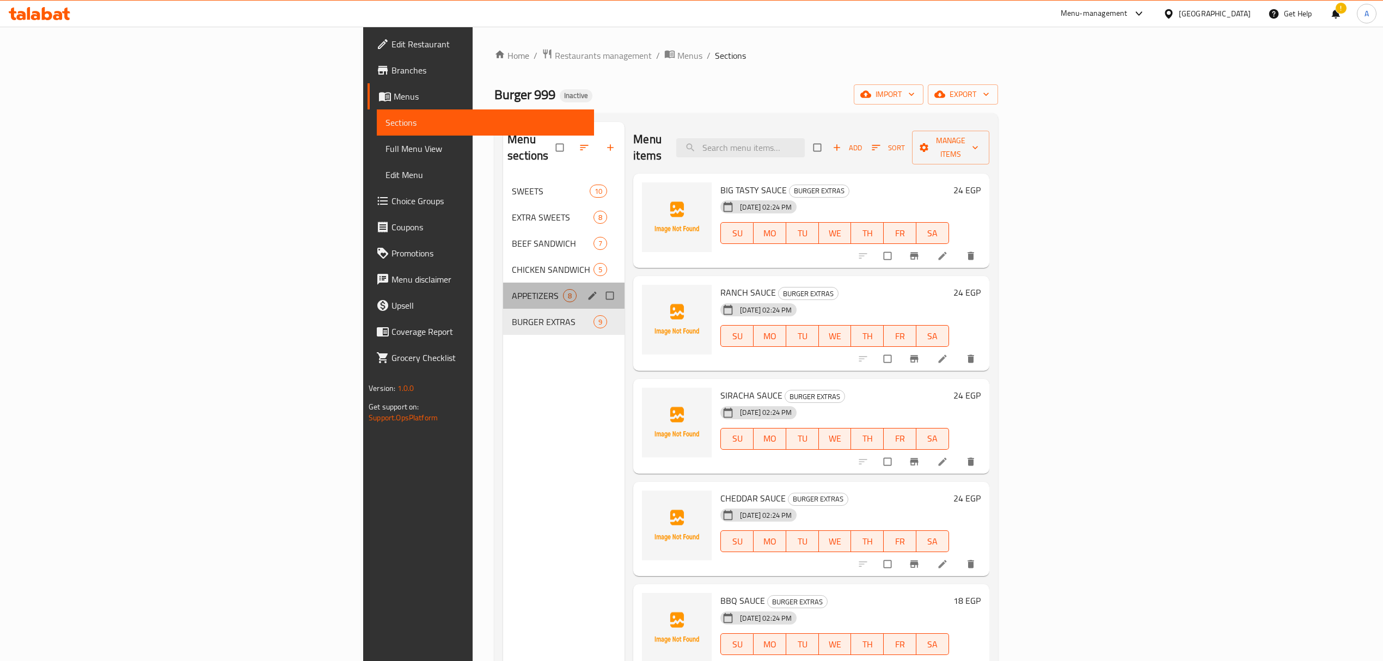
click at [503, 289] on div "APPETIZERS 8" at bounding box center [563, 296] width 121 height 26
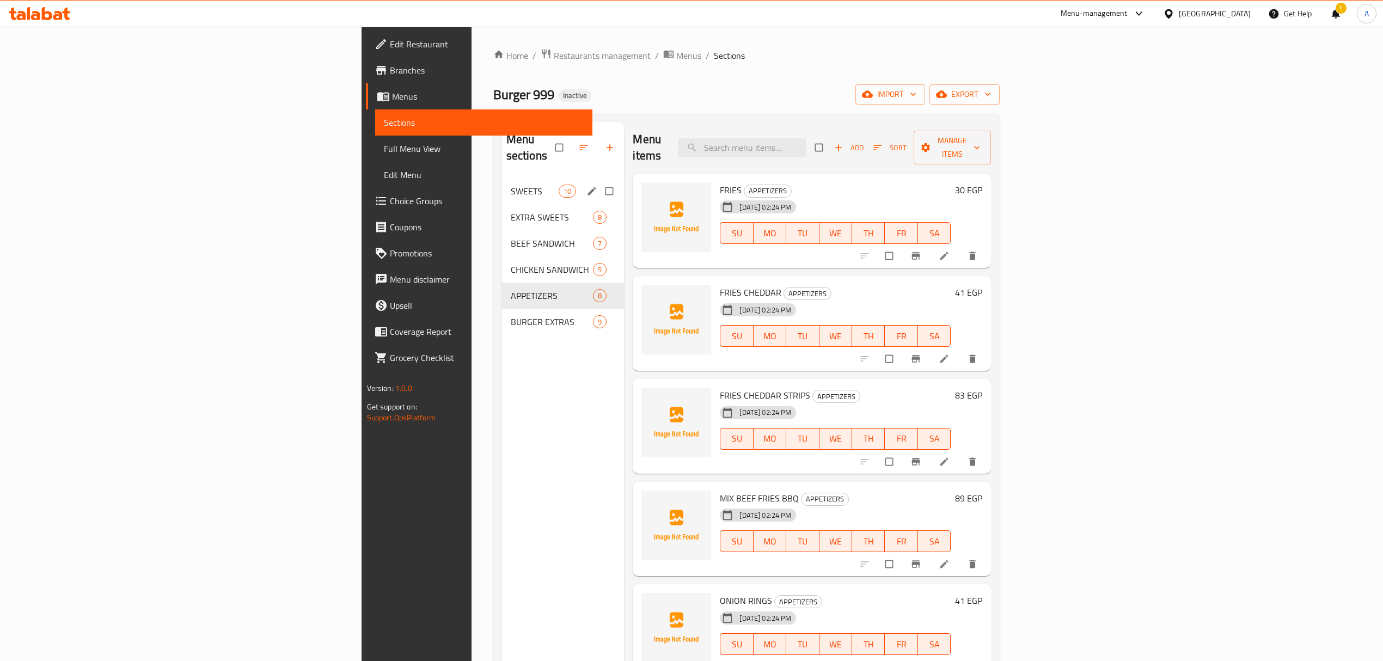
click at [502, 174] on nav "SWEETS 10 EXTRA SWEETS 8 BEEF SANDWICH 7 CHICKEN SANDWICH 5 APPETIZERS 8 BURGER…" at bounding box center [563, 257] width 123 height 166
click at [502, 178] on div "SWEETS 10" at bounding box center [563, 191] width 123 height 26
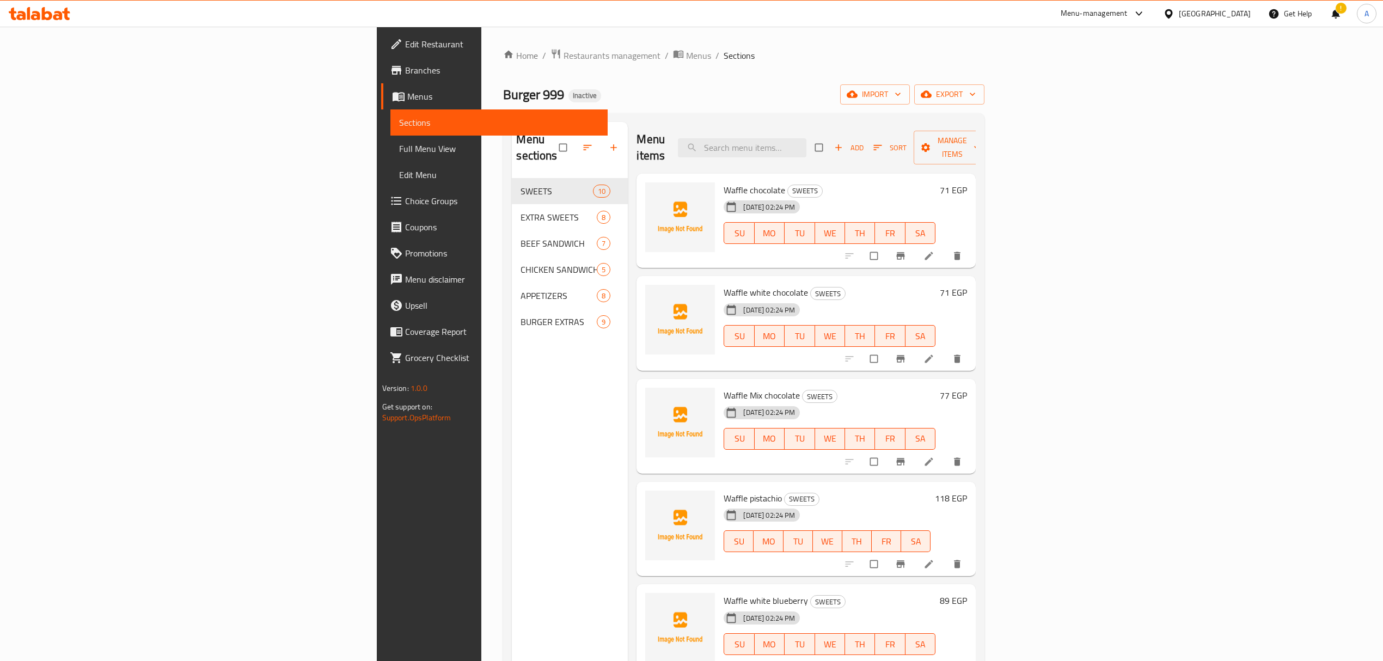
click at [512, 464] on div "Menu sections SWEETS 10 EXTRA SWEETS 8 BEEF SANDWICH 7 CHICKEN SANDWICH 5 APPET…" at bounding box center [570, 452] width 116 height 661
click at [399, 146] on span "Full Menu View" at bounding box center [499, 148] width 200 height 13
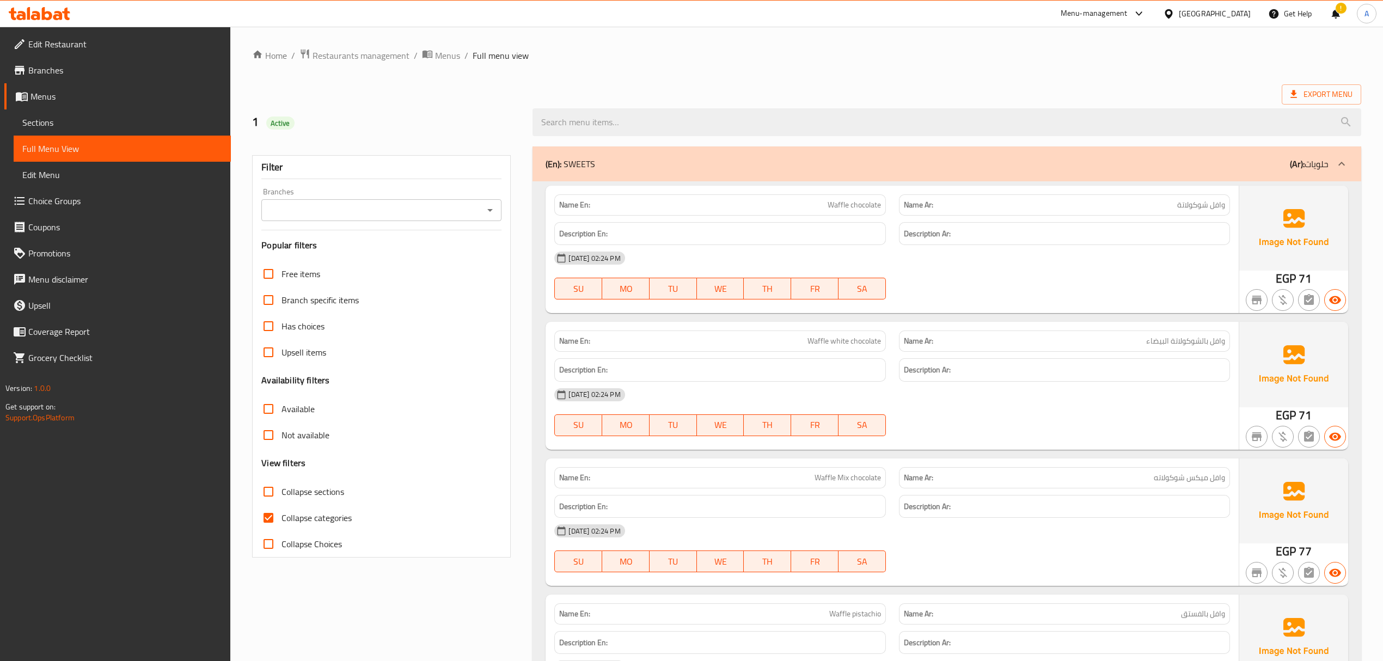
drag, startPoint x: 322, startPoint y: 517, endPoint x: 505, endPoint y: 483, distance: 186.2
click at [322, 516] on span "Collapse categories" at bounding box center [317, 517] width 70 height 13
click at [282, 516] on input "Collapse categories" at bounding box center [268, 518] width 26 height 26
checkbox input "false"
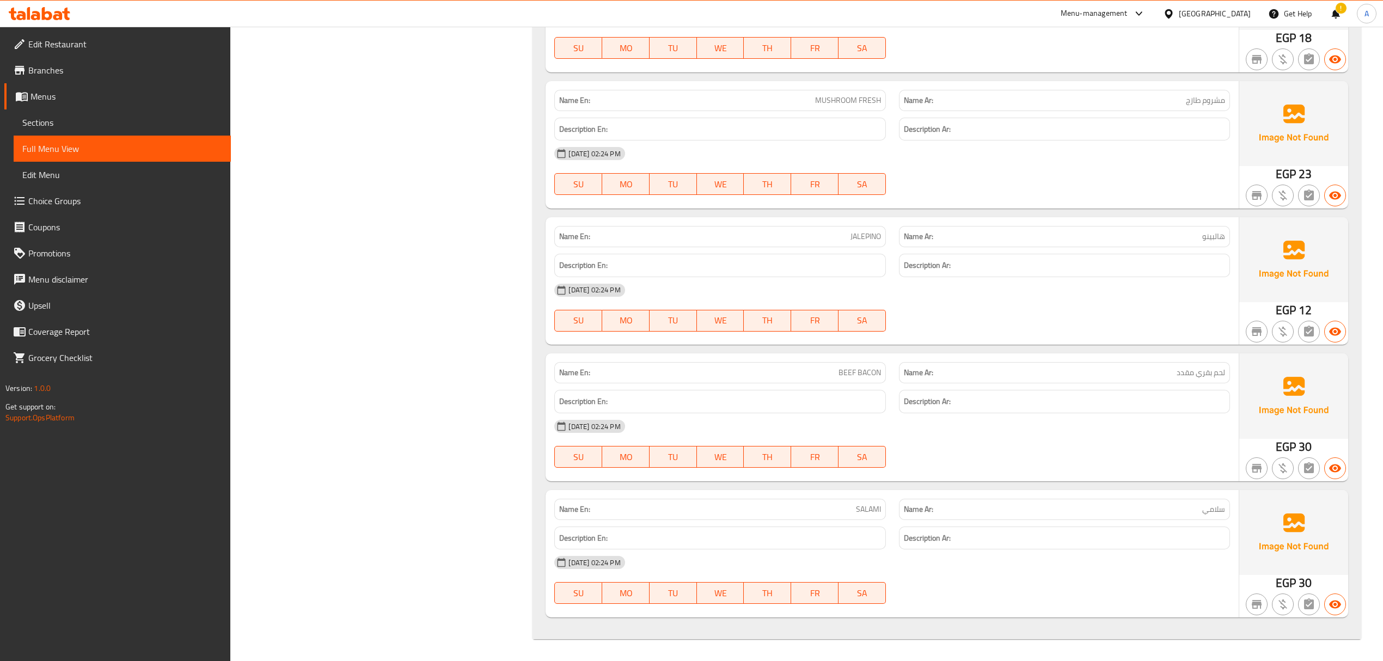
scroll to position [8858, 0]
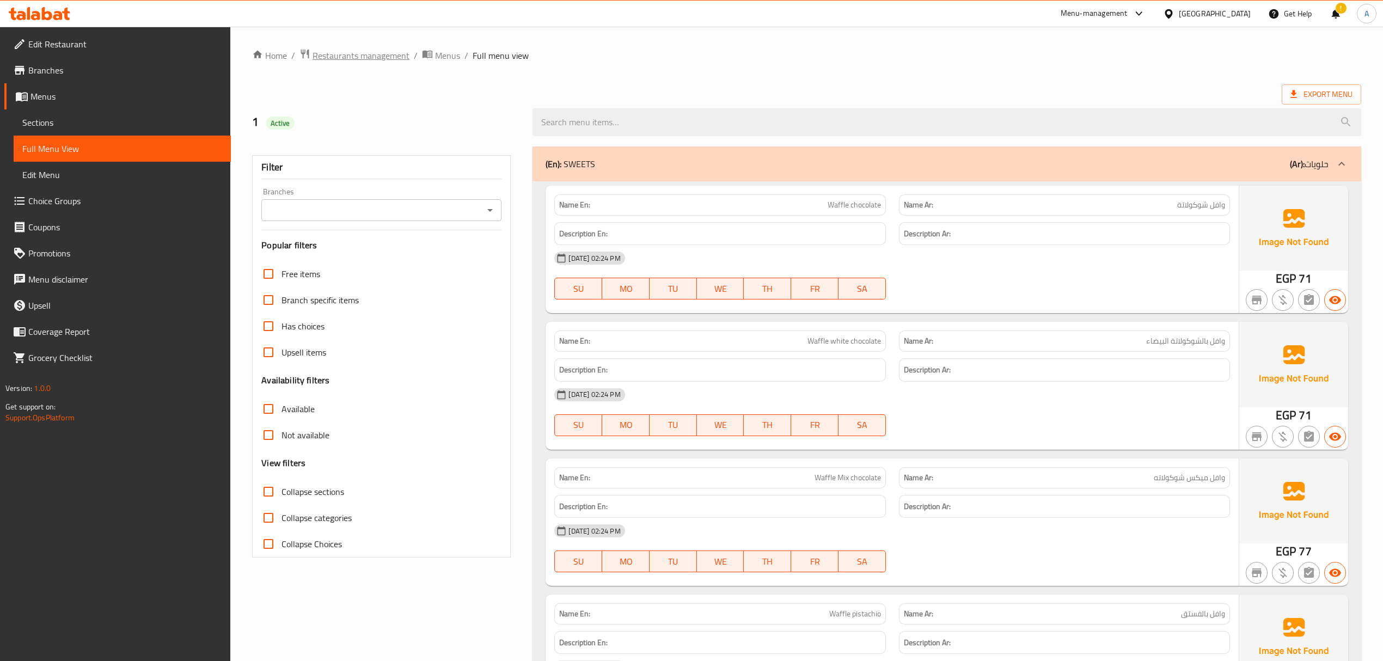
click at [357, 58] on span "Restaurants management" at bounding box center [361, 55] width 97 height 13
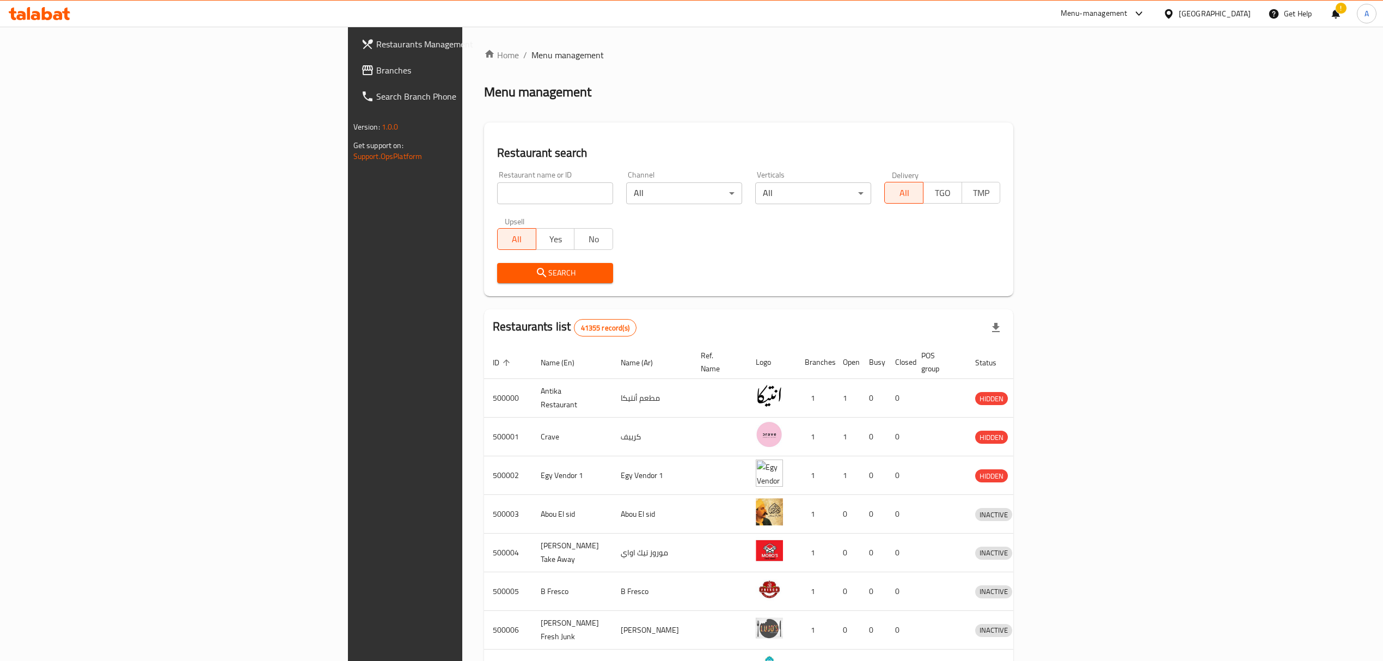
click at [1179, 13] on div at bounding box center [1171, 14] width 16 height 12
type input "e"
click at [1149, 112] on div "[GEOGRAPHIC_DATA]" at bounding box center [1133, 108] width 72 height 12
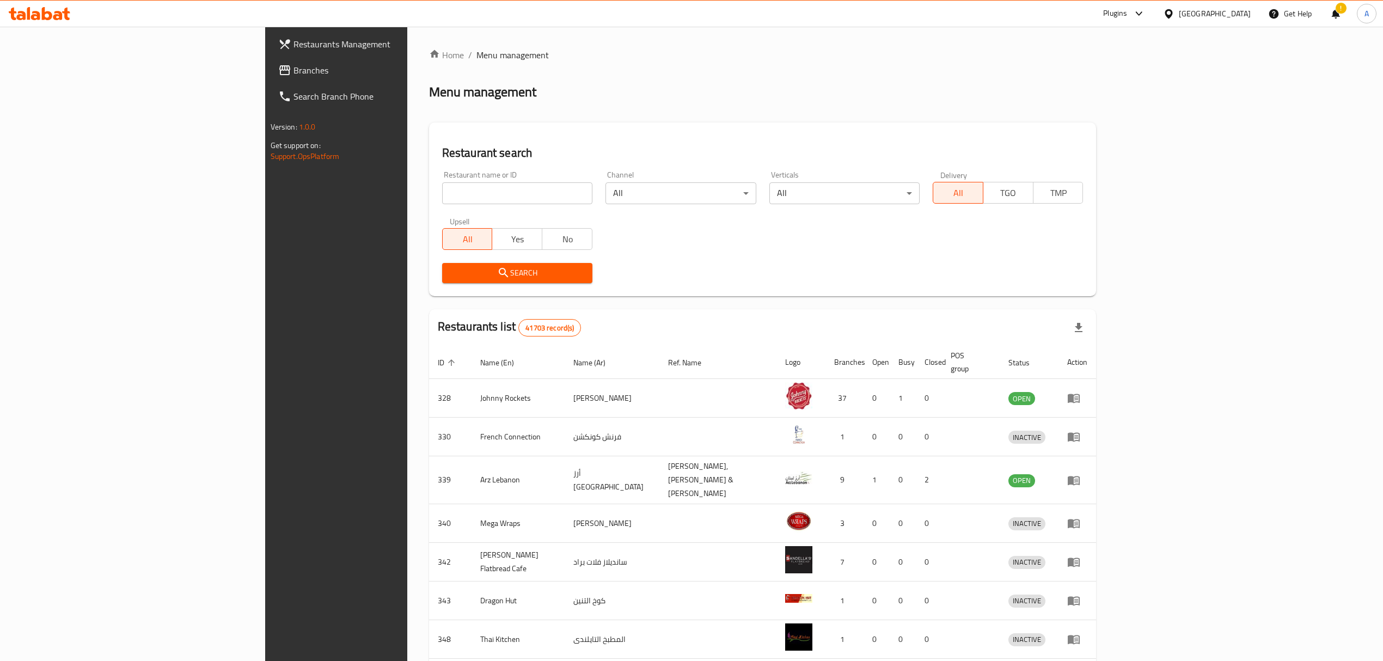
drag, startPoint x: 101, startPoint y: 83, endPoint x: 88, endPoint y: 75, distance: 15.0
click at [270, 83] on link "Search Branch Phone" at bounding box center [383, 96] width 227 height 26
click at [294, 75] on span "Branches" at bounding box center [391, 70] width 194 height 13
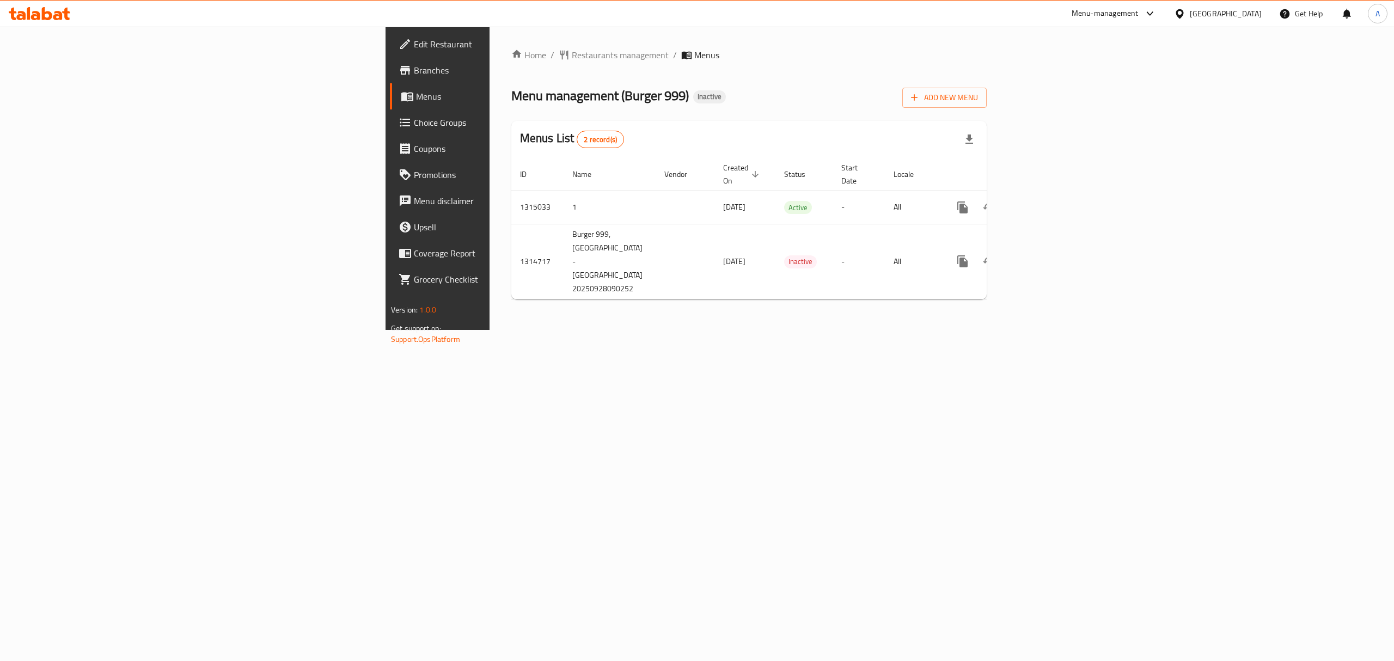
click at [416, 96] on span "Menus" at bounding box center [513, 96] width 194 height 13
click at [390, 85] on link "Menus" at bounding box center [504, 96] width 229 height 26
click at [414, 70] on span "Branches" at bounding box center [512, 70] width 196 height 13
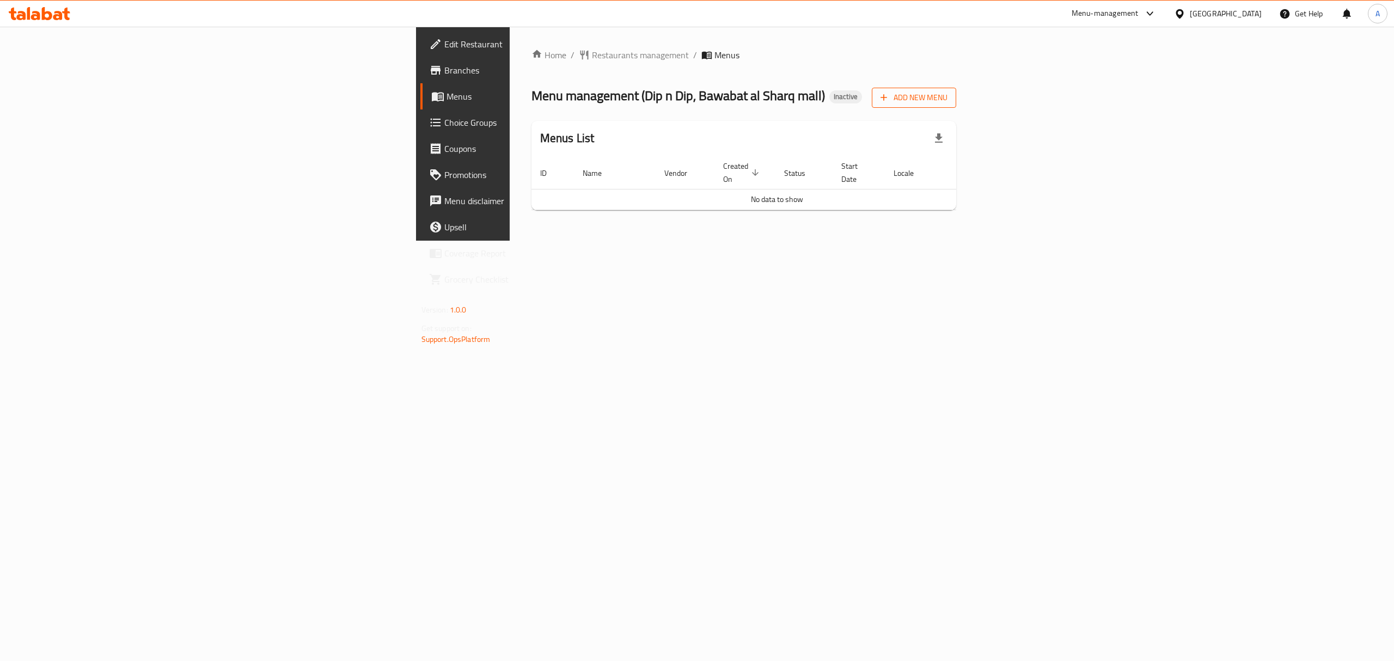
click at [956, 107] on button "Add New Menu" at bounding box center [914, 98] width 84 height 20
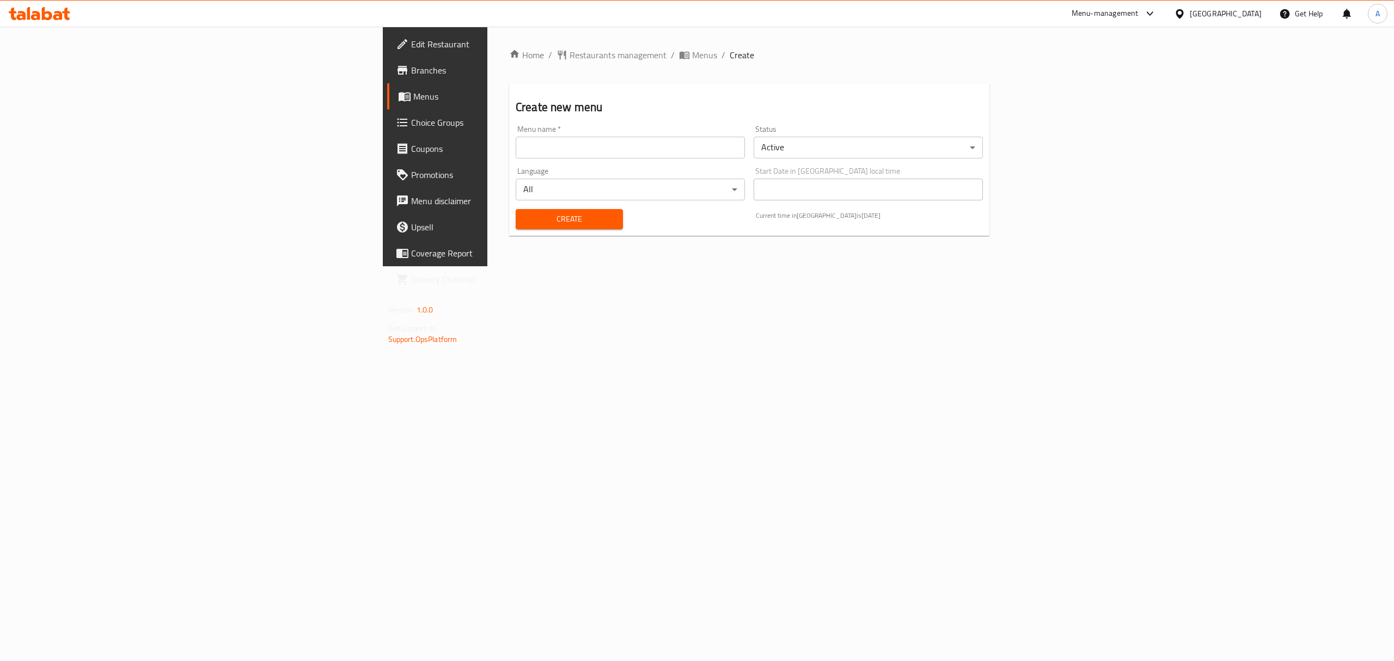
click at [697, 147] on input "text" at bounding box center [630, 148] width 229 height 22
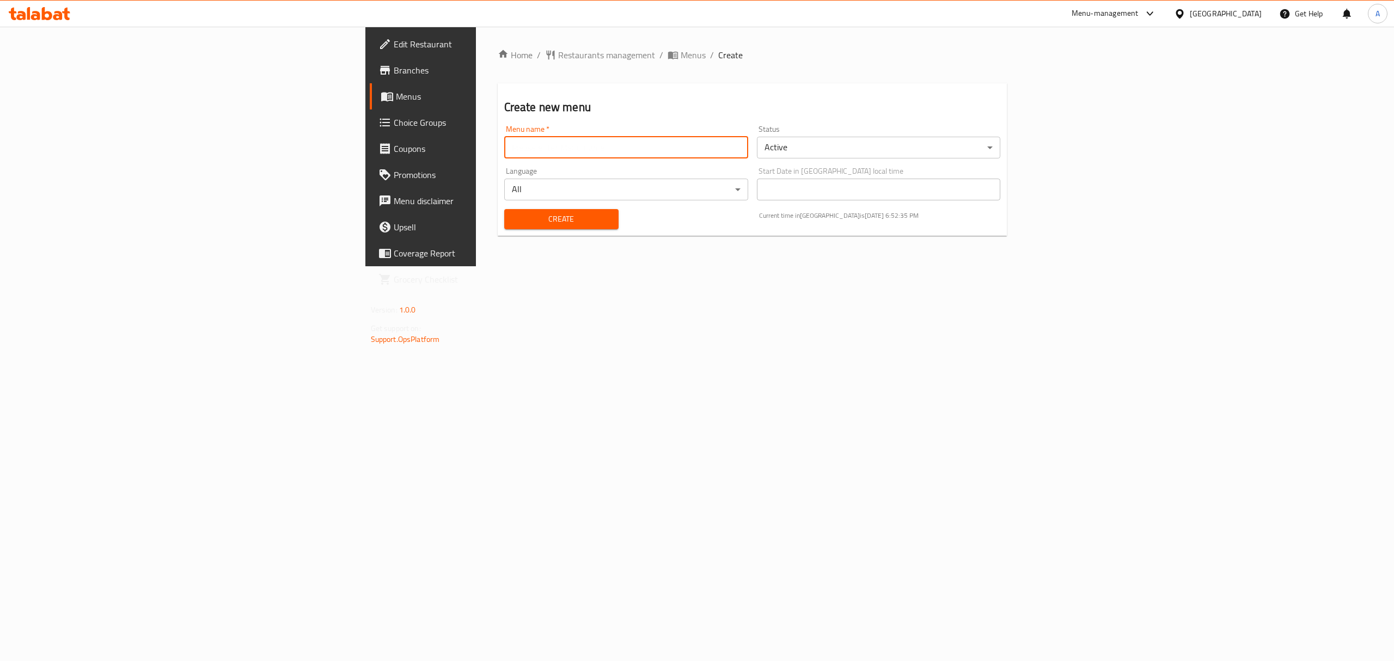
type input "1"
click at [513, 223] on span "Create" at bounding box center [561, 219] width 97 height 14
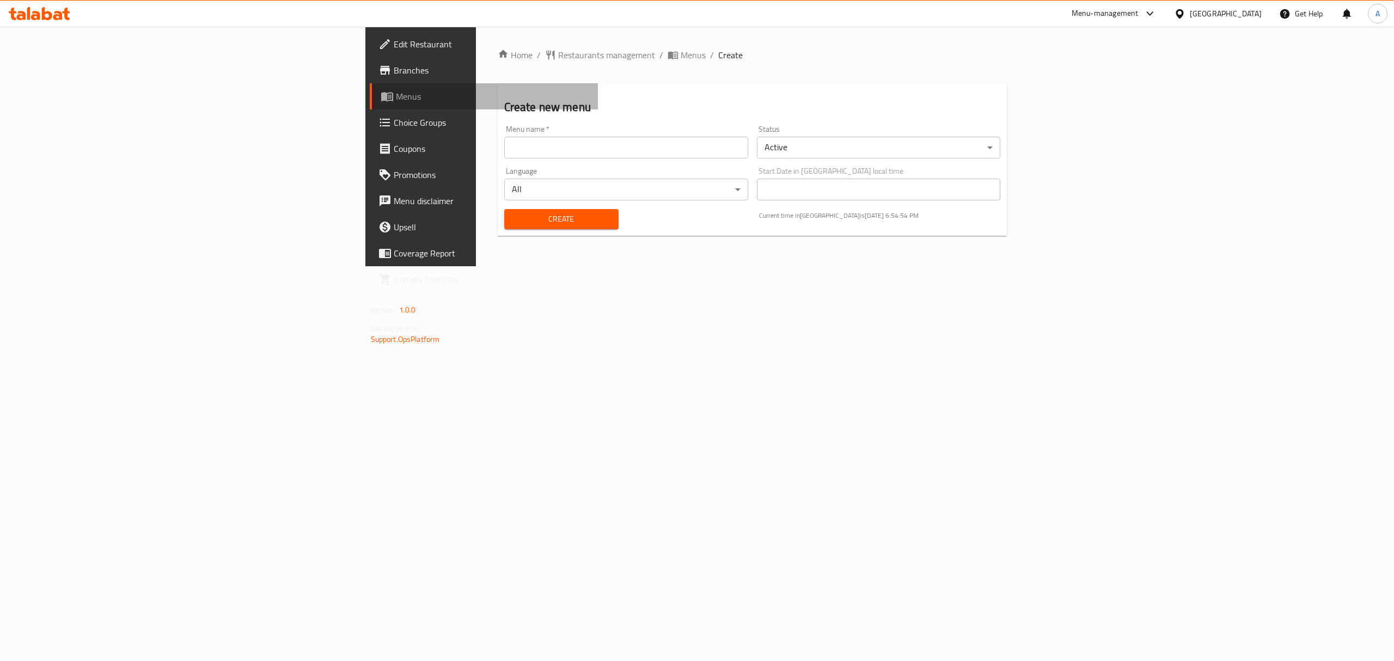
click at [396, 92] on span "Menus" at bounding box center [493, 96] width 194 height 13
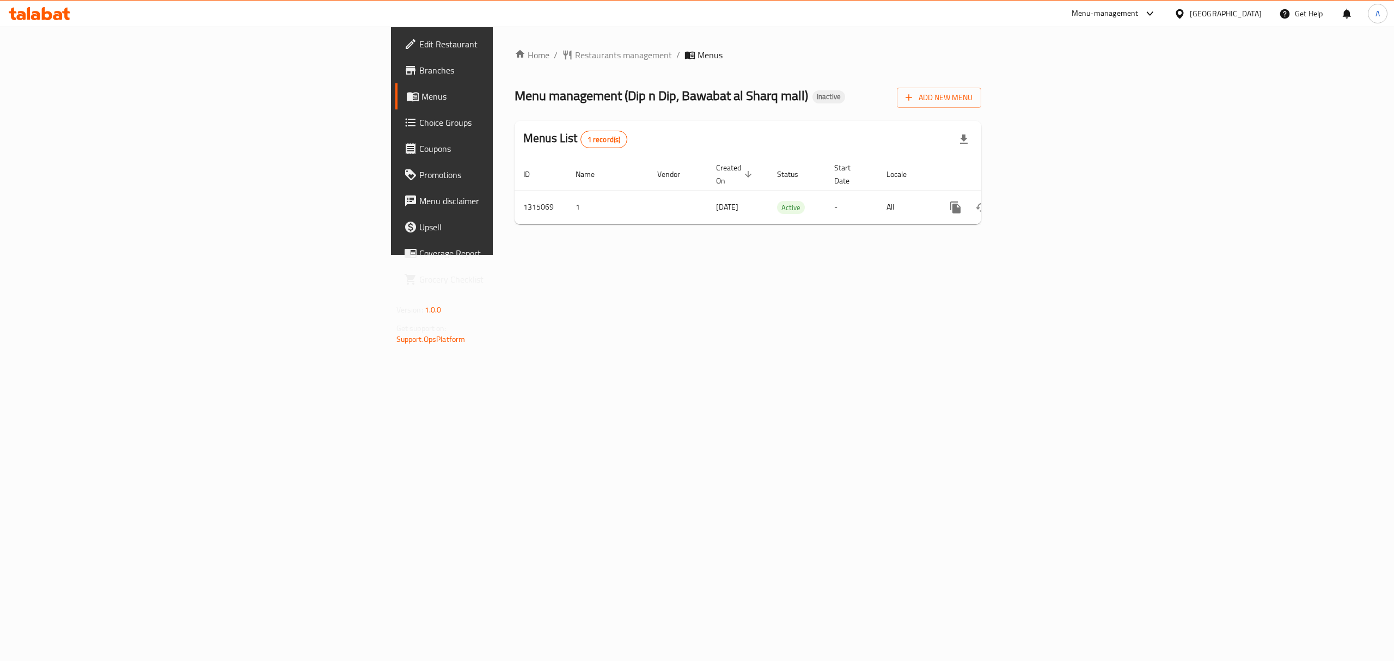
click at [419, 72] on span "Branches" at bounding box center [517, 70] width 196 height 13
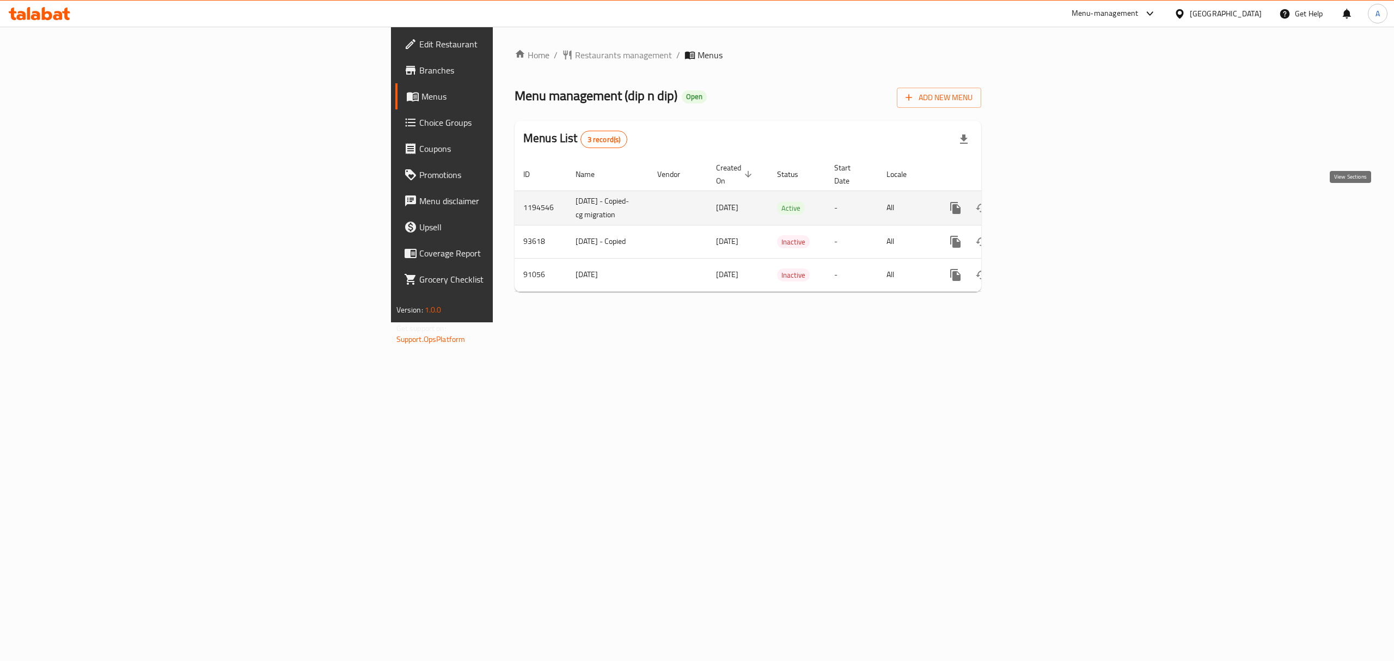
click at [1041, 201] on icon "enhanced table" at bounding box center [1034, 207] width 13 height 13
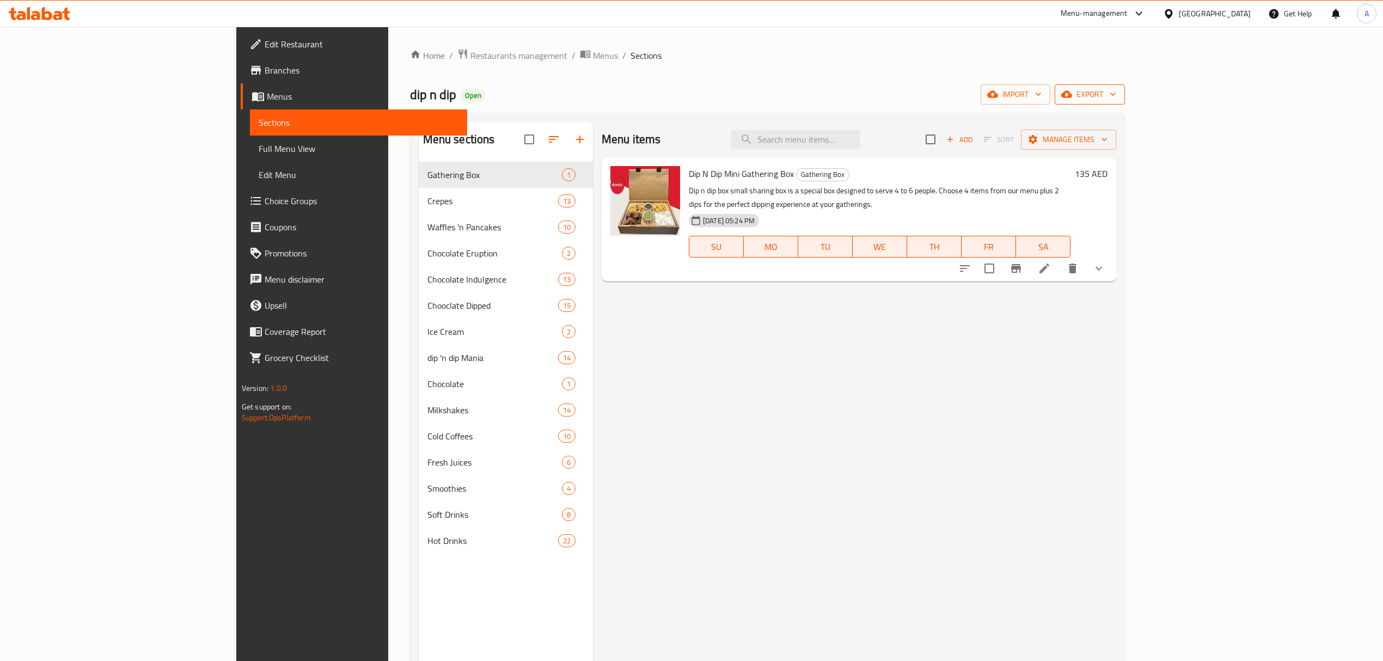
click at [1116, 95] on span "export" at bounding box center [1090, 95] width 53 height 14
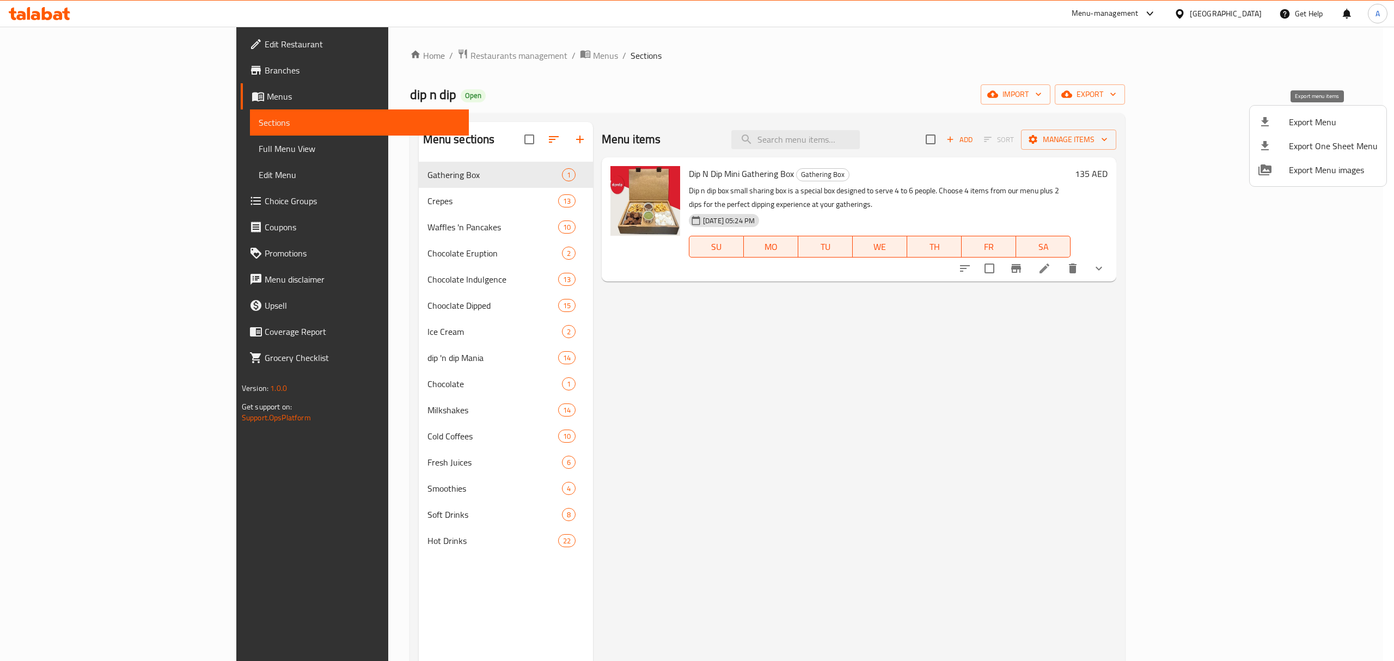
click at [1322, 125] on span "Export Menu" at bounding box center [1333, 121] width 89 height 13
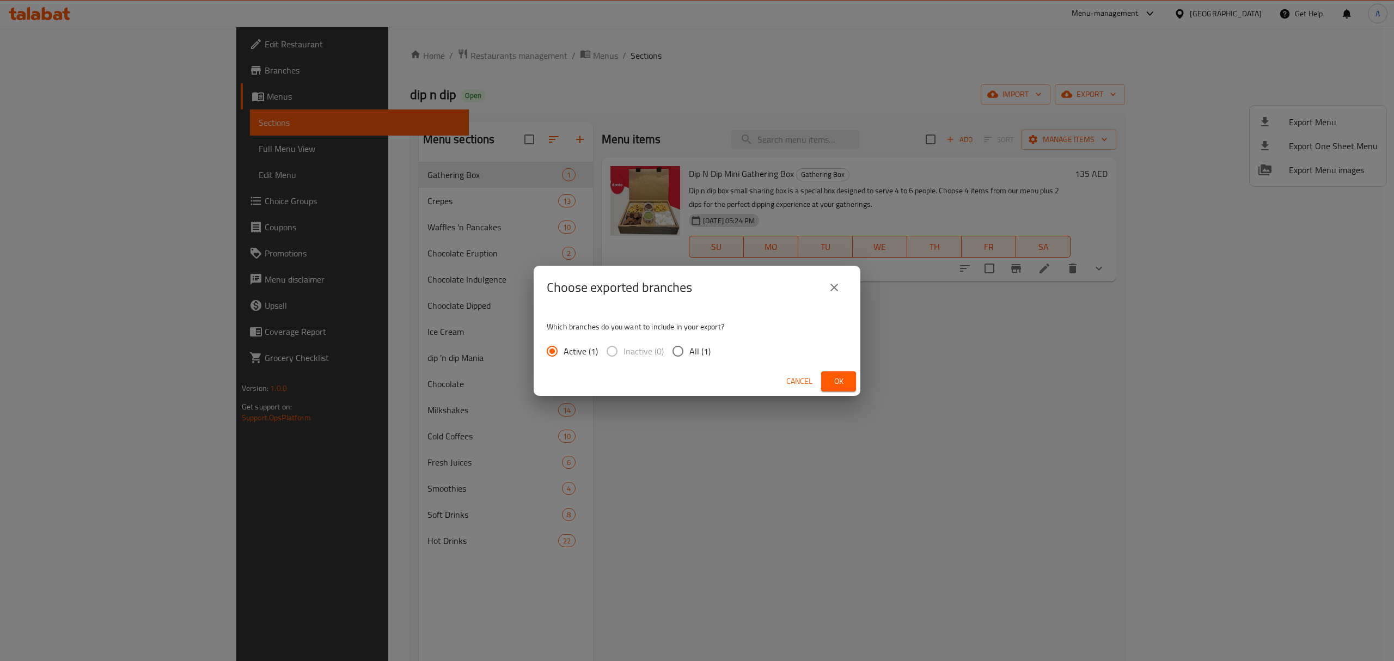
click at [681, 343] on input "All (1)" at bounding box center [678, 351] width 23 height 23
radio input "true"
click at [842, 375] on span "Ok" at bounding box center [838, 382] width 17 height 14
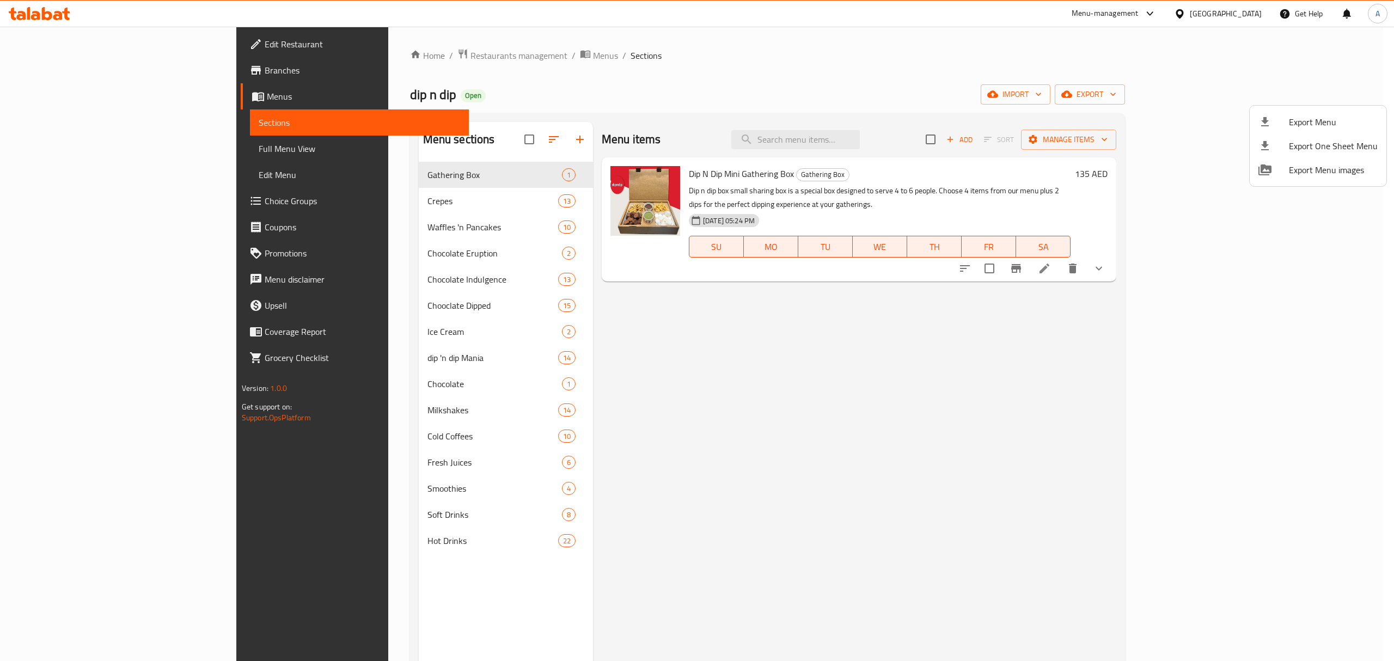
drag, startPoint x: 598, startPoint y: 62, endPoint x: 571, endPoint y: 57, distance: 27.2
click at [598, 62] on div at bounding box center [697, 330] width 1394 height 661
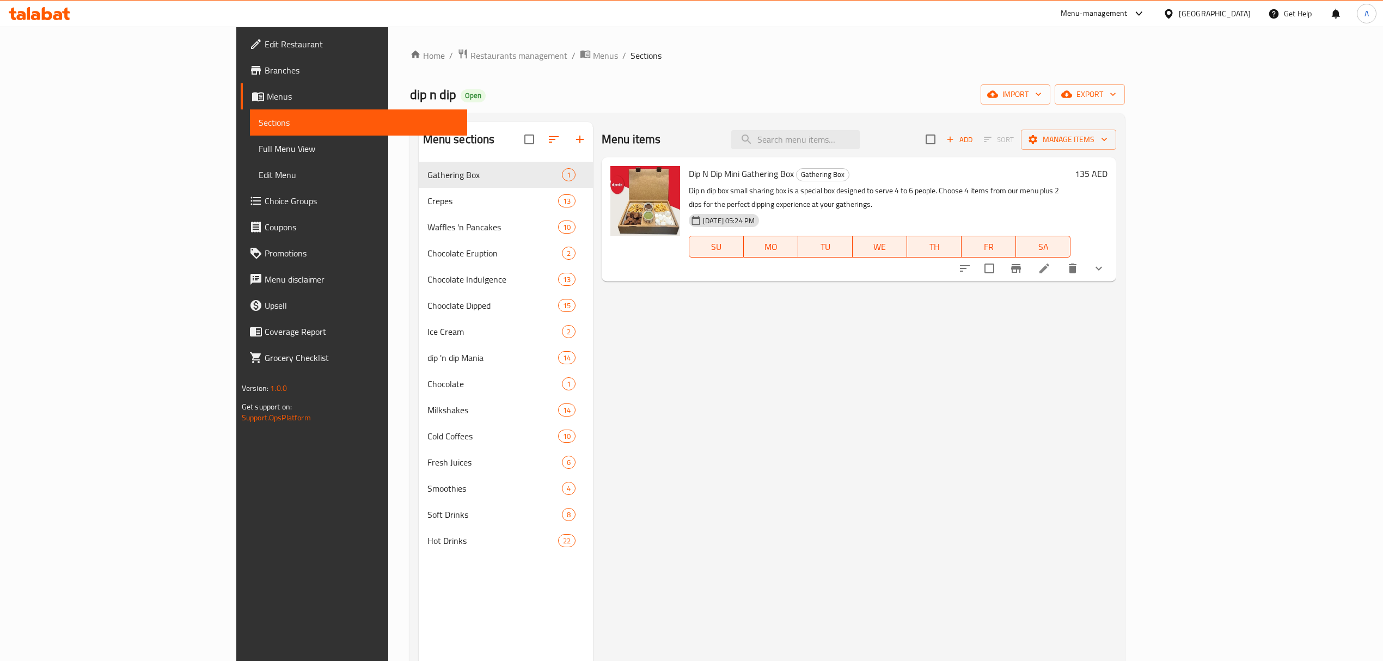
click at [265, 68] on span "Branches" at bounding box center [362, 70] width 194 height 13
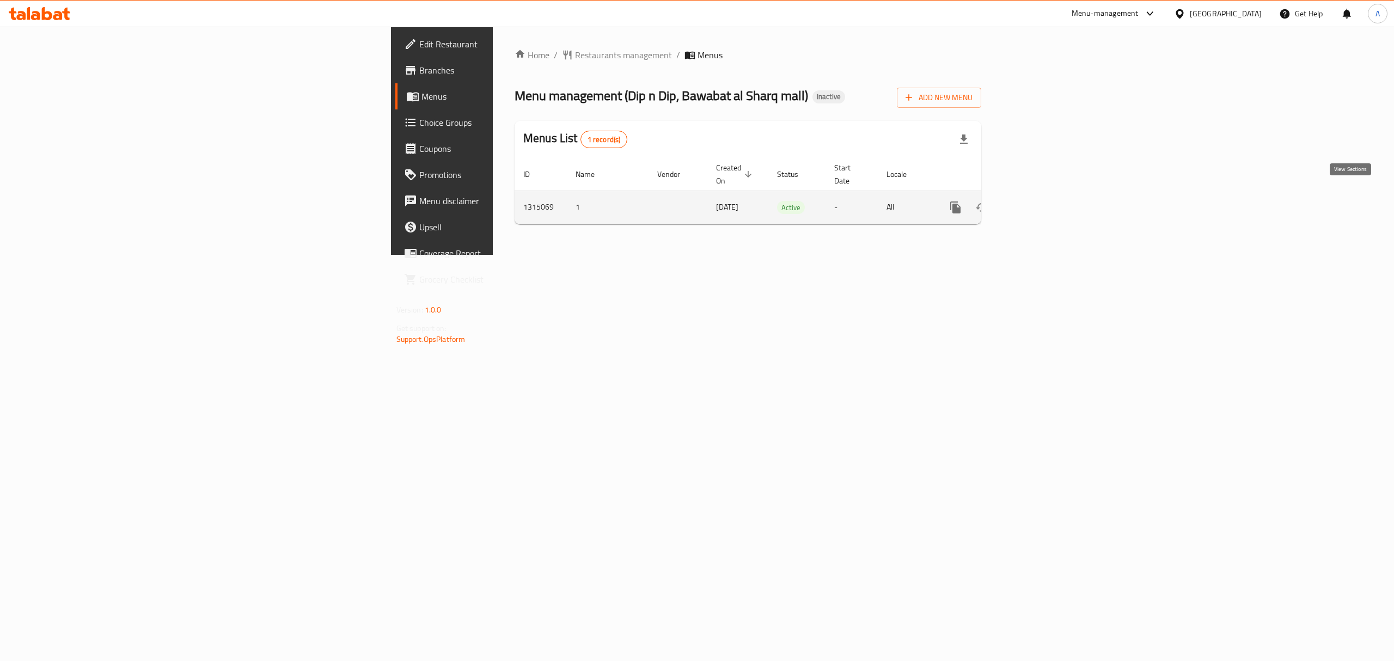
click at [1041, 201] on icon "enhanced table" at bounding box center [1034, 207] width 13 height 13
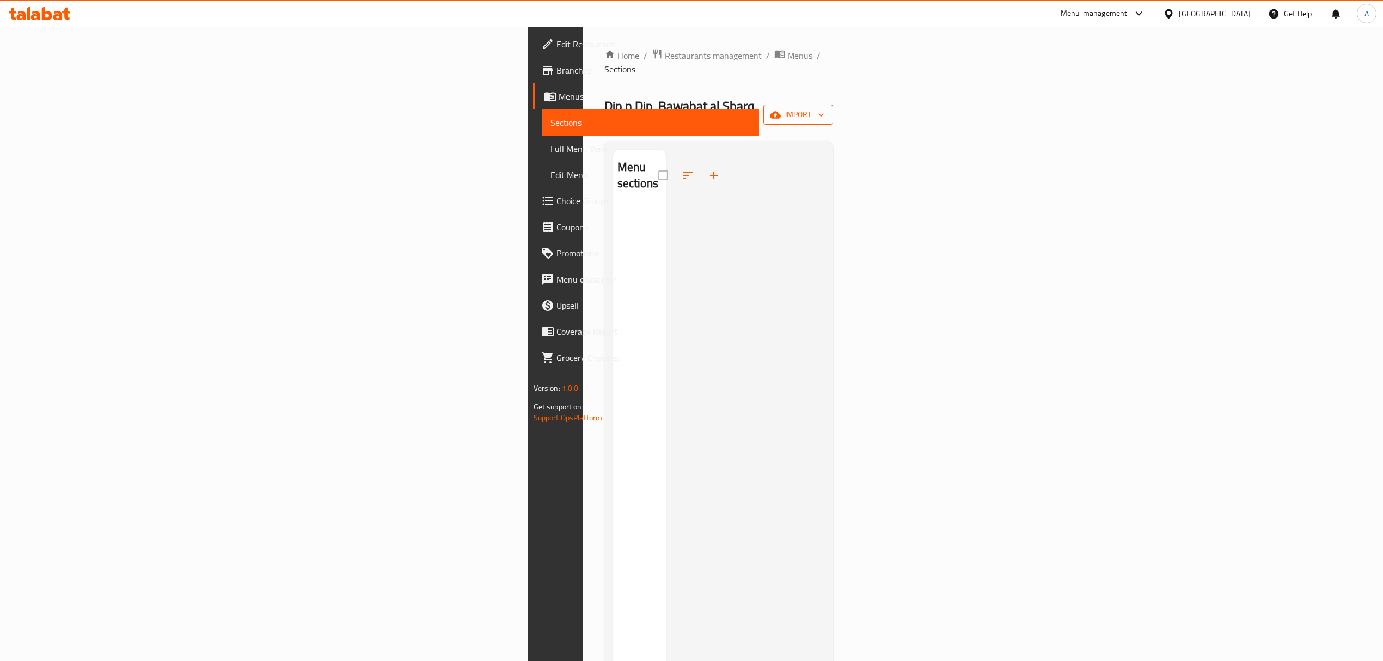
click at [833, 105] on button "import" at bounding box center [799, 115] width 70 height 20
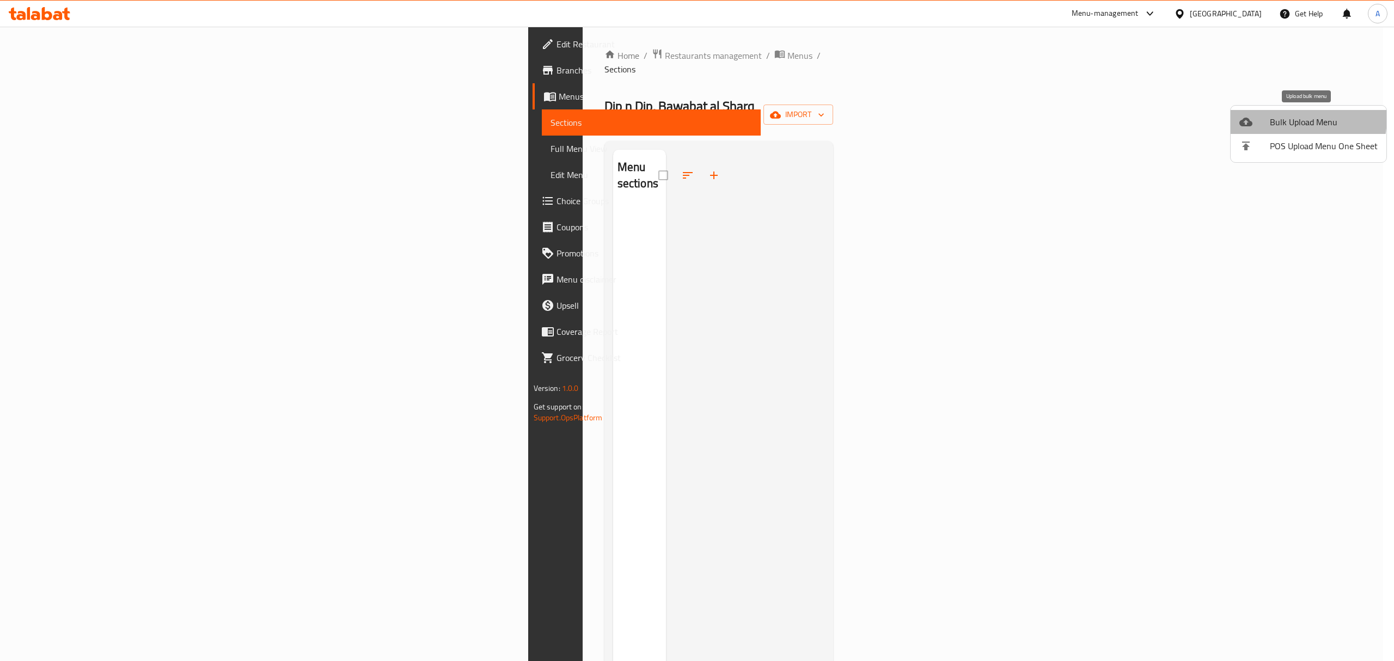
click at [1270, 117] on span "Bulk Upload Menu" at bounding box center [1324, 121] width 108 height 13
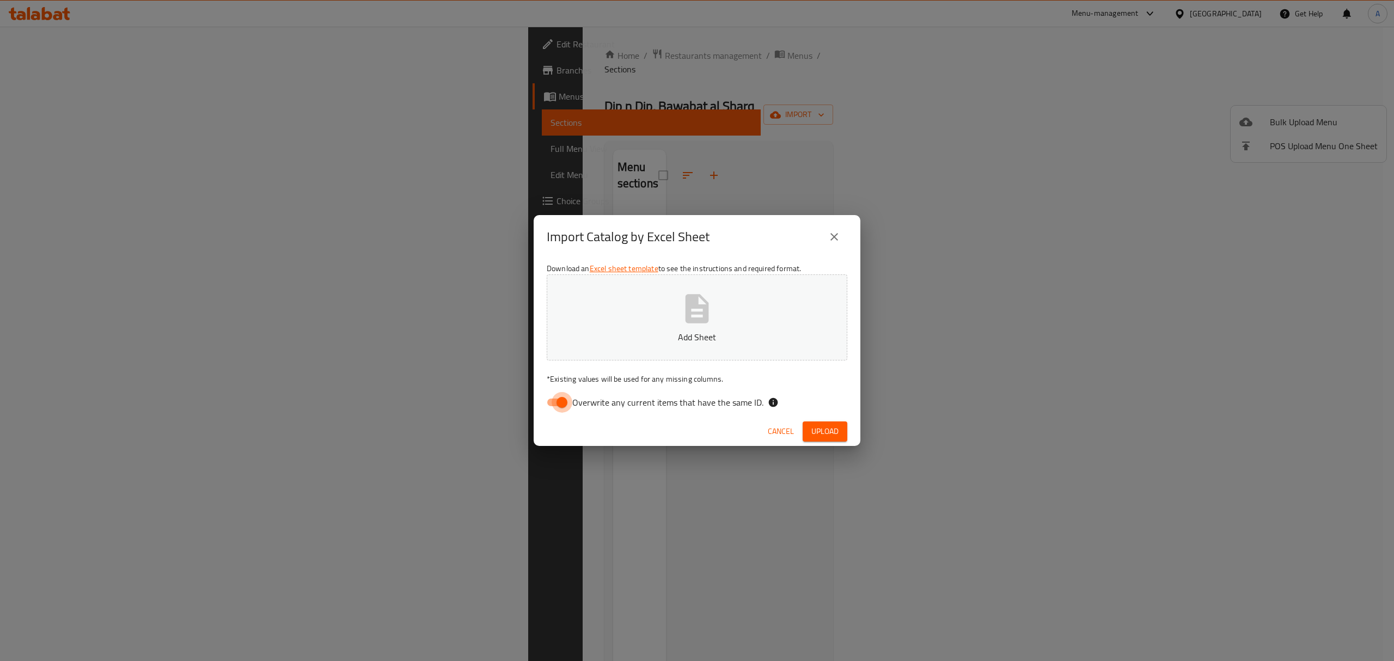
click at [572, 399] on input "Overwrite any current items that have the same ID." at bounding box center [562, 402] width 62 height 21
checkbox input "false"
click at [639, 343] on p "Add Sheet" at bounding box center [697, 337] width 267 height 13
click at [809, 425] on button "Upload" at bounding box center [825, 432] width 45 height 20
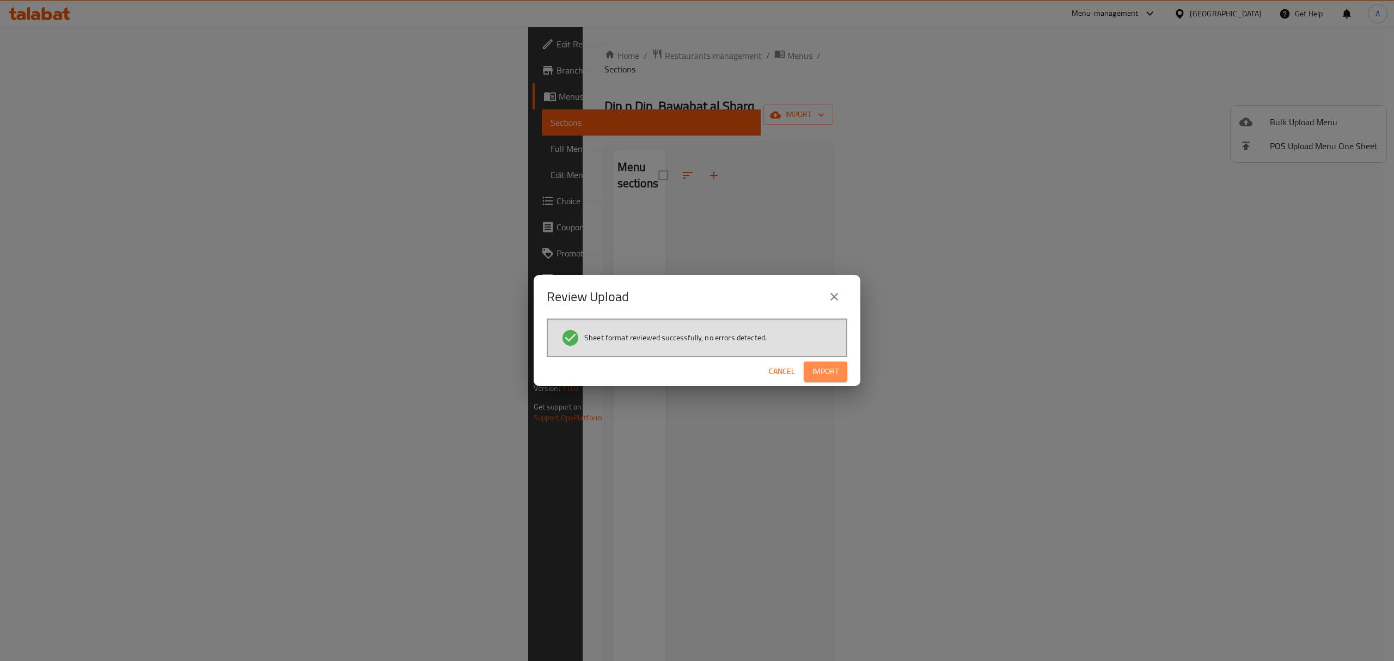
click at [836, 375] on span "Import" at bounding box center [826, 372] width 26 height 14
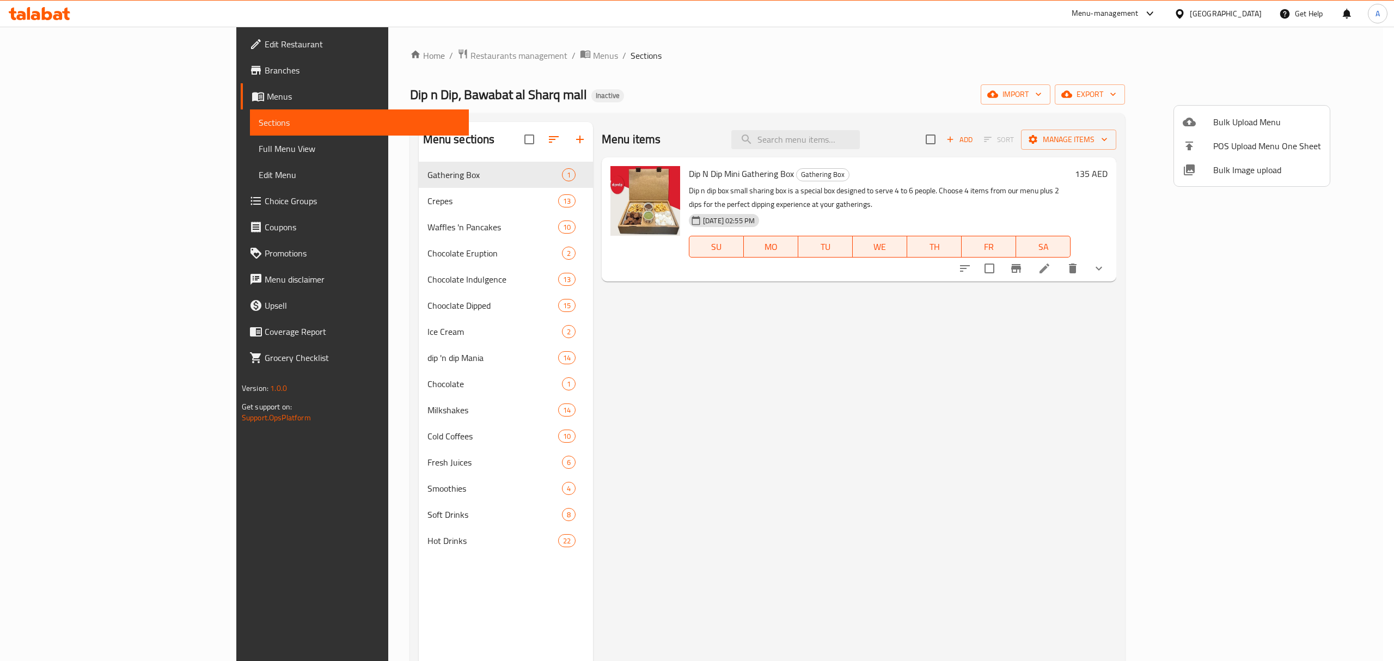
click at [87, 36] on div at bounding box center [697, 330] width 1394 height 661
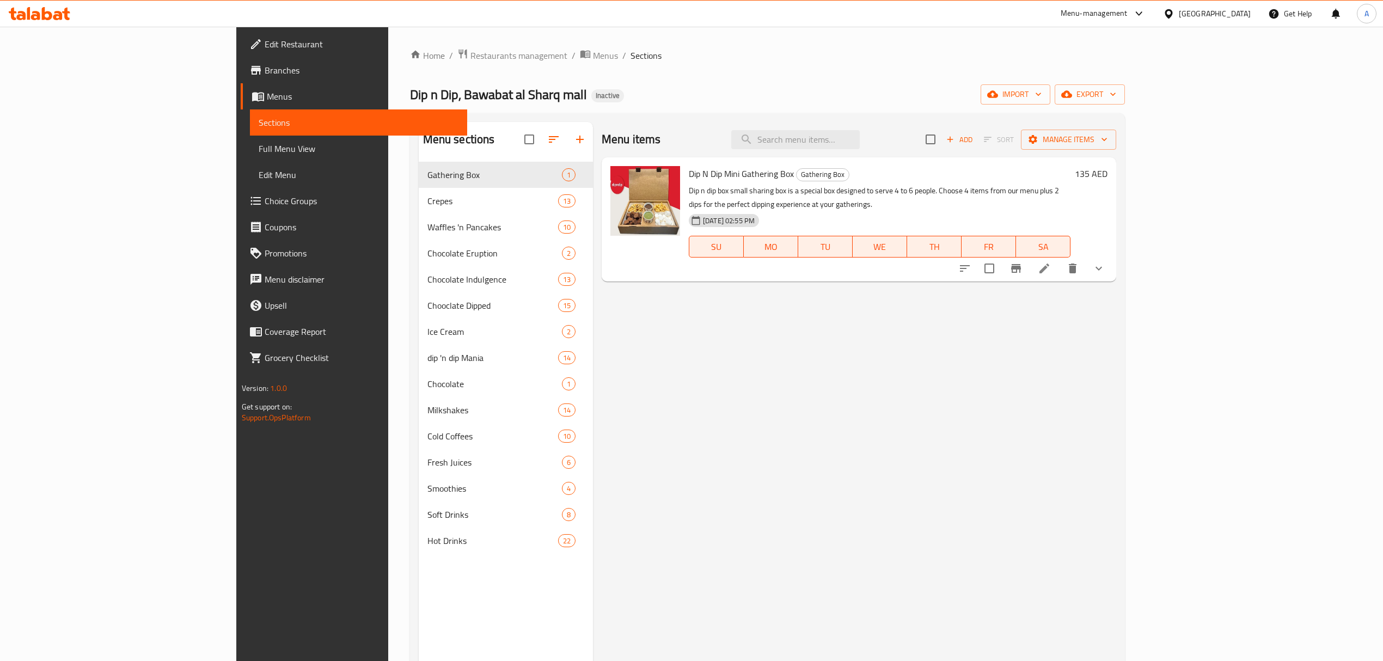
drag, startPoint x: 70, startPoint y: 63, endPoint x: 72, endPoint y: 57, distance: 6.9
click at [241, 62] on link "Branches" at bounding box center [354, 70] width 227 height 26
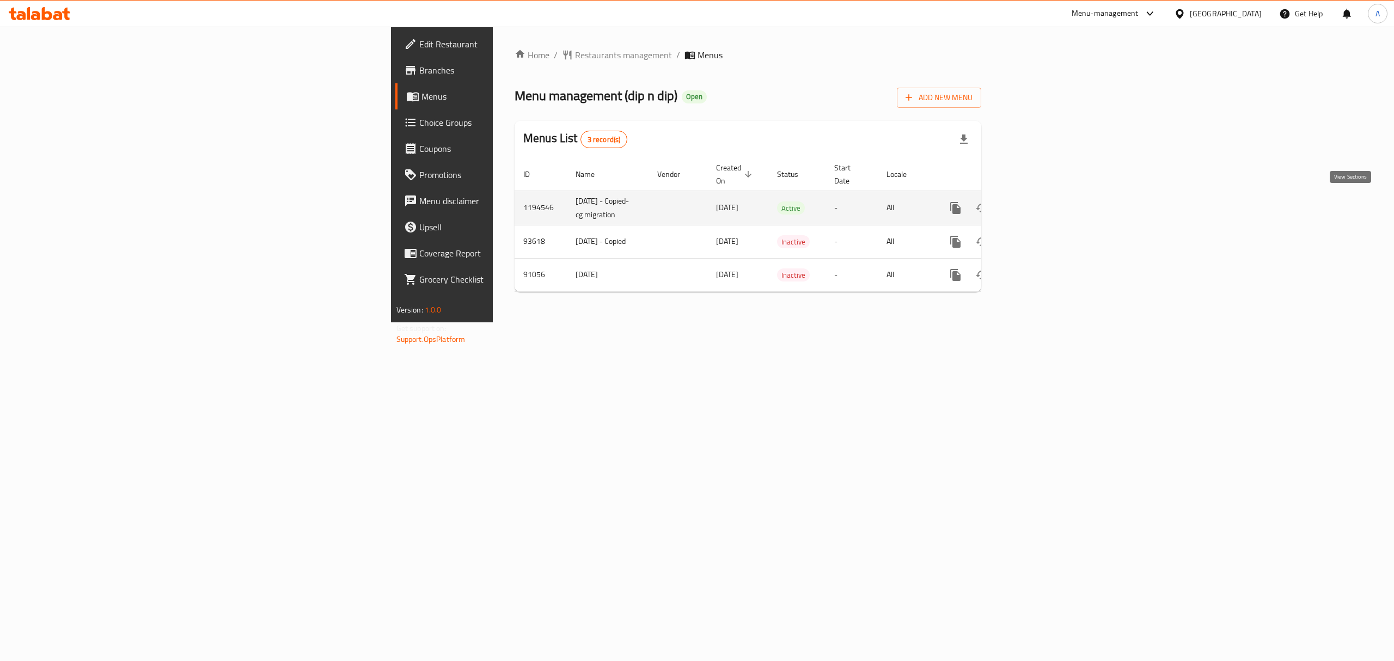
click at [1047, 199] on link "enhanced table" at bounding box center [1034, 208] width 26 height 26
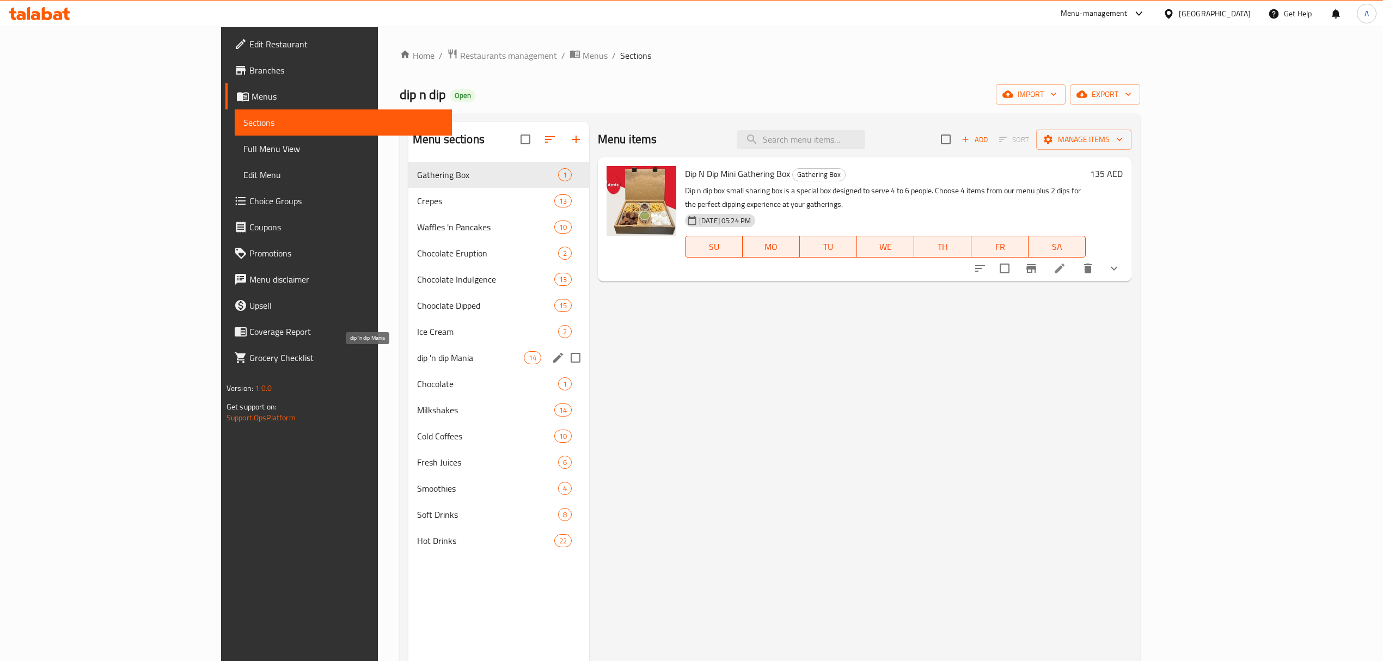
click at [417, 362] on span "dip 'n dip Mania" at bounding box center [470, 357] width 107 height 13
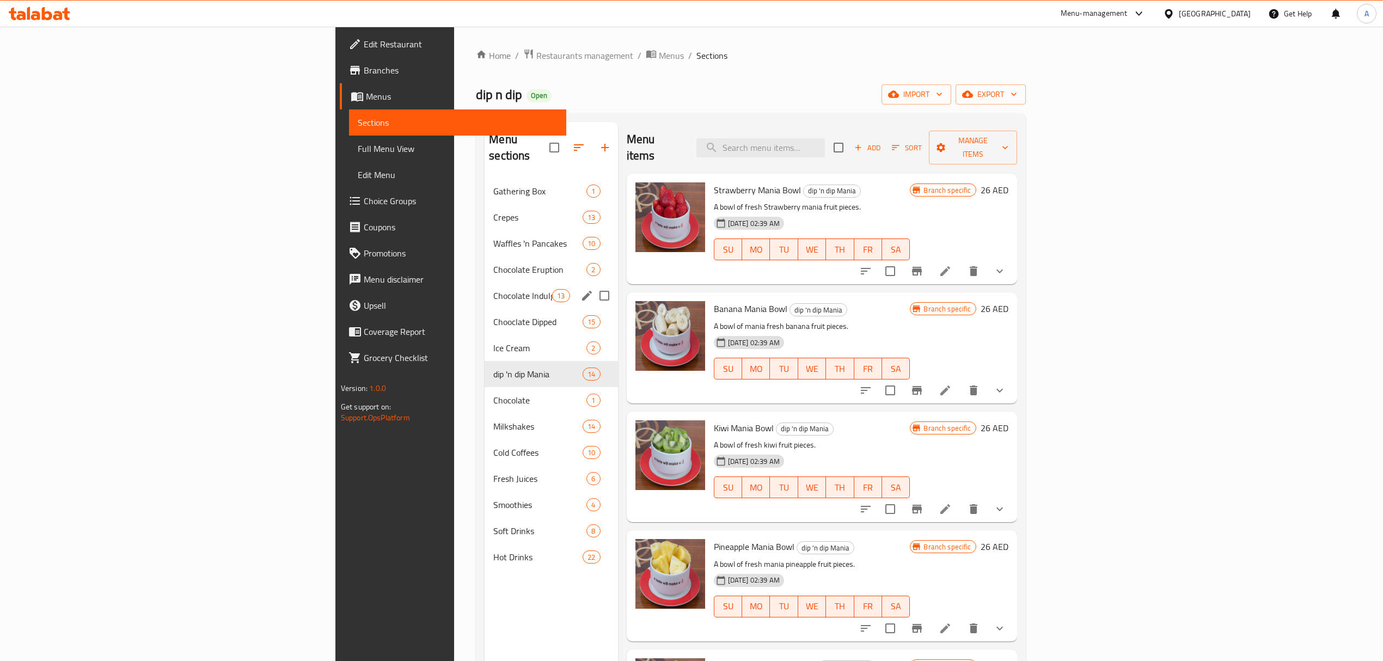
click at [485, 283] on div "Chocolate Indulgence 13" at bounding box center [551, 296] width 133 height 26
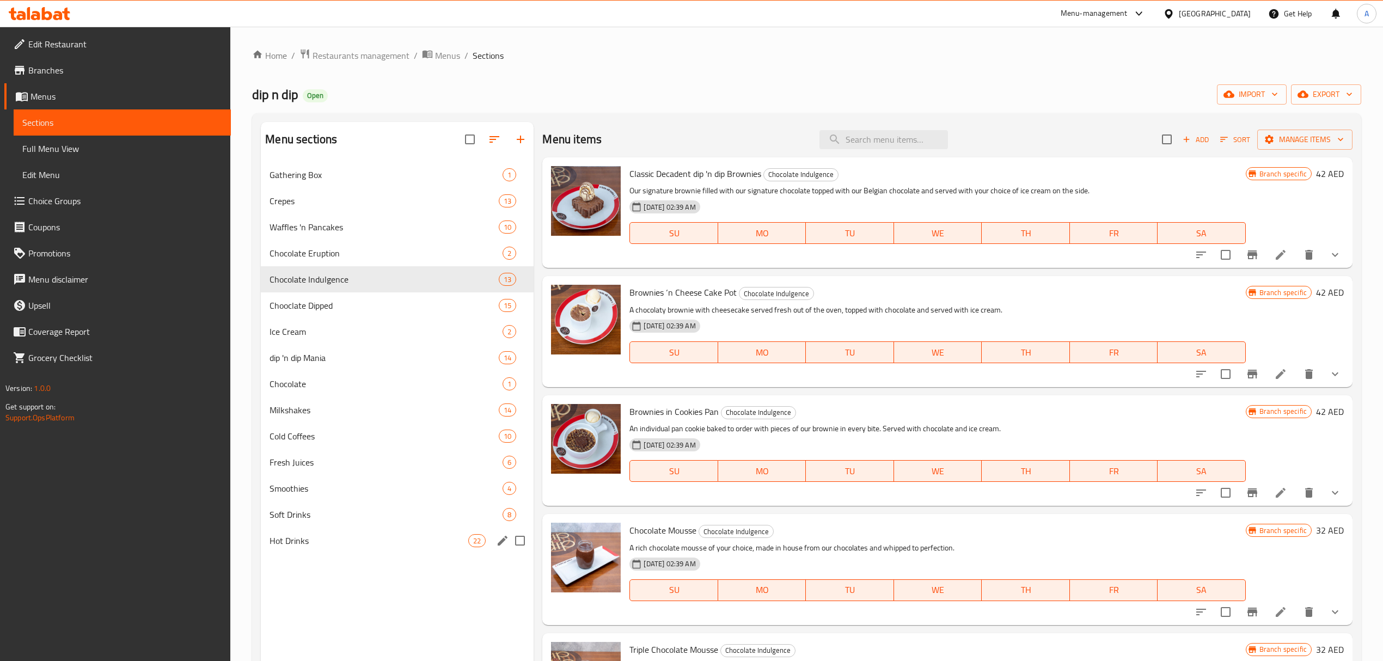
click at [334, 551] on div "Hot Drinks 22" at bounding box center [397, 541] width 273 height 26
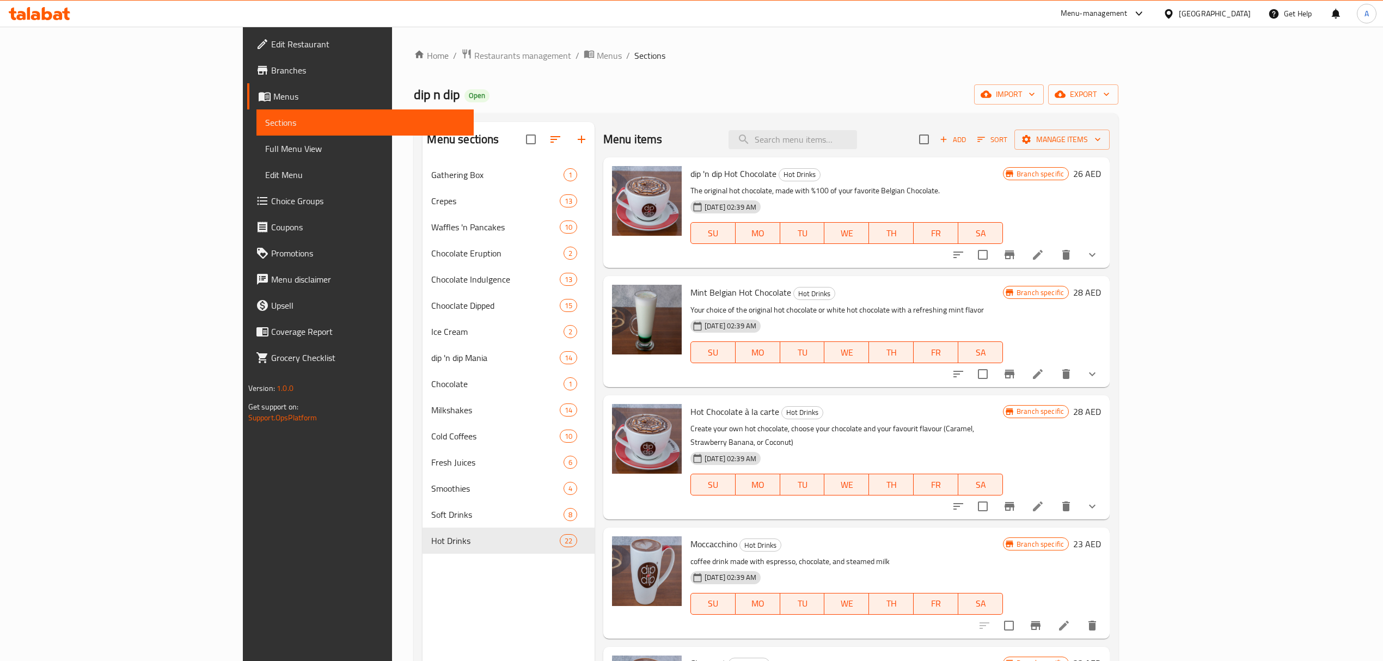
click at [423, 606] on div "Menu sections Gathering Box 1 Crepes 13 Waffles 'n Pancakes 10 Chocolate Erupti…" at bounding box center [509, 452] width 172 height 661
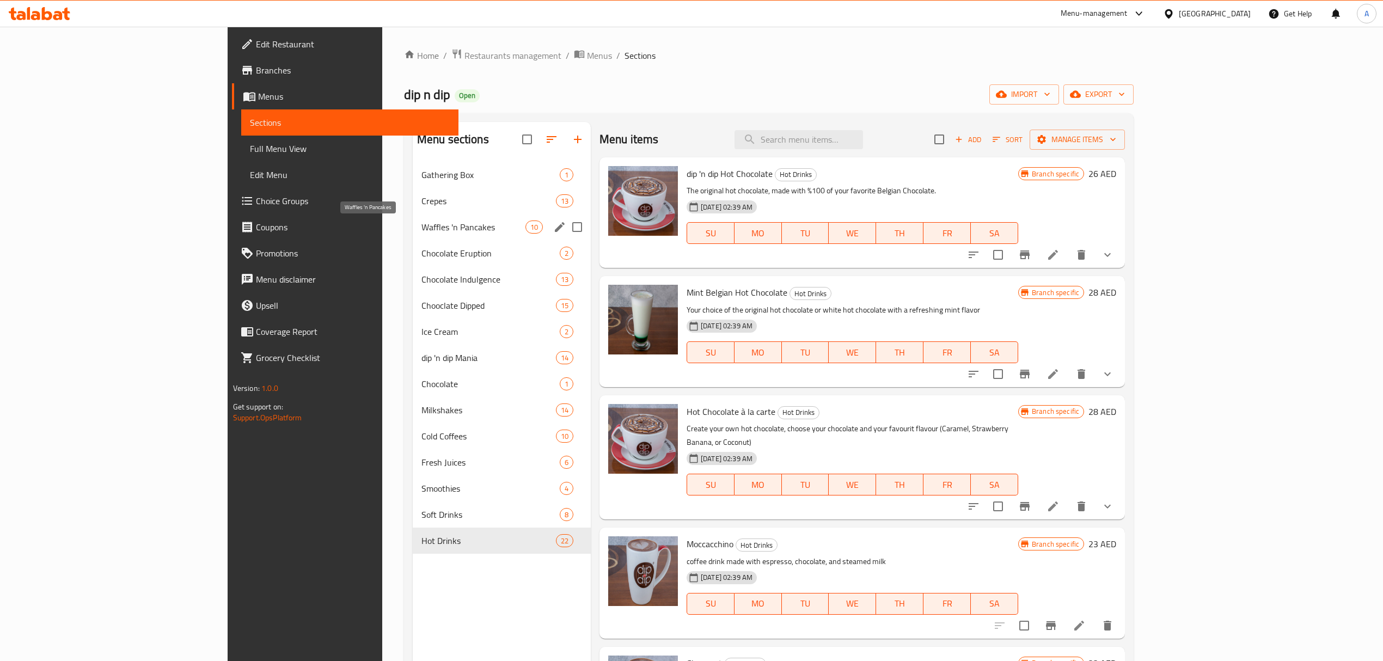
click at [422, 234] on span "Waffles 'n Pancakes" at bounding box center [474, 227] width 104 height 13
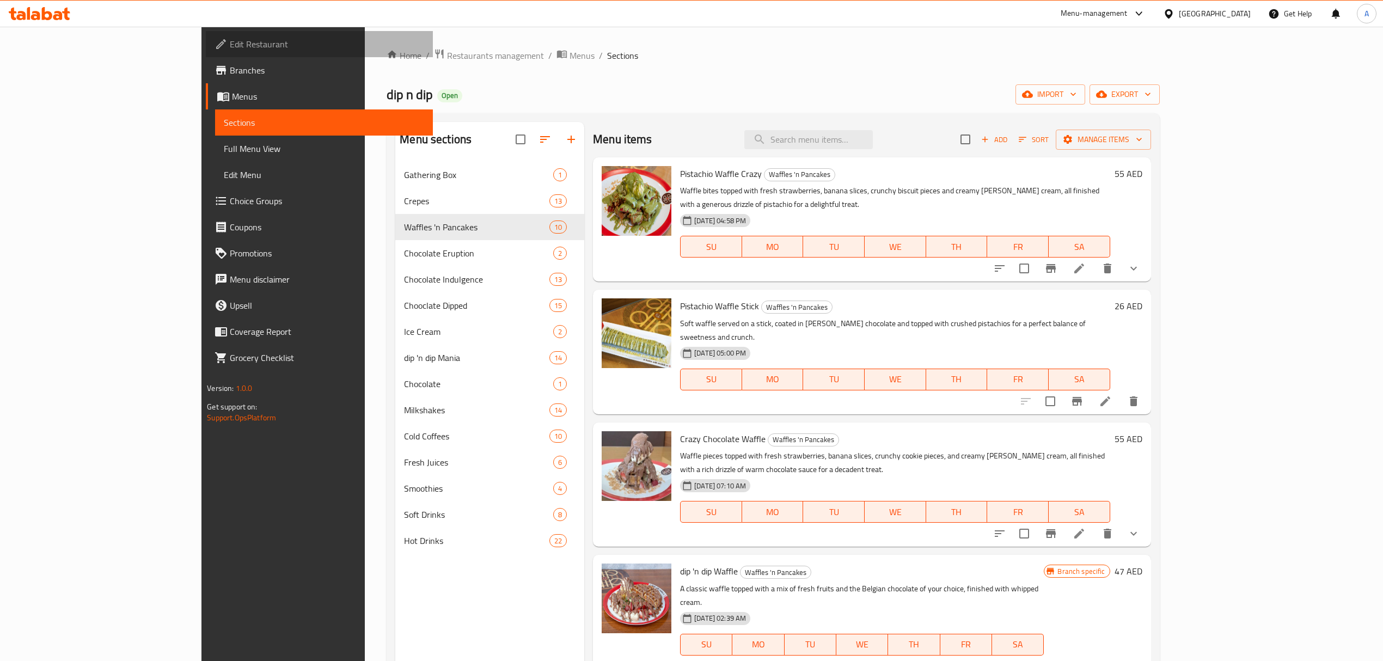
click at [230, 46] on span "Edit Restaurant" at bounding box center [327, 44] width 194 height 13
